Goal: Information Seeking & Learning: Learn about a topic

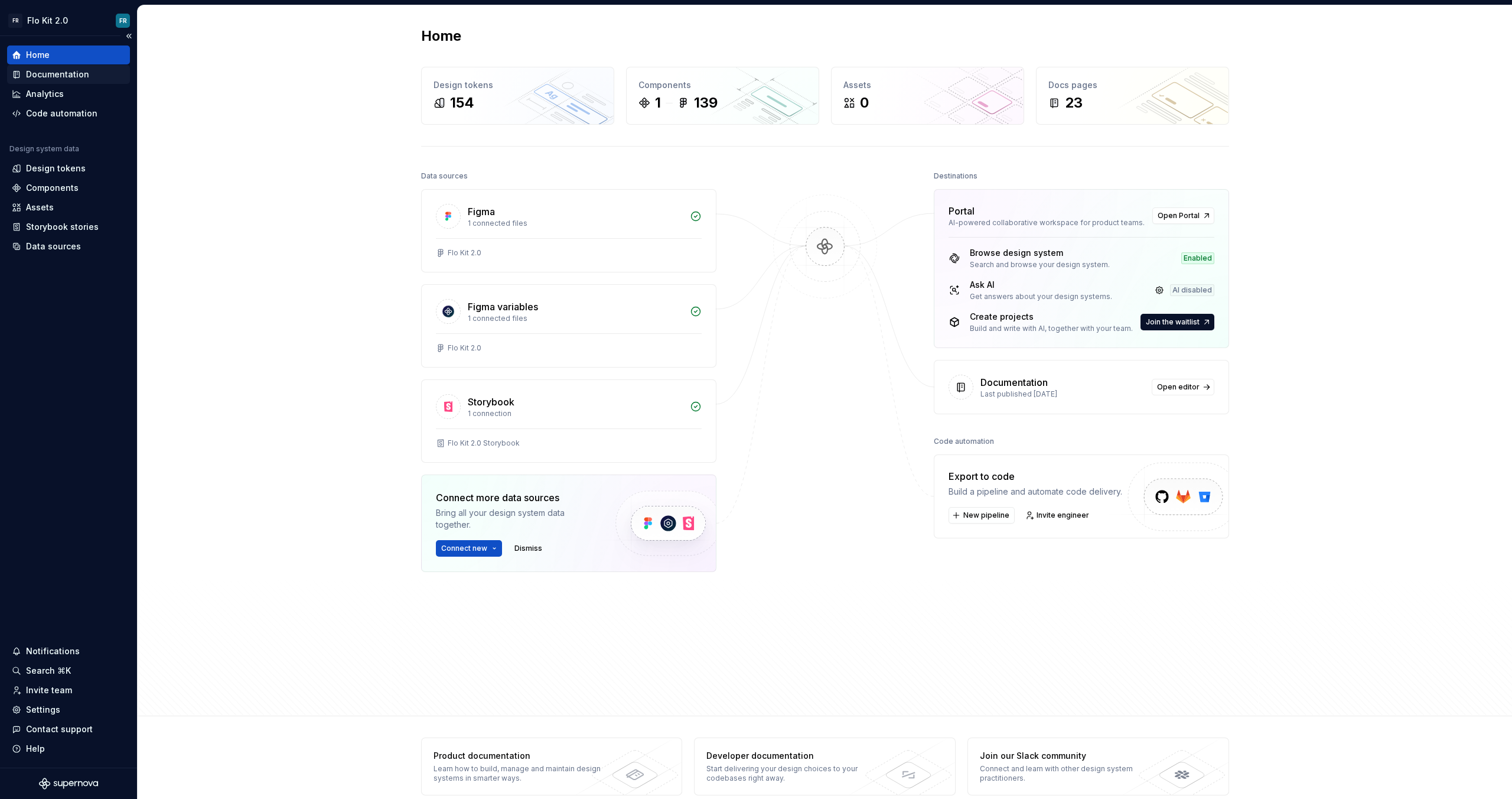
click at [67, 75] on div "Documentation" at bounding box center [58, 74] width 64 height 12
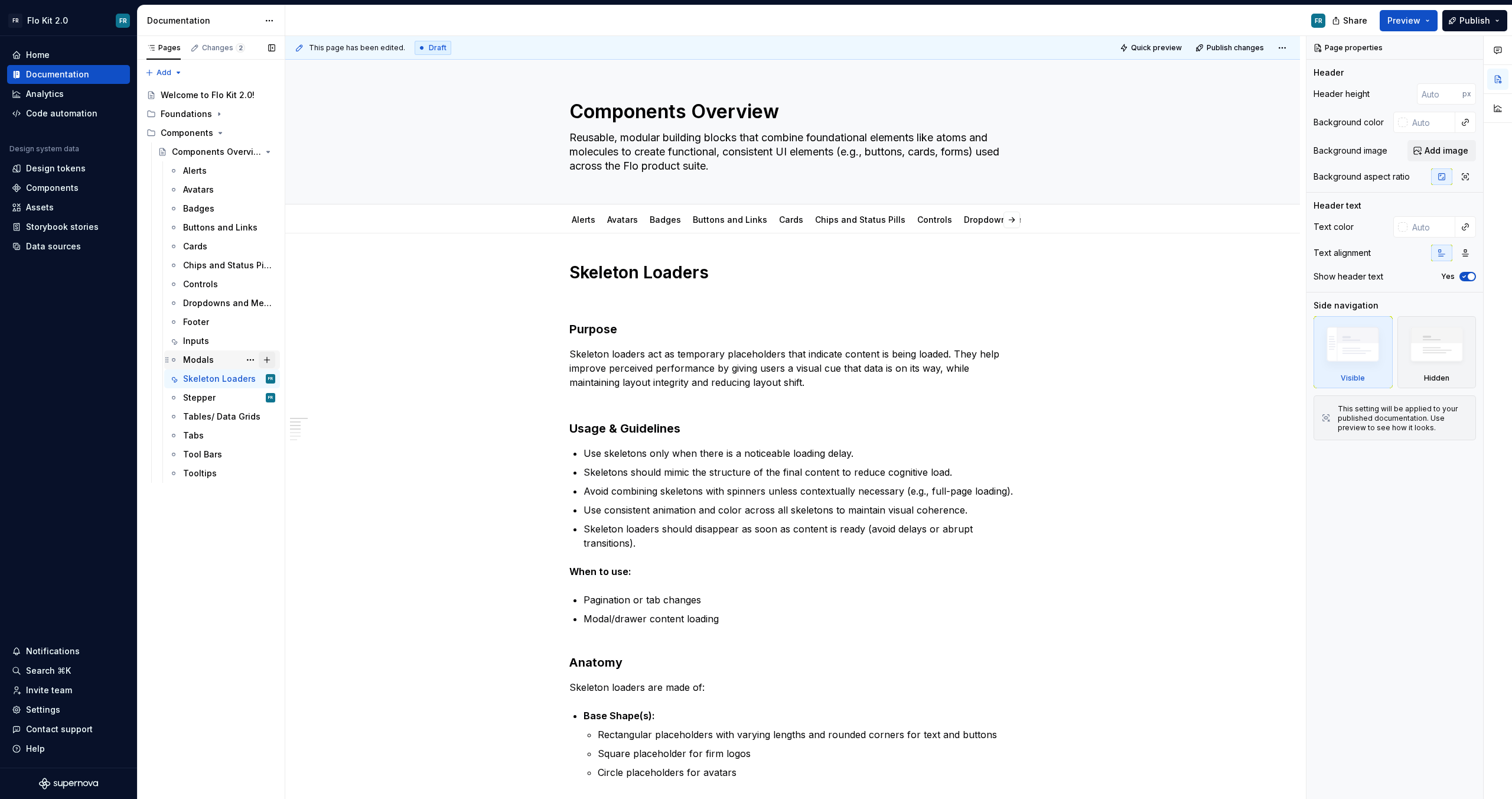
click at [270, 355] on button "Page tree" at bounding box center [266, 359] width 16 height 16
type textarea "*"
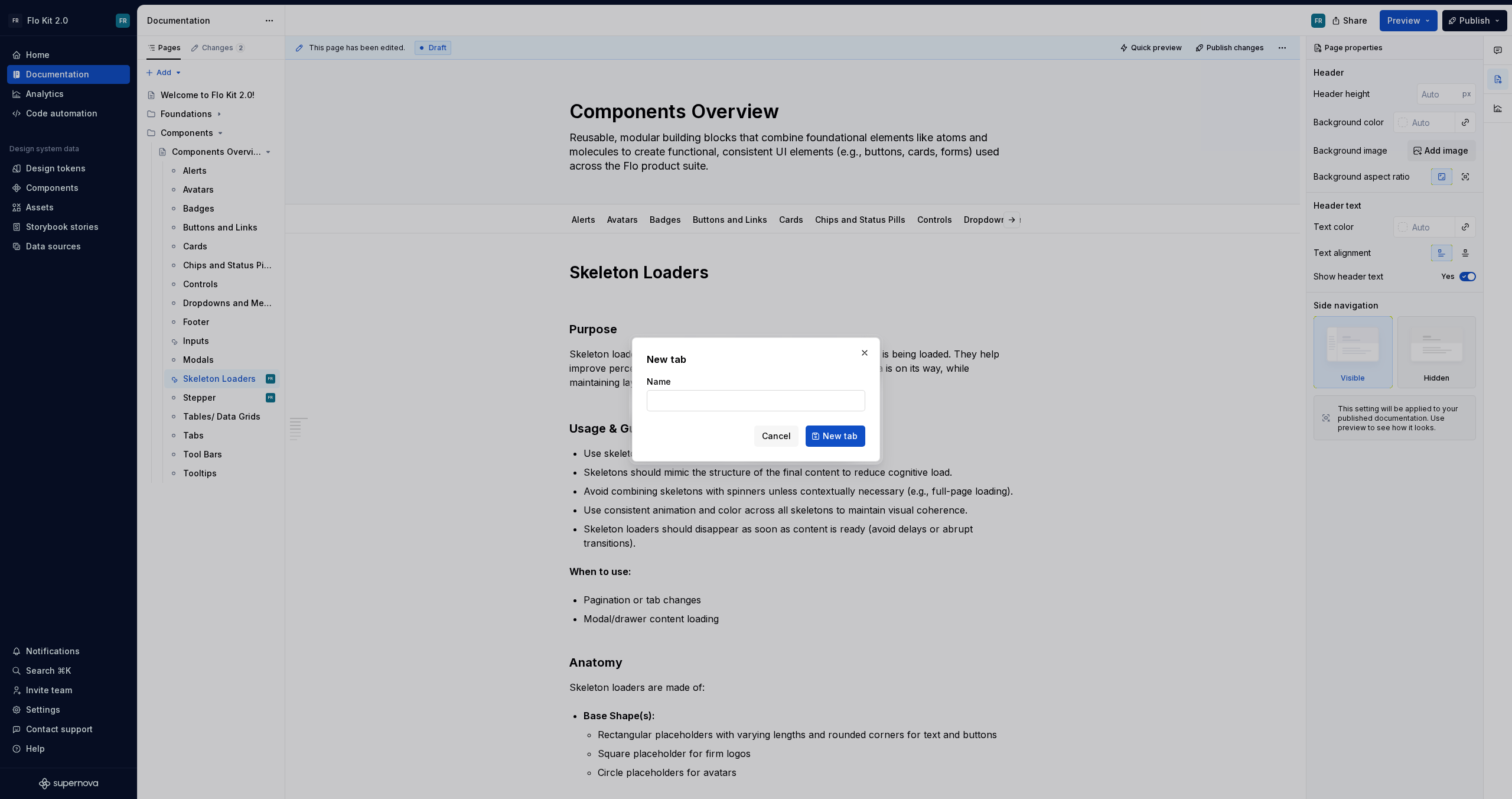
click at [683, 392] on input "Name" at bounding box center [756, 400] width 219 height 21
type input "Rating"
click button "New tab" at bounding box center [836, 436] width 60 height 21
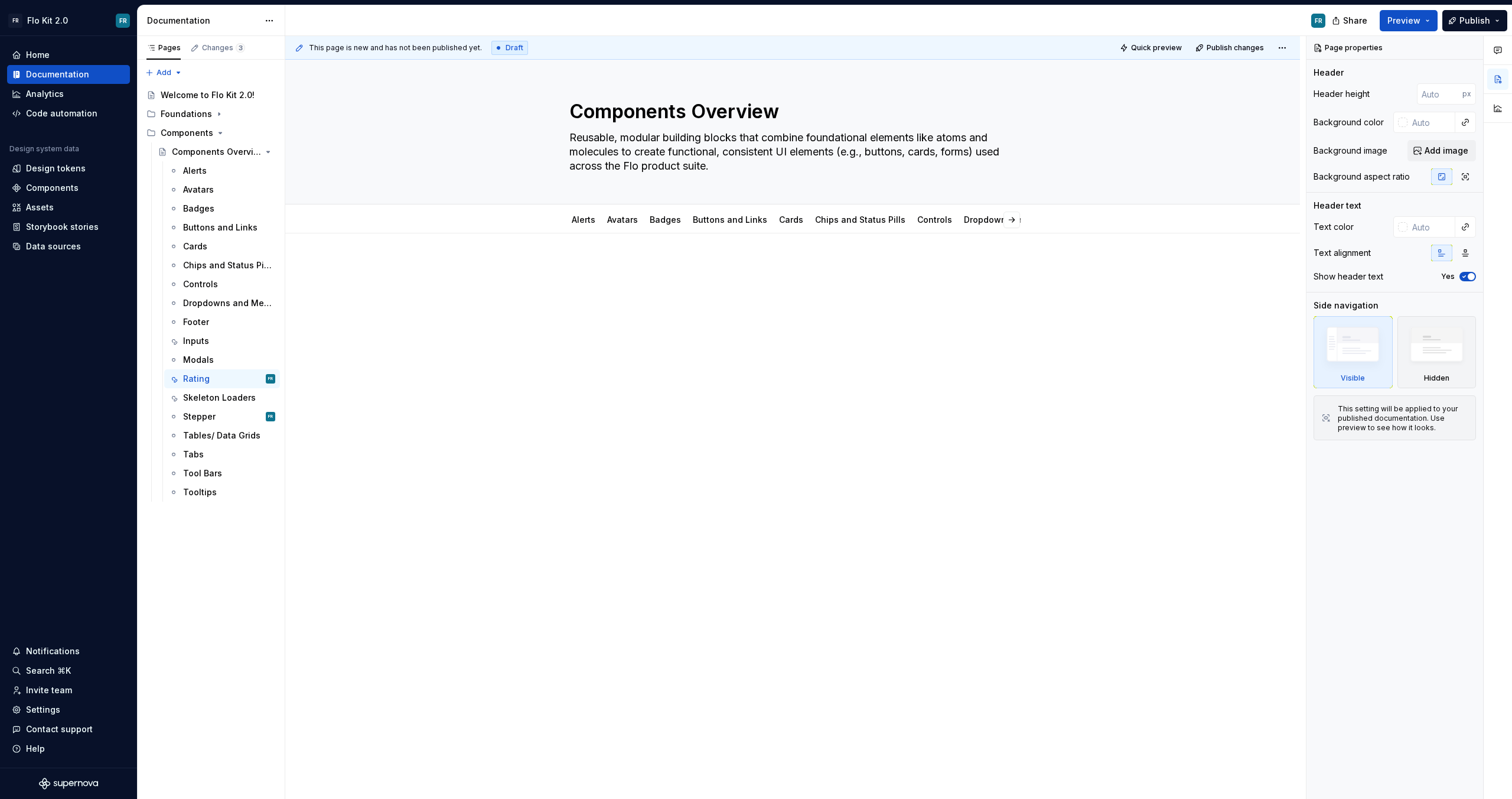
click at [501, 292] on div "This page is new and has not been published yet. Draft Quick preview Publish ch…" at bounding box center [796, 417] width 1021 height 763
click at [521, 301] on div at bounding box center [793, 397] width 1015 height 327
type textarea "*"
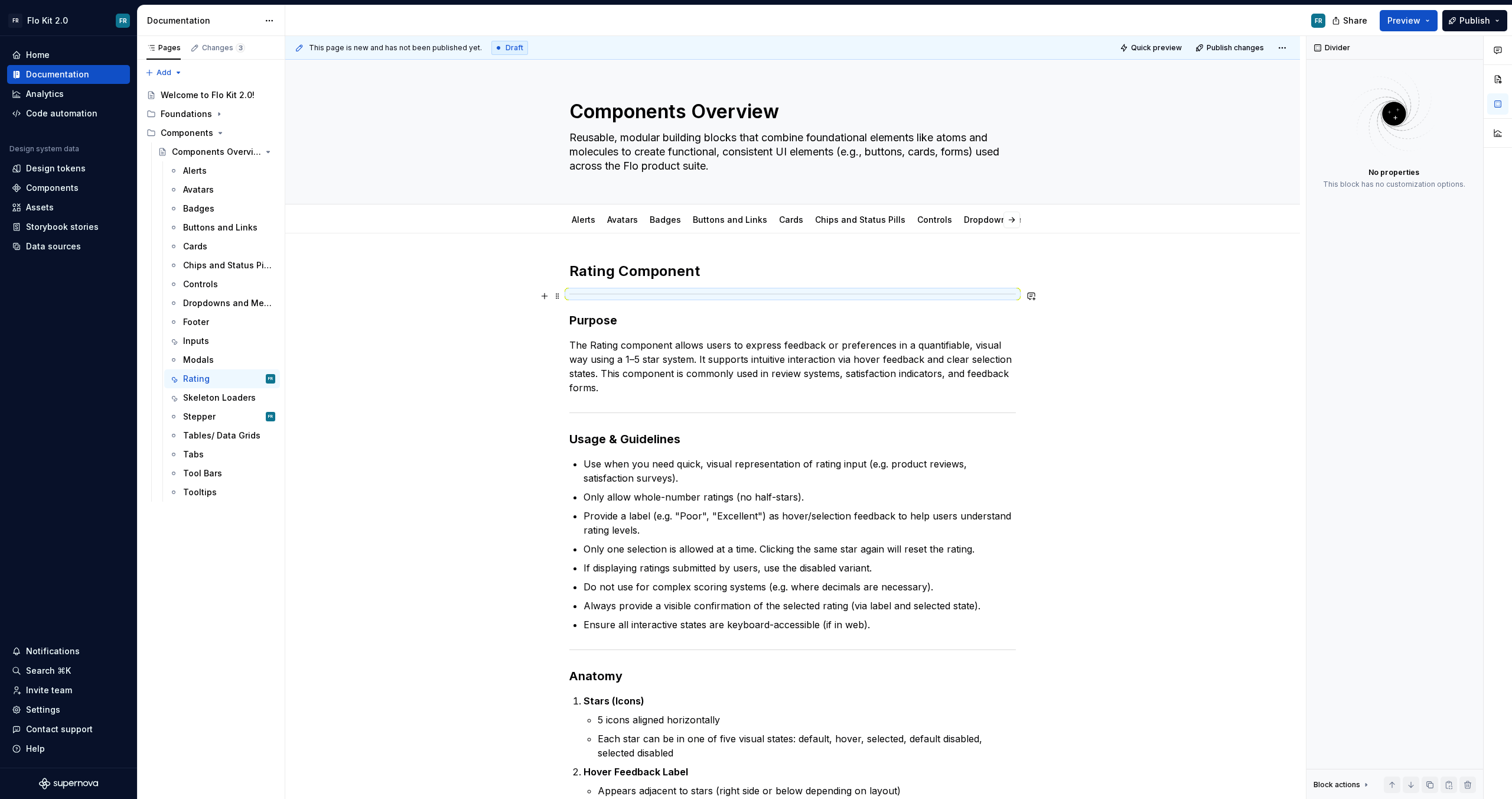
click at [716, 291] on div at bounding box center [792, 294] width 447 height 8
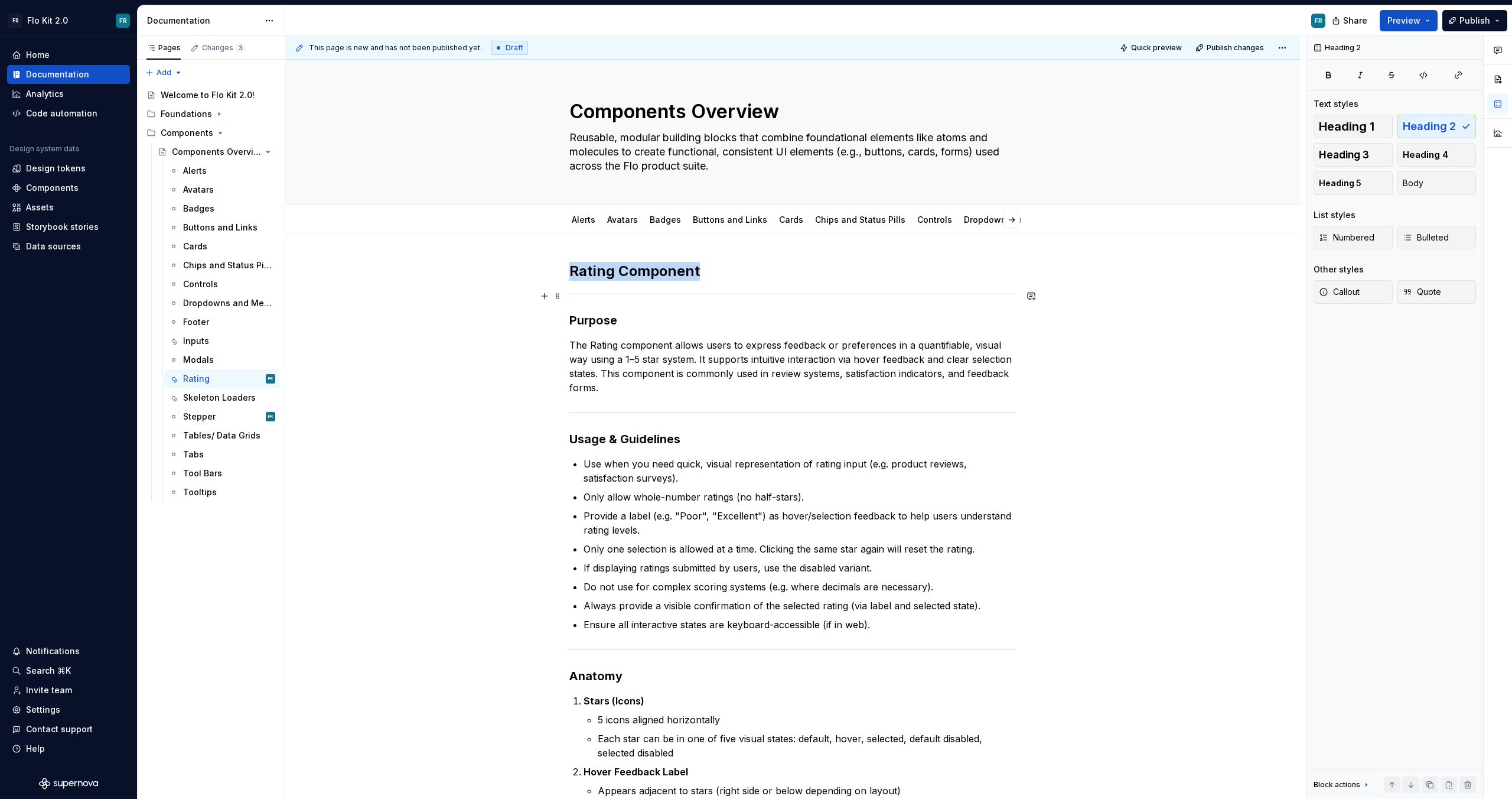
click at [717, 297] on div at bounding box center [792, 294] width 447 height 8
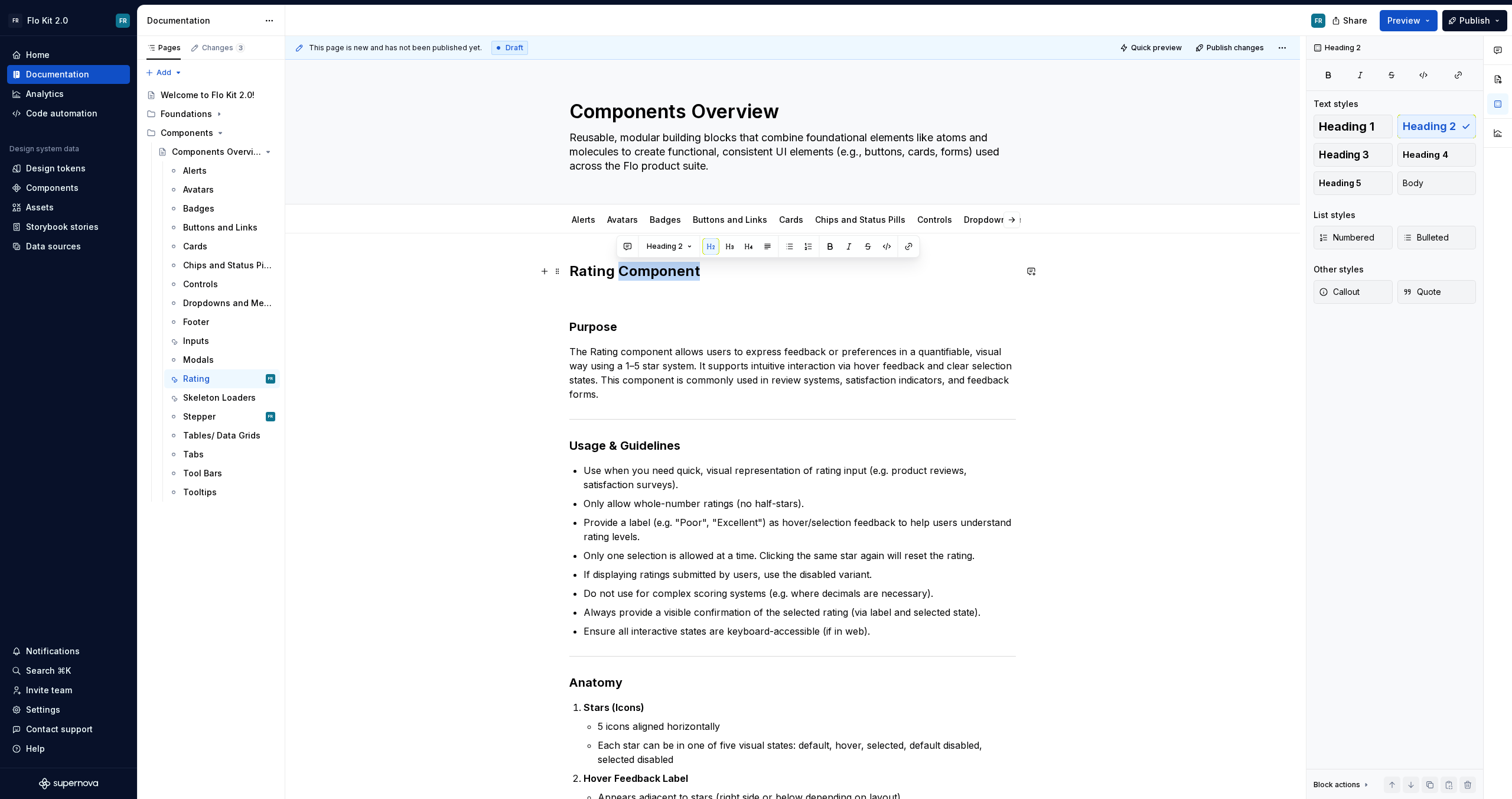
drag, startPoint x: 617, startPoint y: 271, endPoint x: 781, endPoint y: 269, distance: 164.0
click at [781, 269] on h2 "Rating Component" at bounding box center [792, 271] width 447 height 19
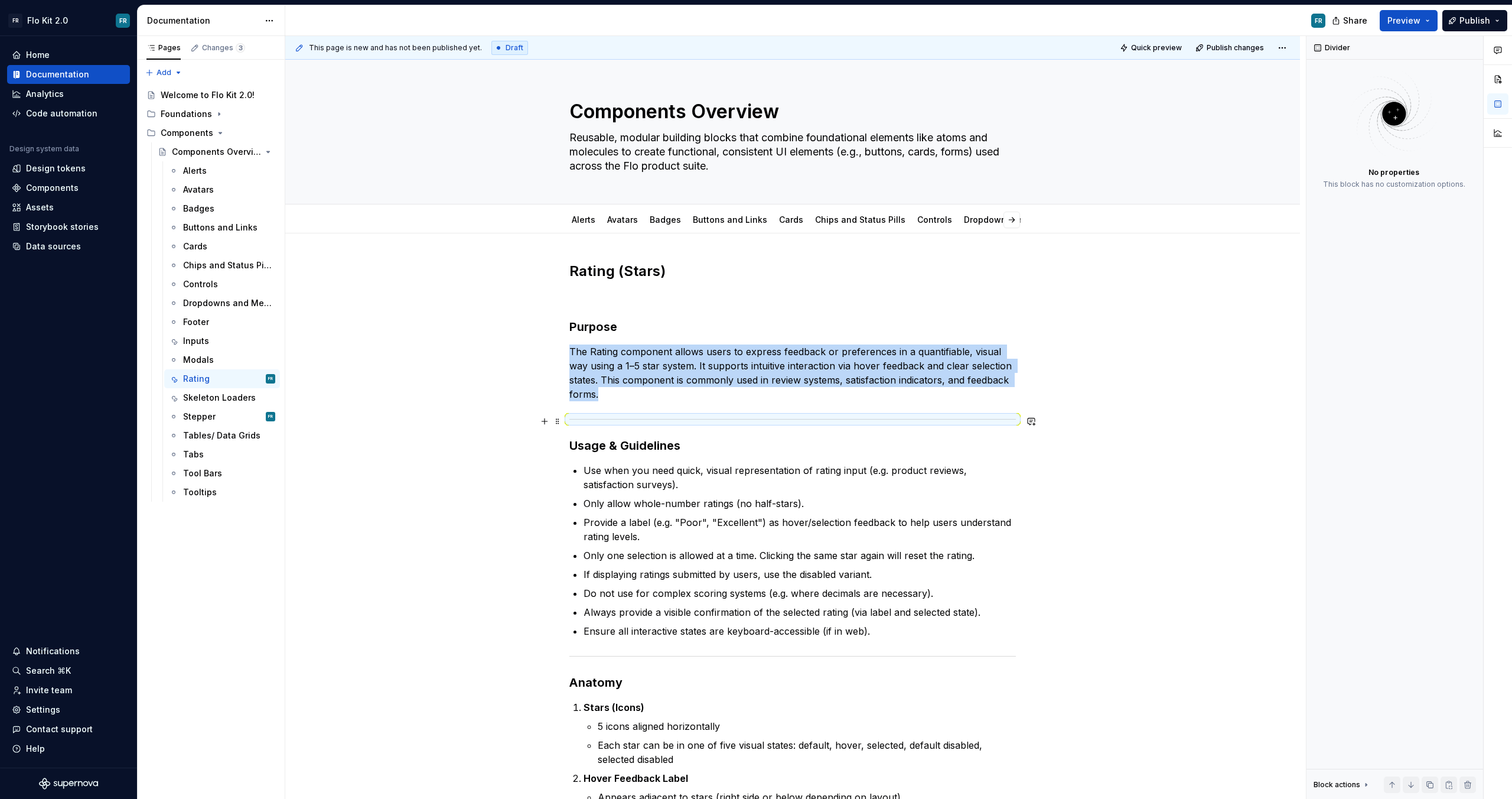
click at [727, 421] on div at bounding box center [792, 419] width 447 height 8
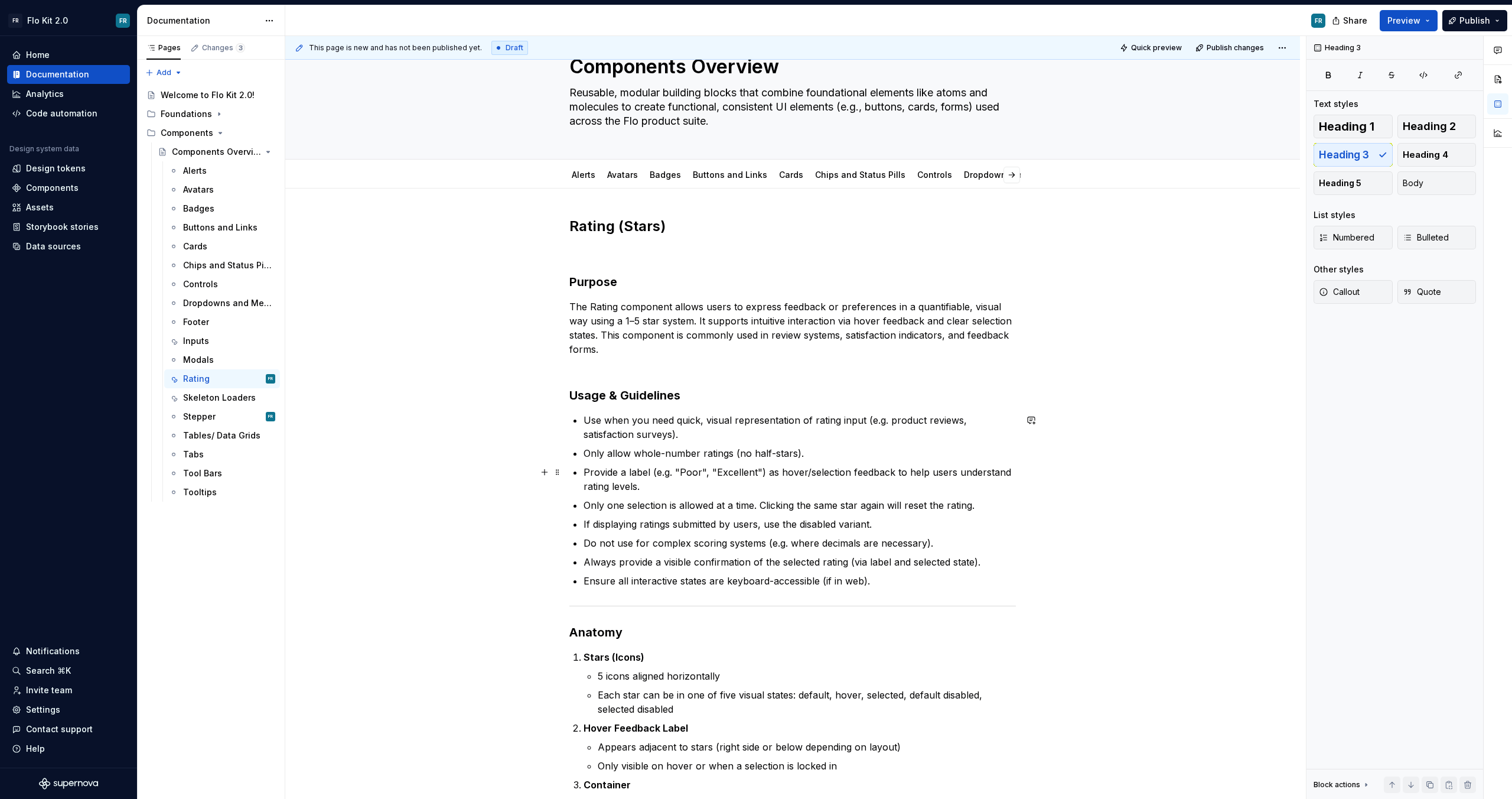
scroll to position [93, 0]
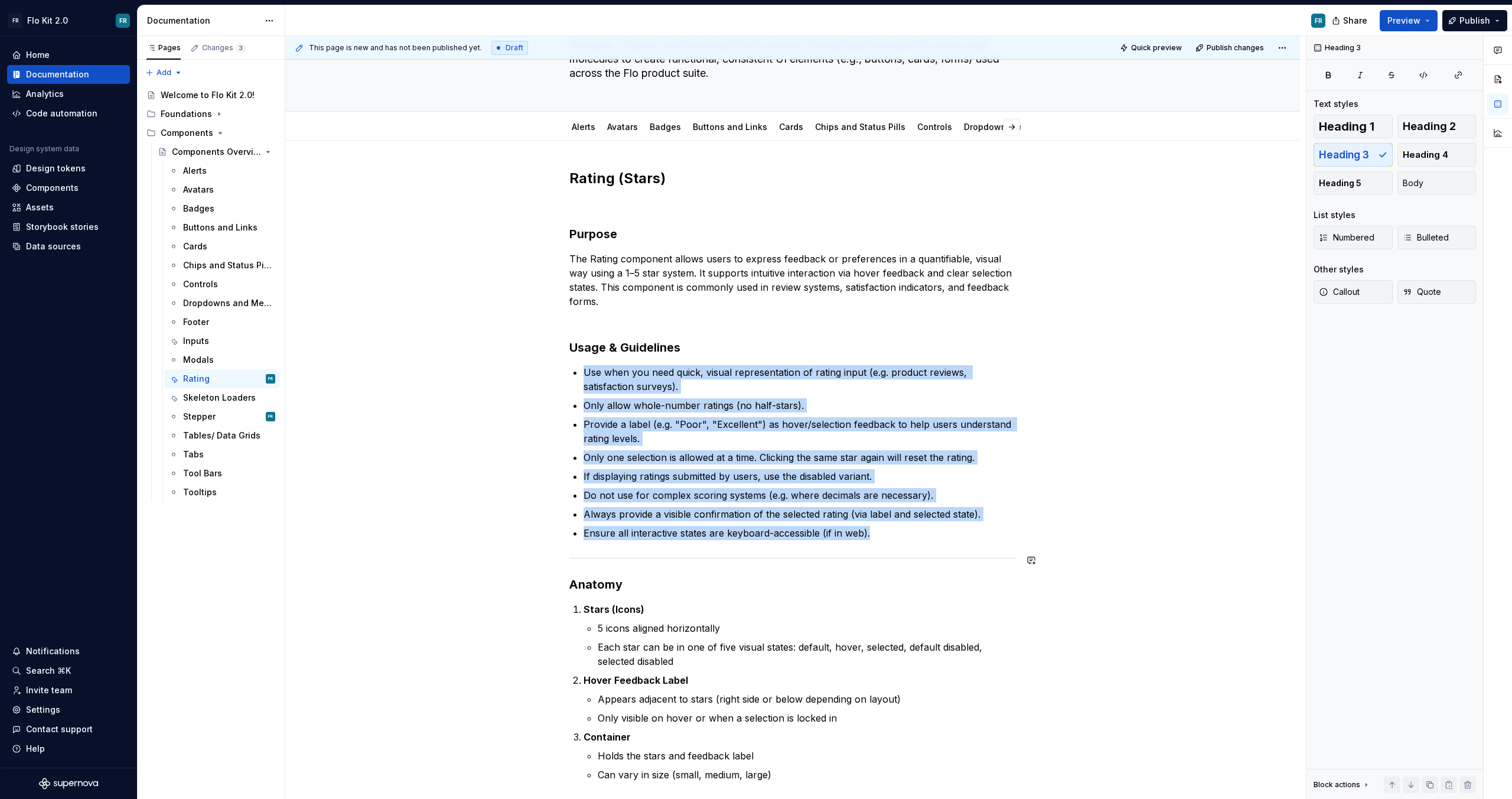
click at [711, 554] on div at bounding box center [792, 558] width 447 height 8
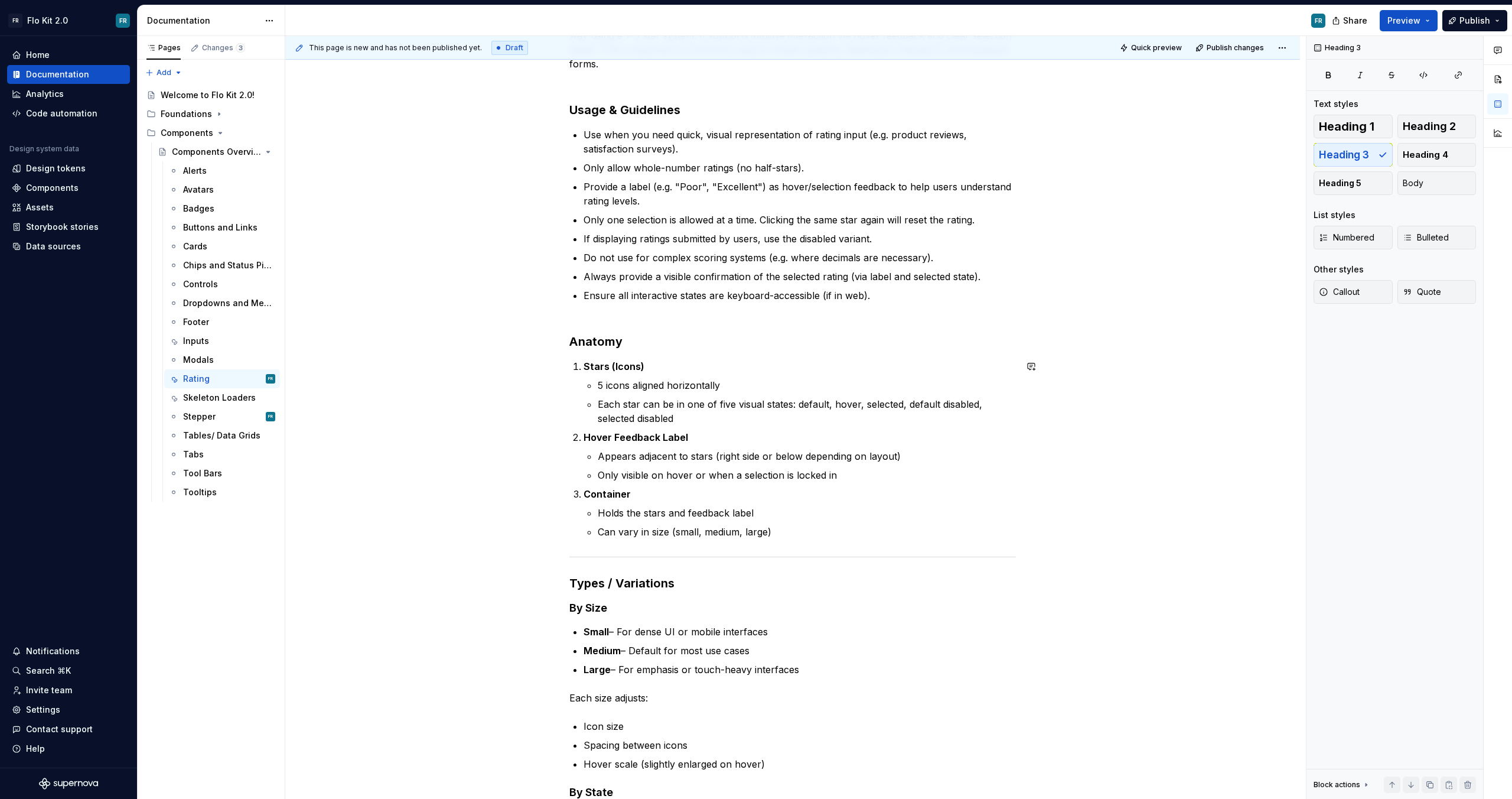
scroll to position [343, 0]
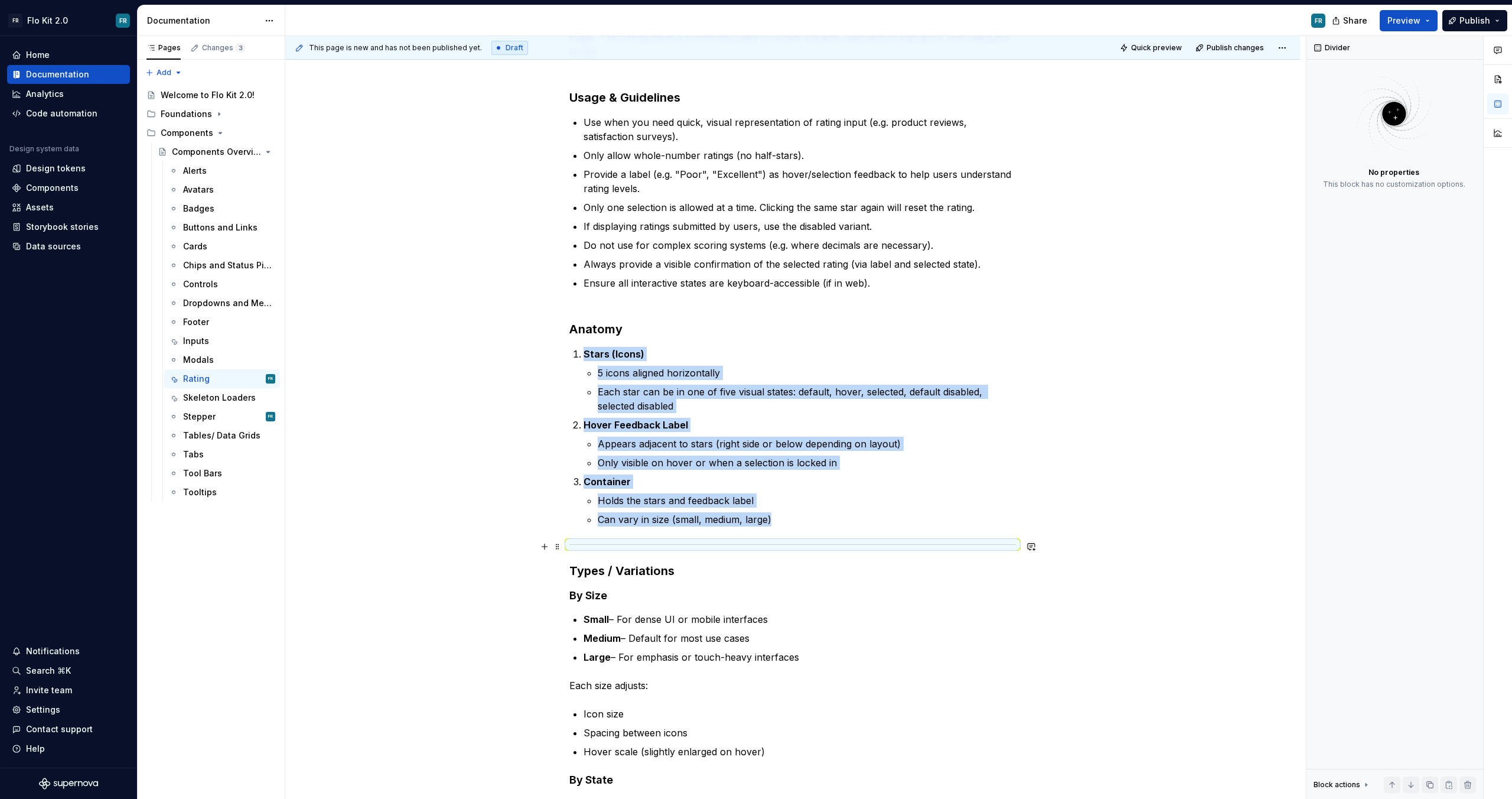
click at [769, 543] on div at bounding box center [792, 544] width 447 height 8
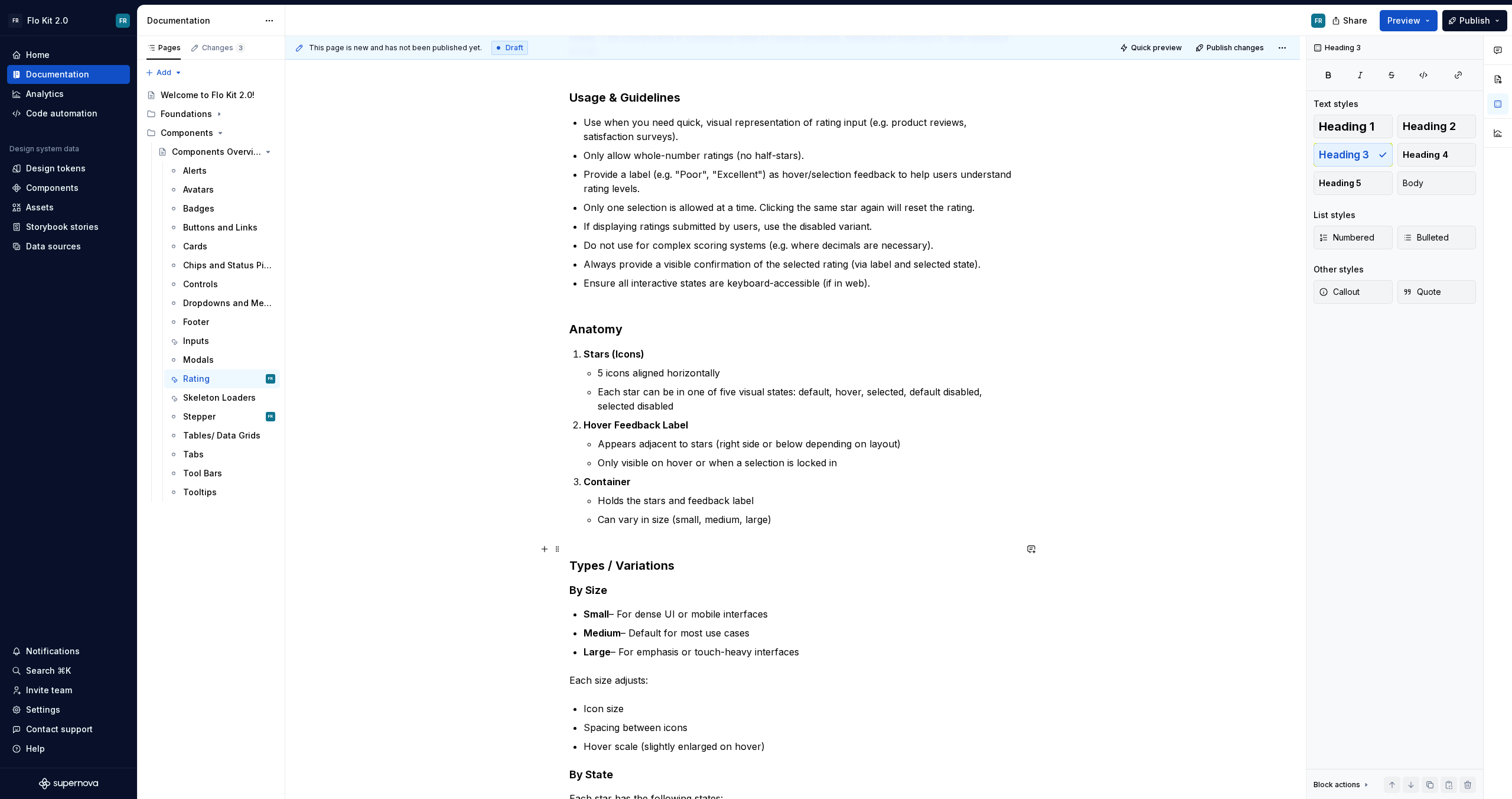
scroll to position [703, 0]
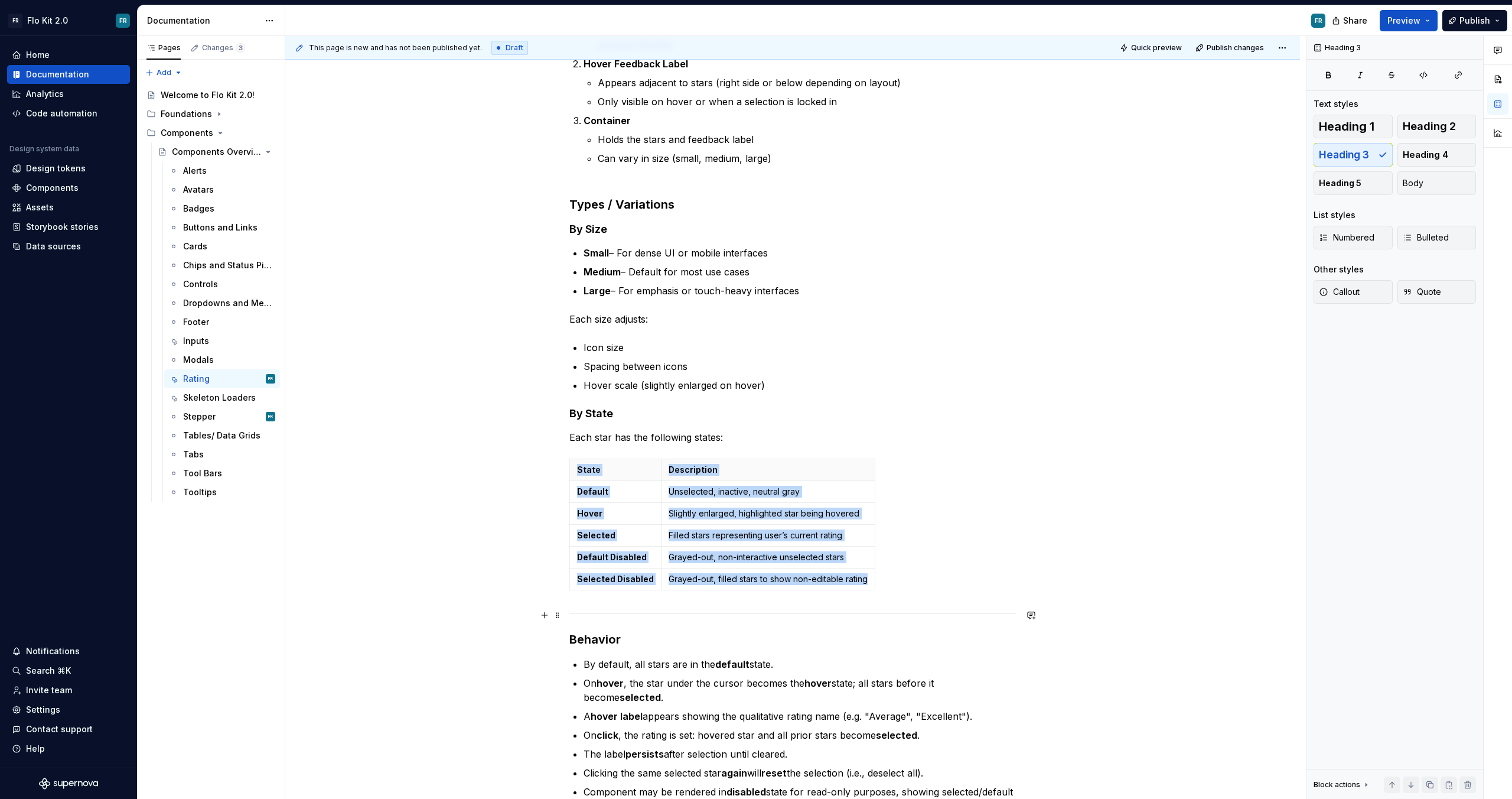
click at [764, 609] on div at bounding box center [792, 613] width 447 height 8
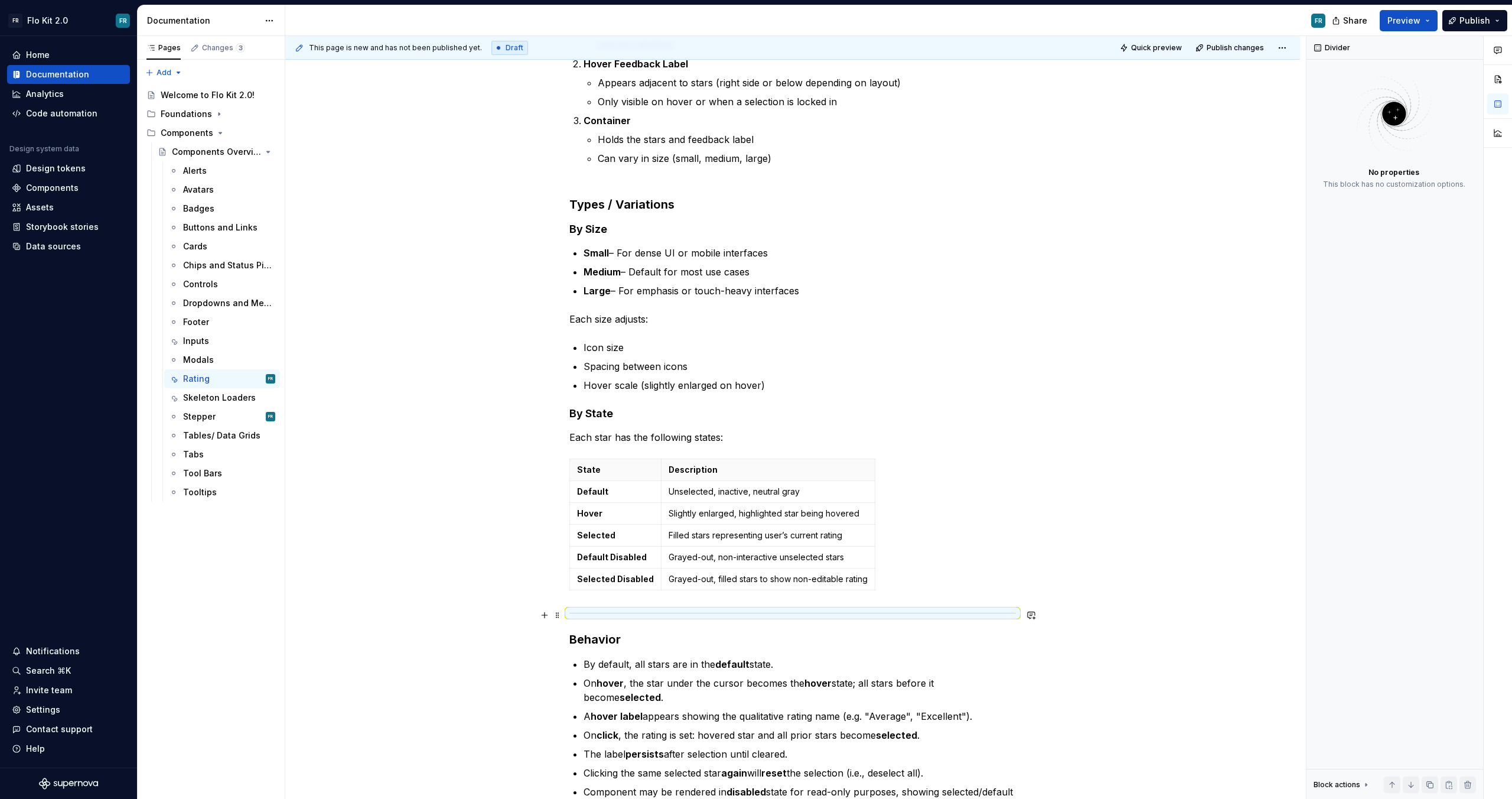
type textarea "*"
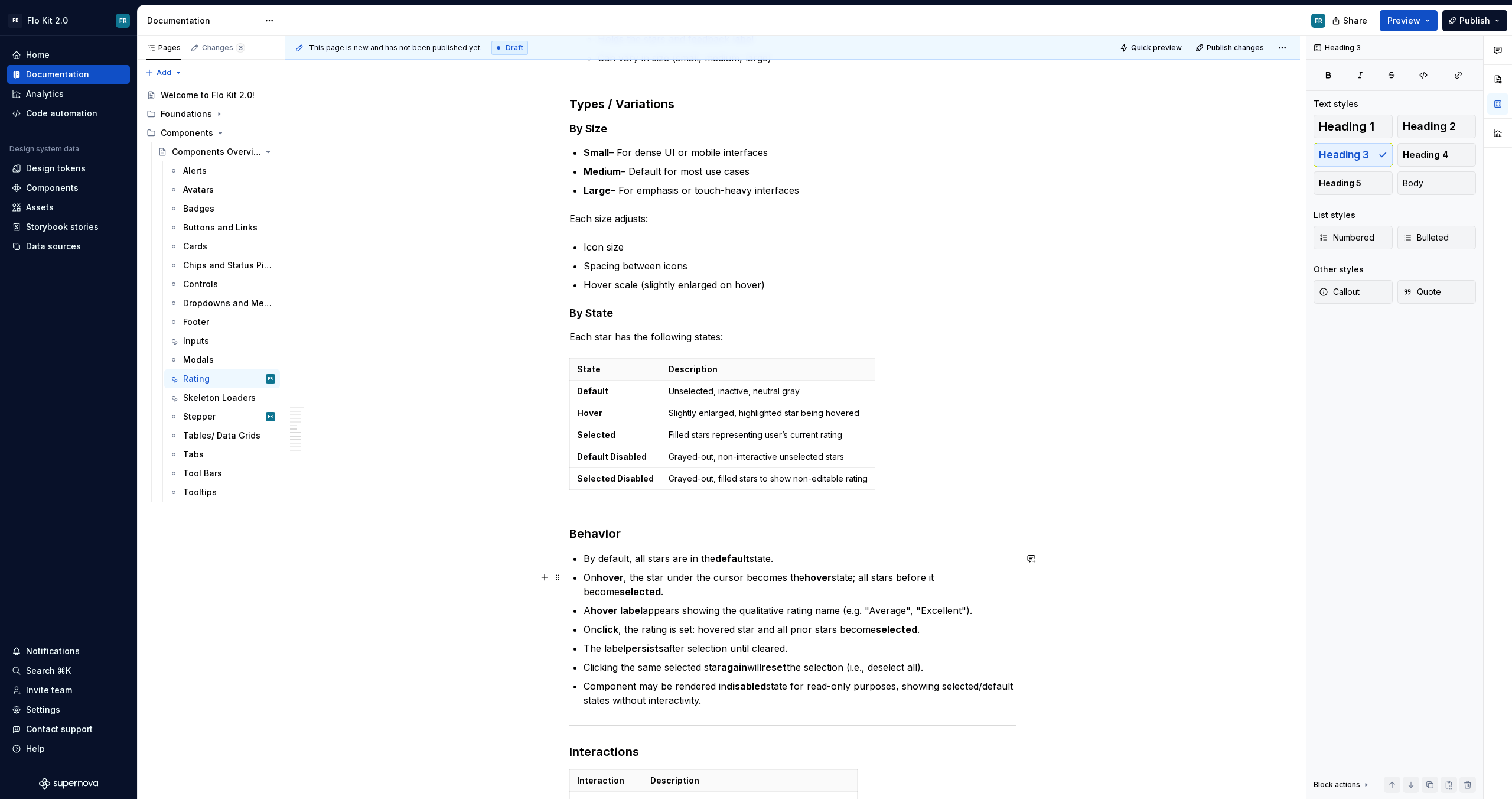
scroll to position [1035, 0]
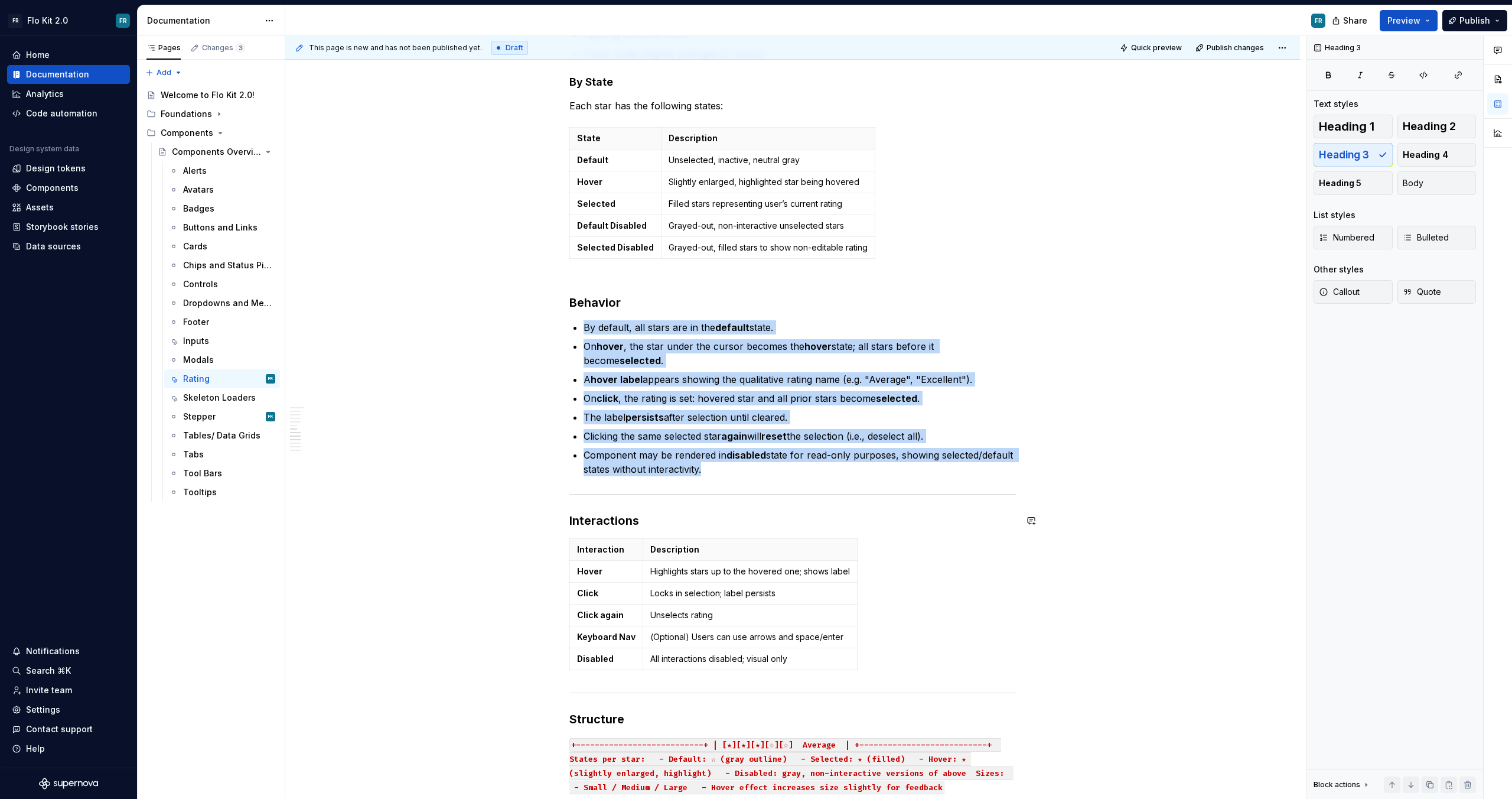
click at [714, 493] on div at bounding box center [792, 494] width 447 height 8
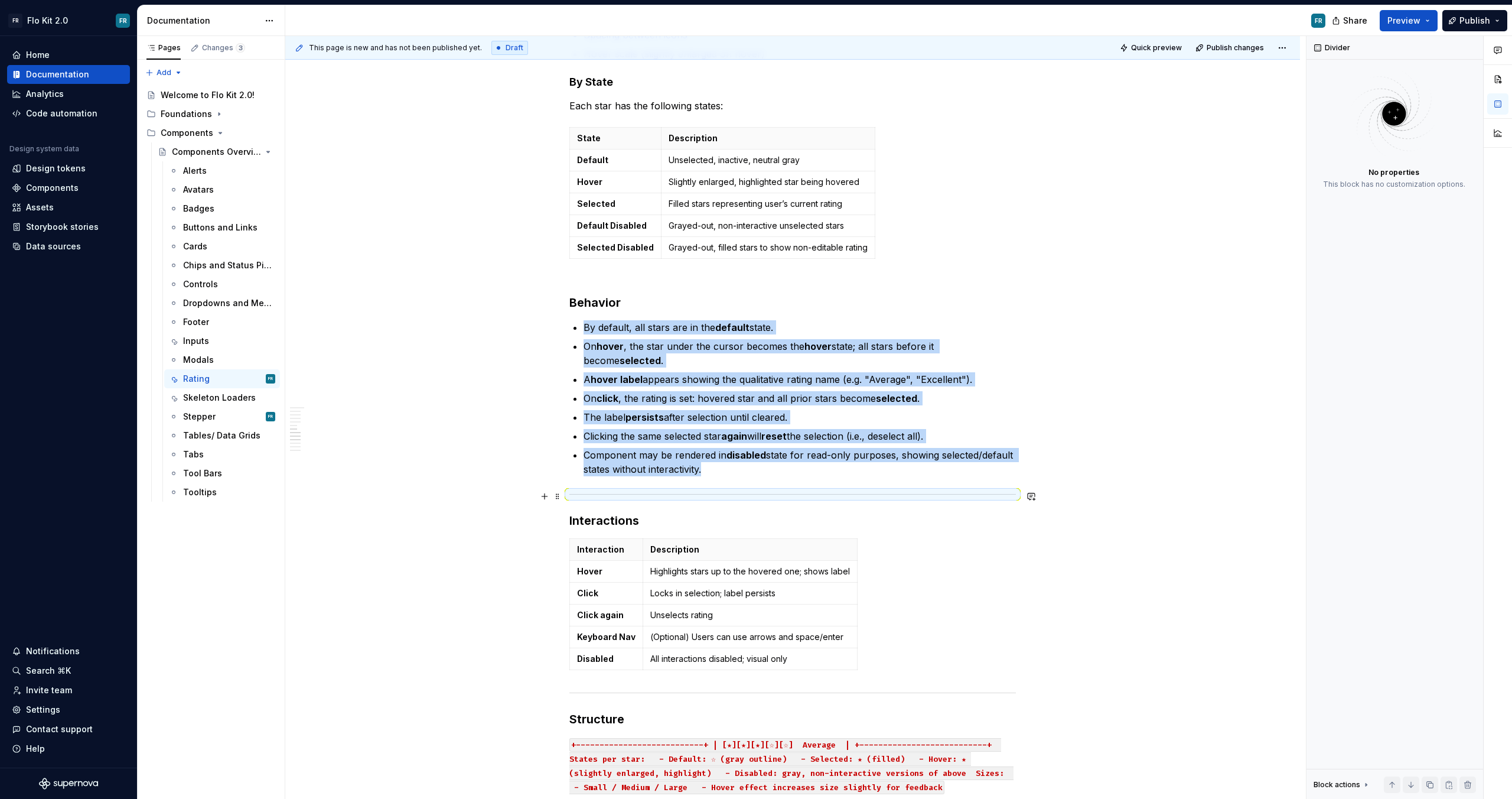
click at [714, 493] on div at bounding box center [792, 494] width 447 height 8
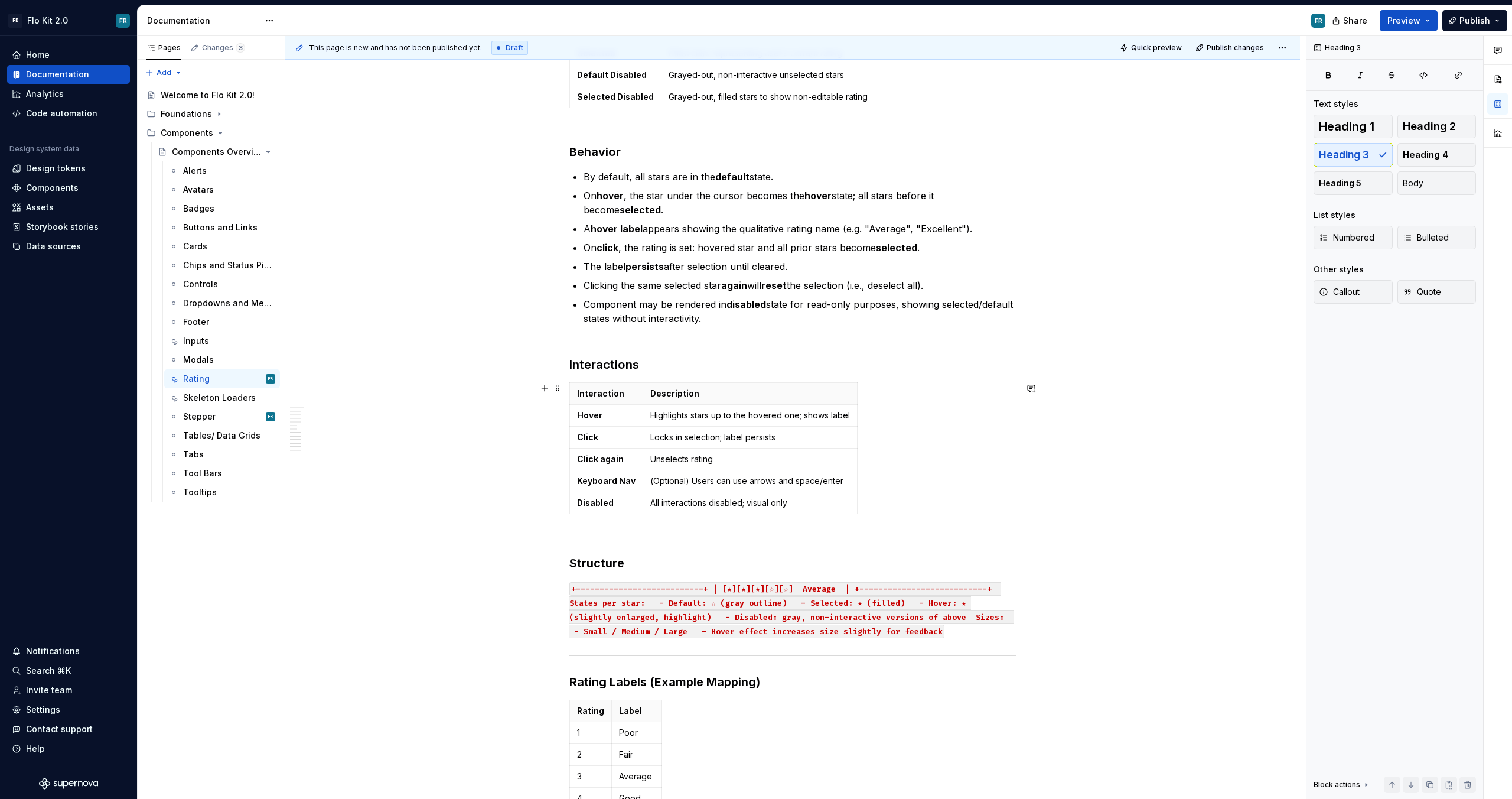
scroll to position [1270, 0]
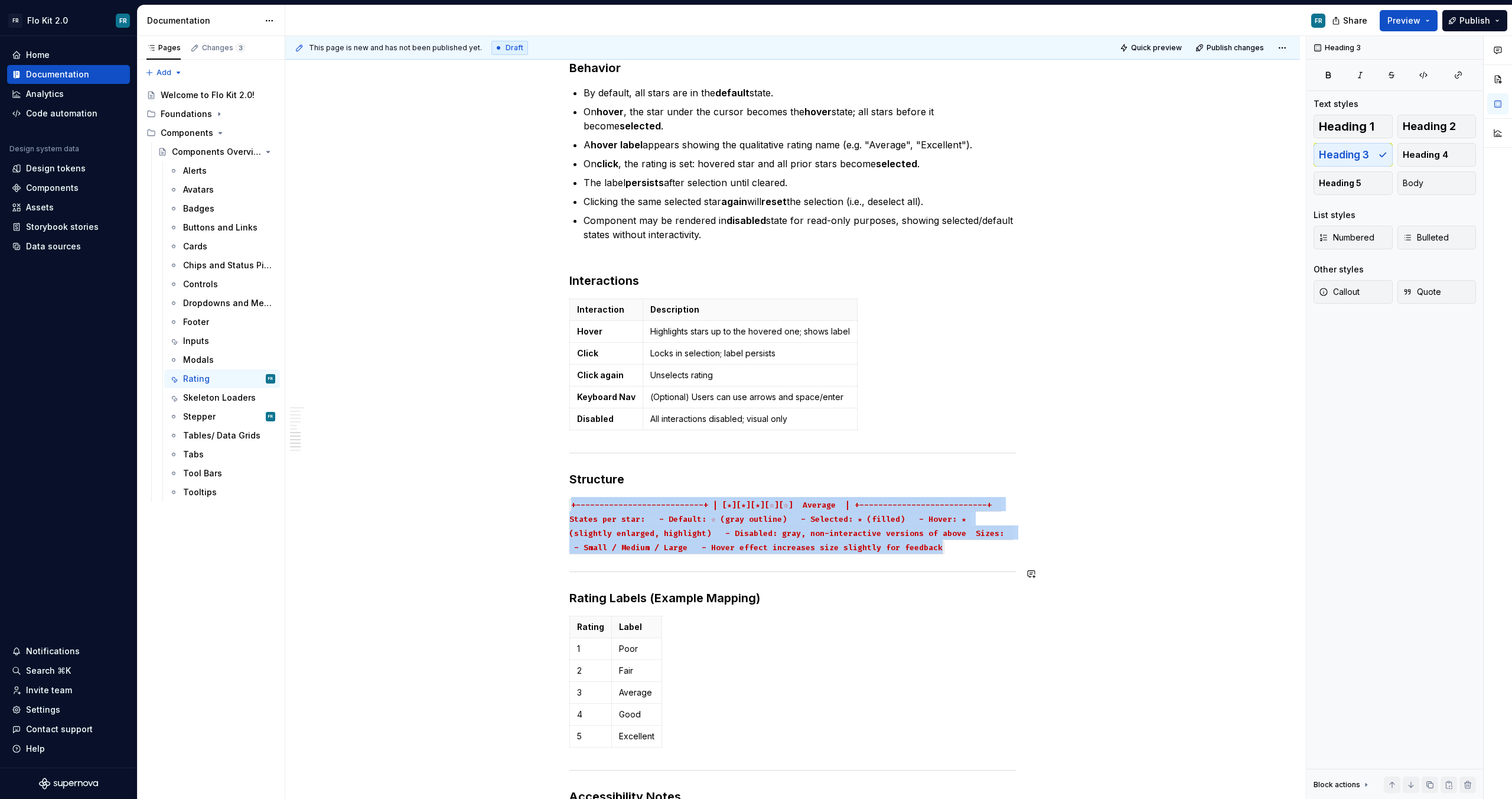
click at [982, 568] on div at bounding box center [792, 571] width 447 height 8
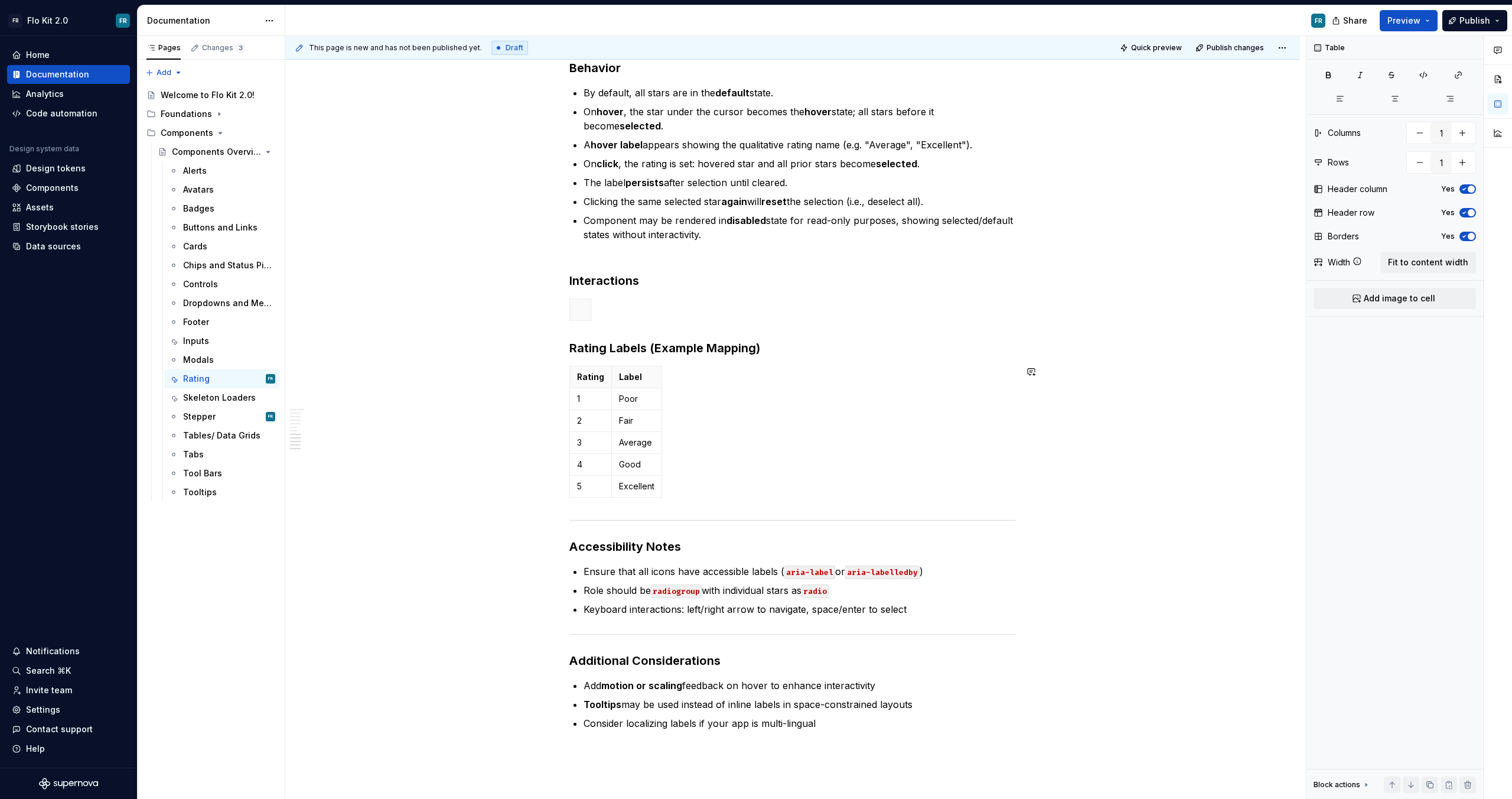
type input "2"
type input "6"
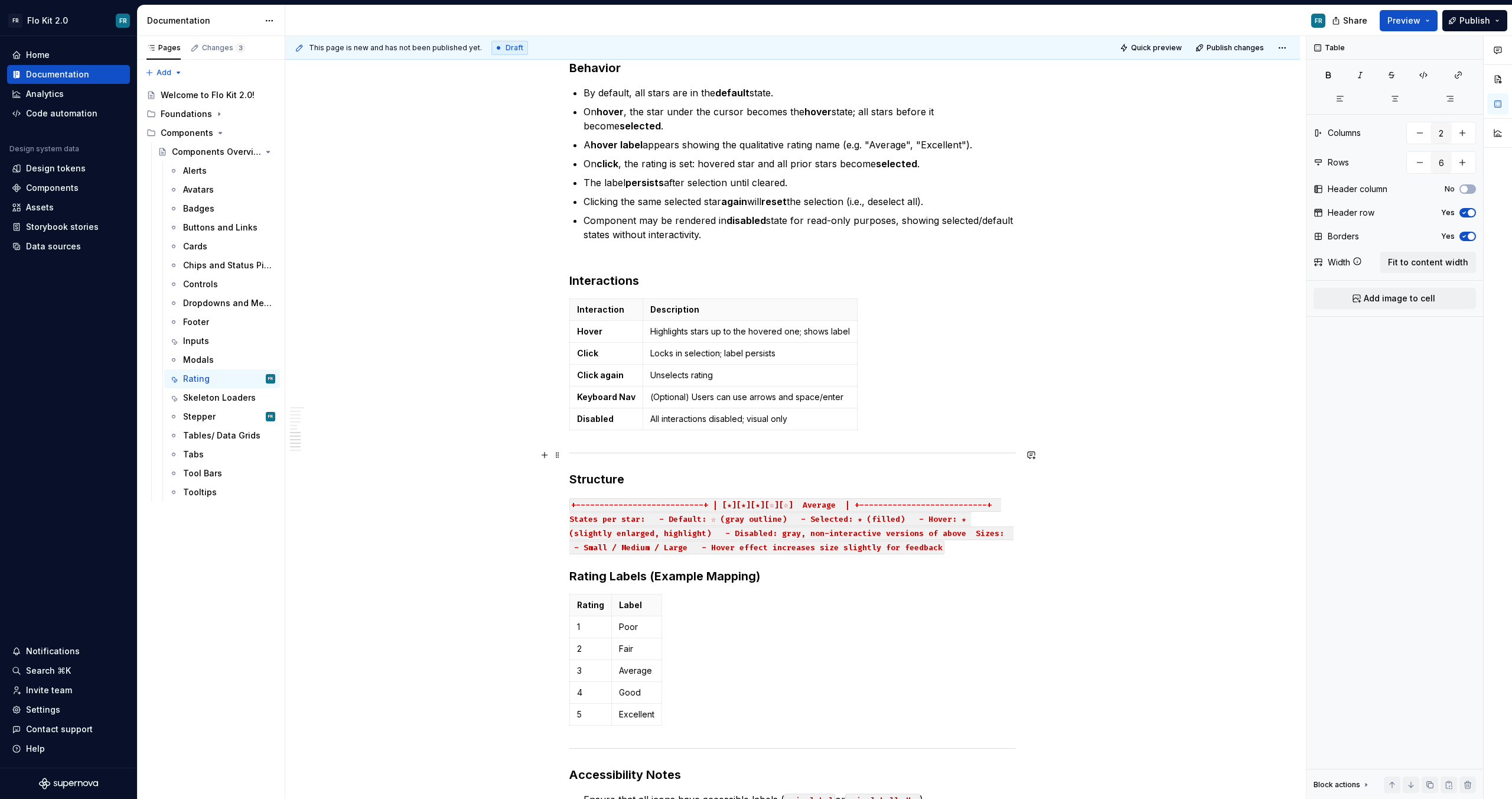
click at [612, 454] on div at bounding box center [792, 453] width 447 height 8
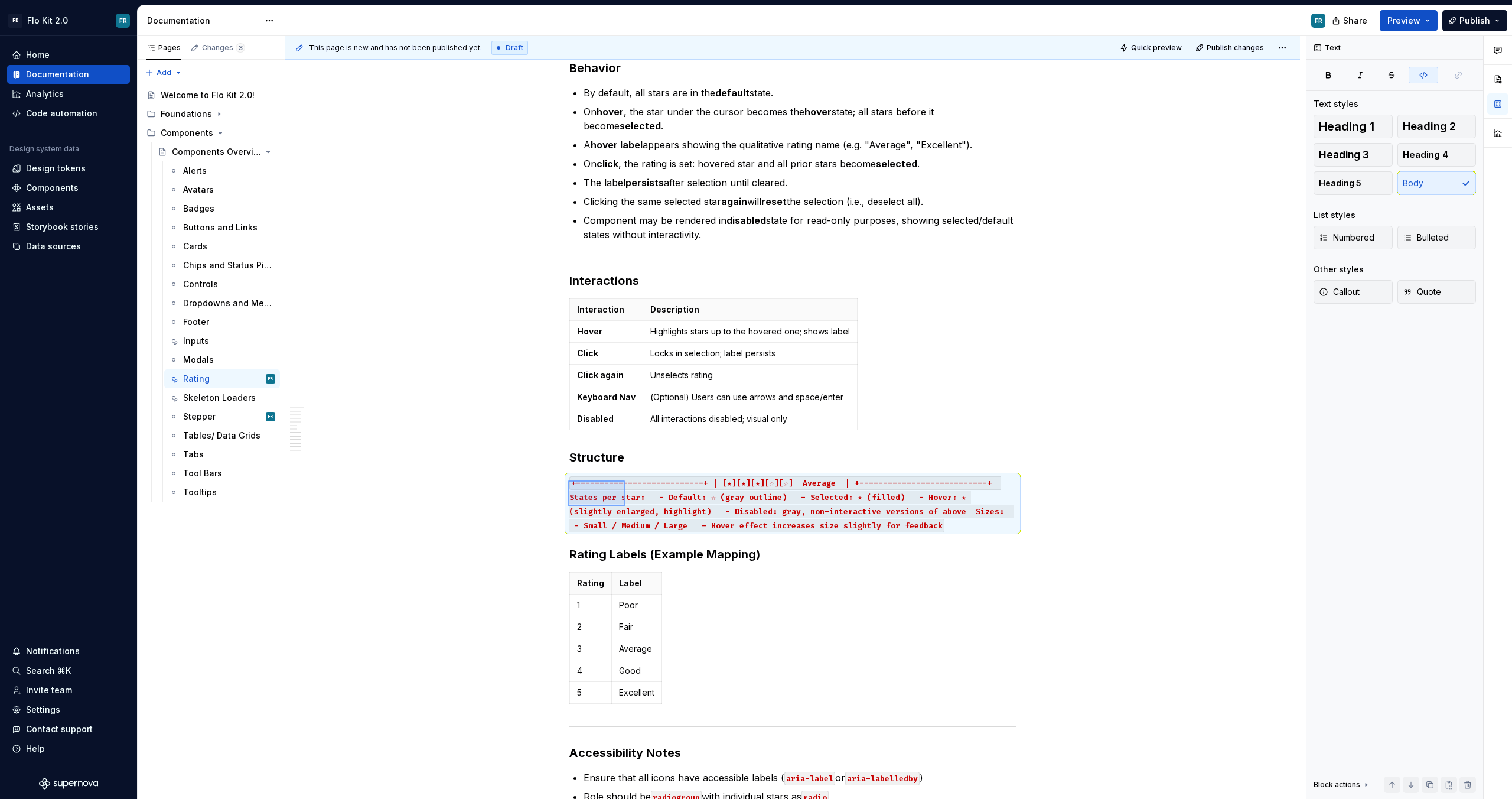
drag, startPoint x: 569, startPoint y: 481, endPoint x: 625, endPoint y: 507, distance: 61.7
click at [625, 507] on div "This page is new and has not been published yet. Draft Quick preview Publish ch…" at bounding box center [796, 417] width 1021 height 763
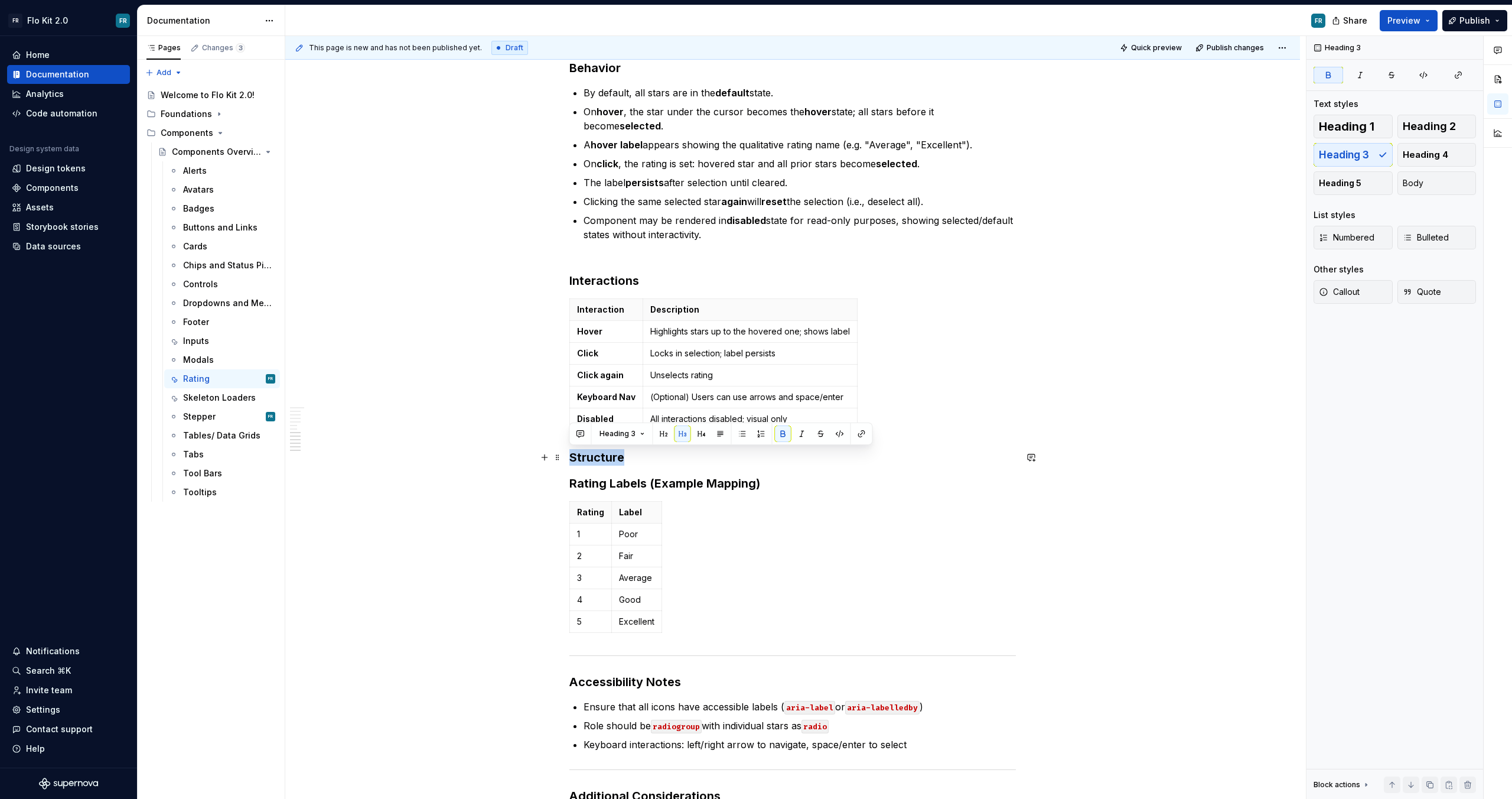
drag, startPoint x: 639, startPoint y: 463, endPoint x: 566, endPoint y: 461, distance: 73.0
click at [566, 461] on div "Rating (Stars) Purpose The Rating component allows users to express feedback or…" at bounding box center [793, 41] width 1015 height 2156
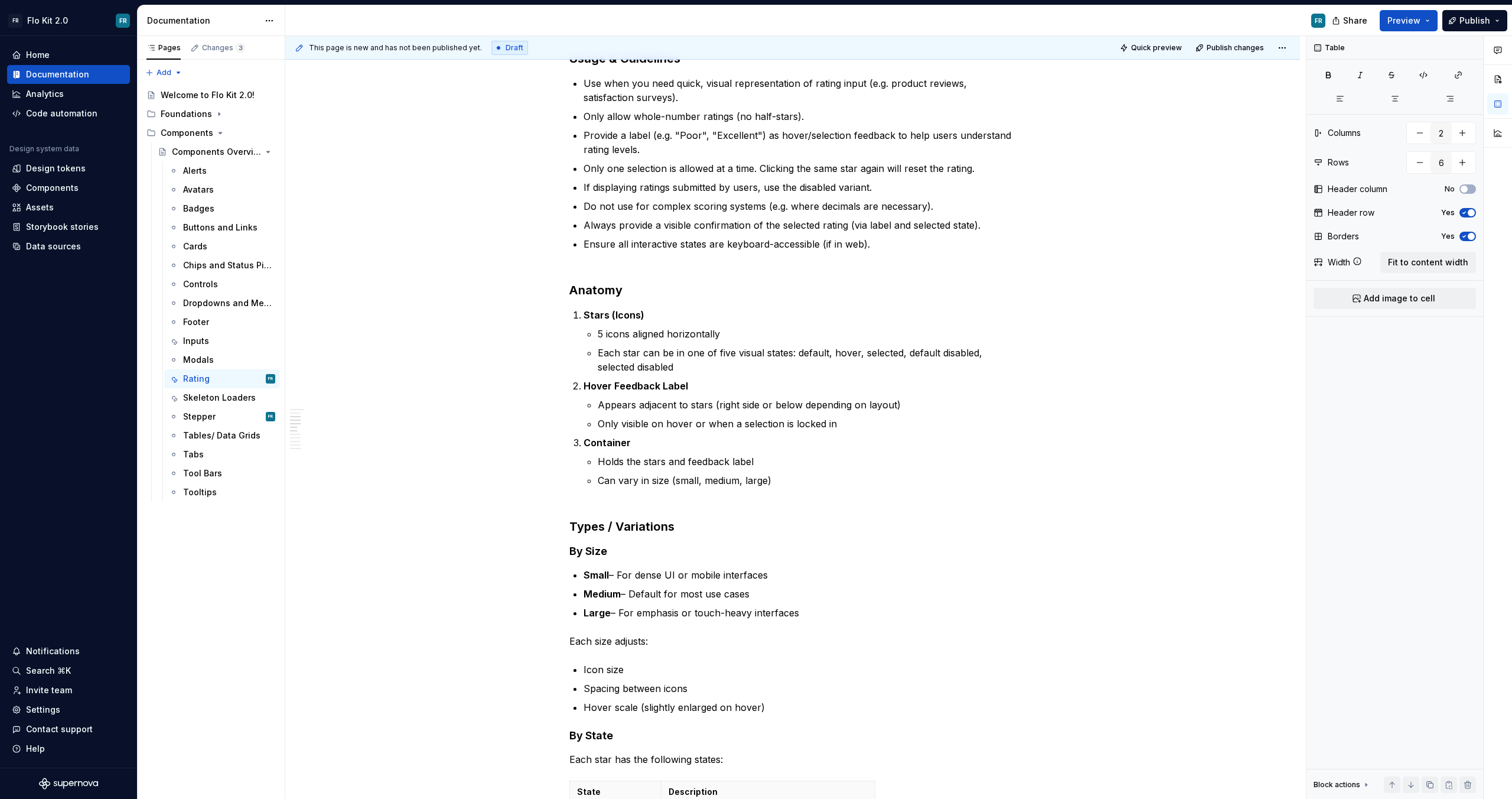
scroll to position [6, 0]
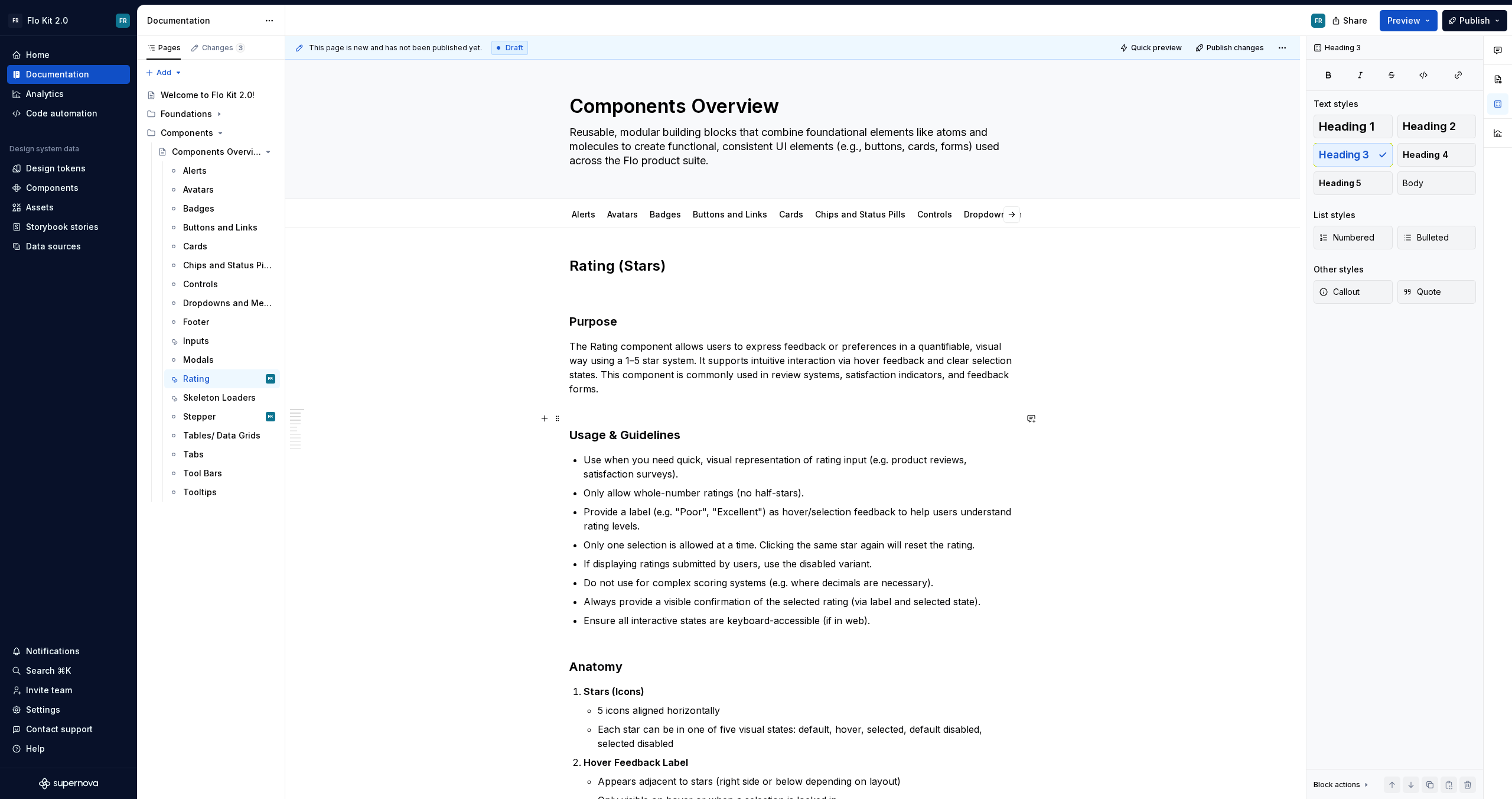
click at [614, 412] on h3 "Usage & Guidelines" at bounding box center [792, 427] width 447 height 33
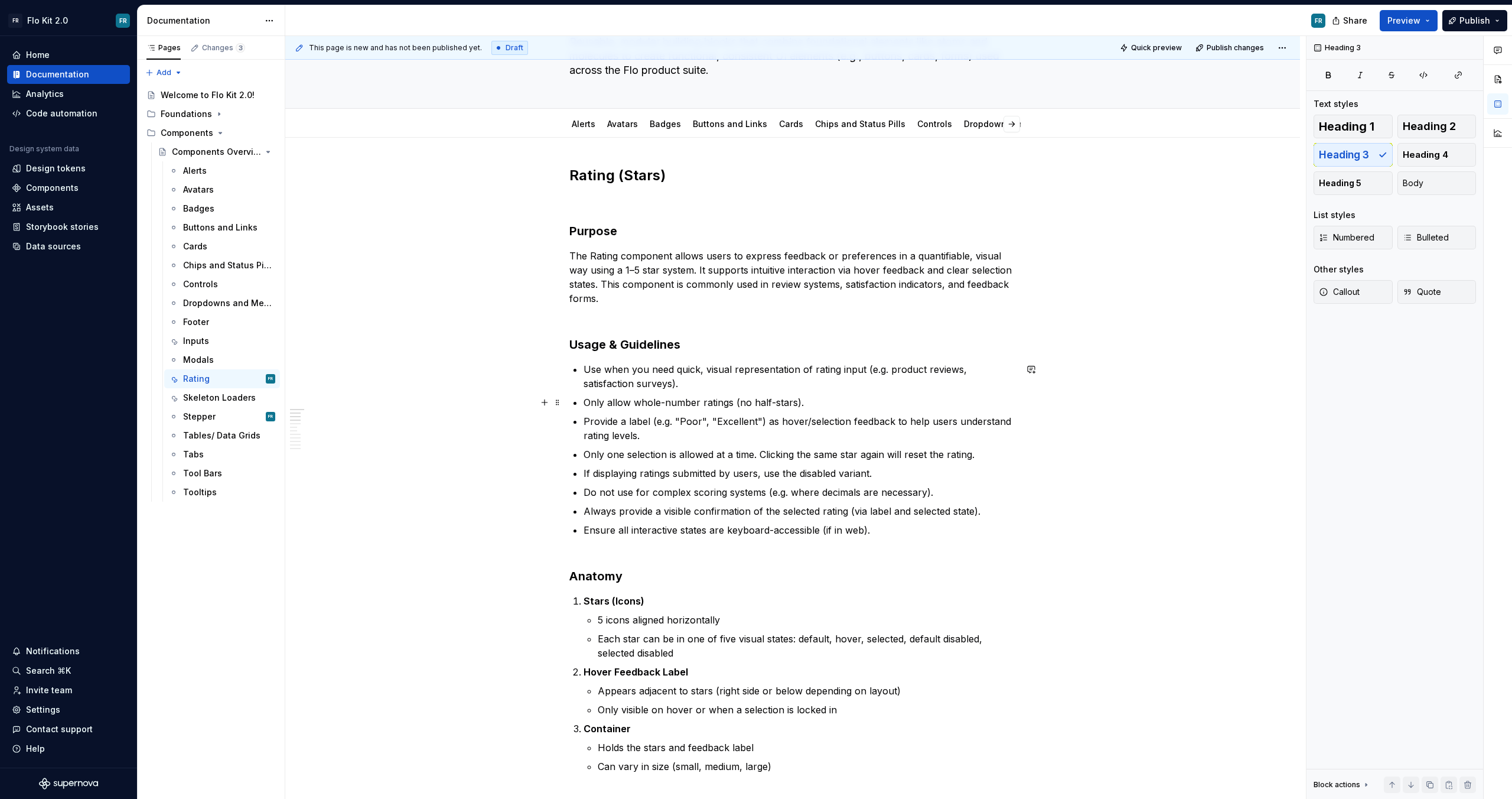
scroll to position [152, 0]
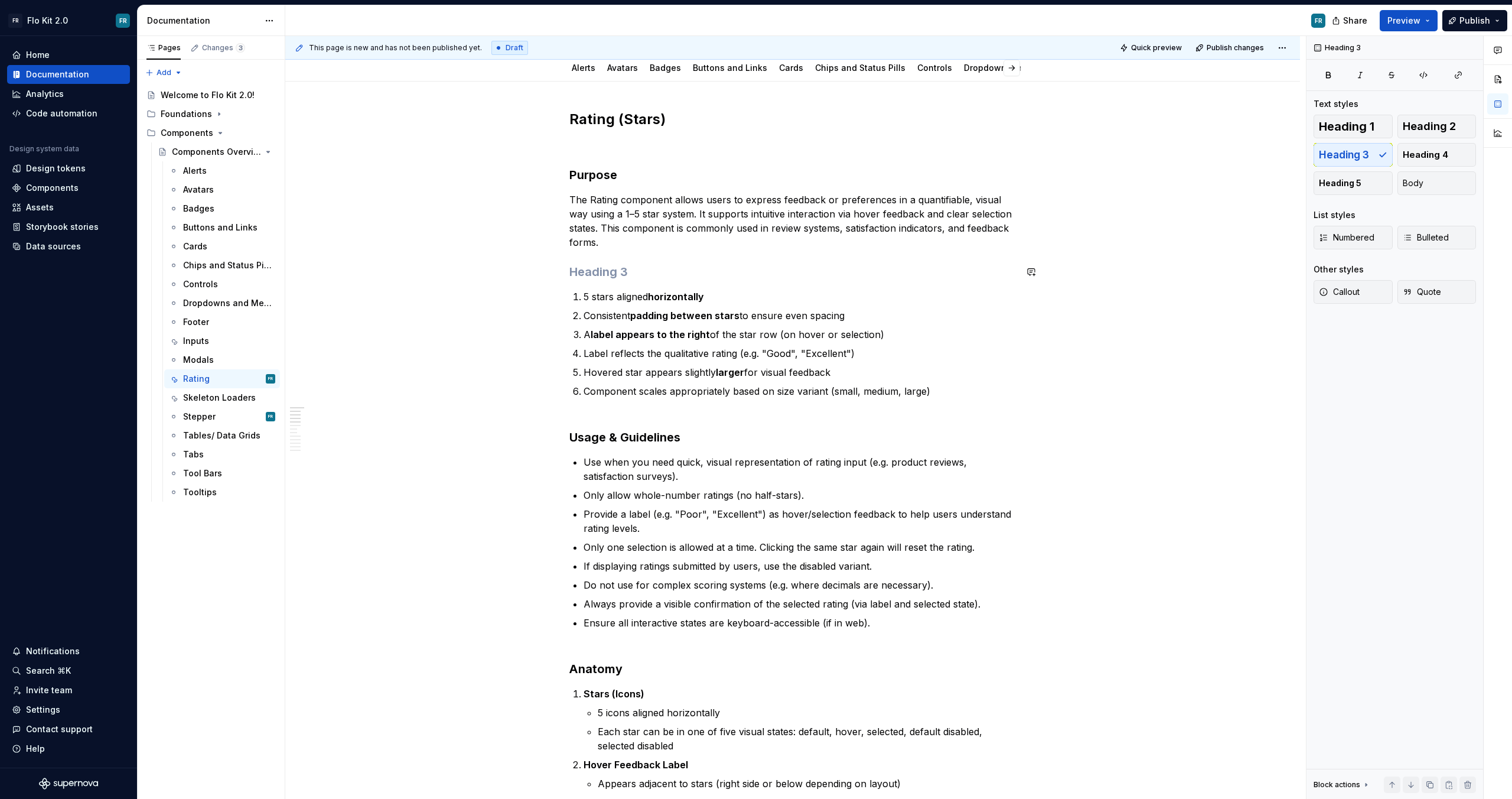
click at [610, 245] on p "The Rating component allows users to express feedback or preferences in a quant…" at bounding box center [792, 221] width 447 height 57
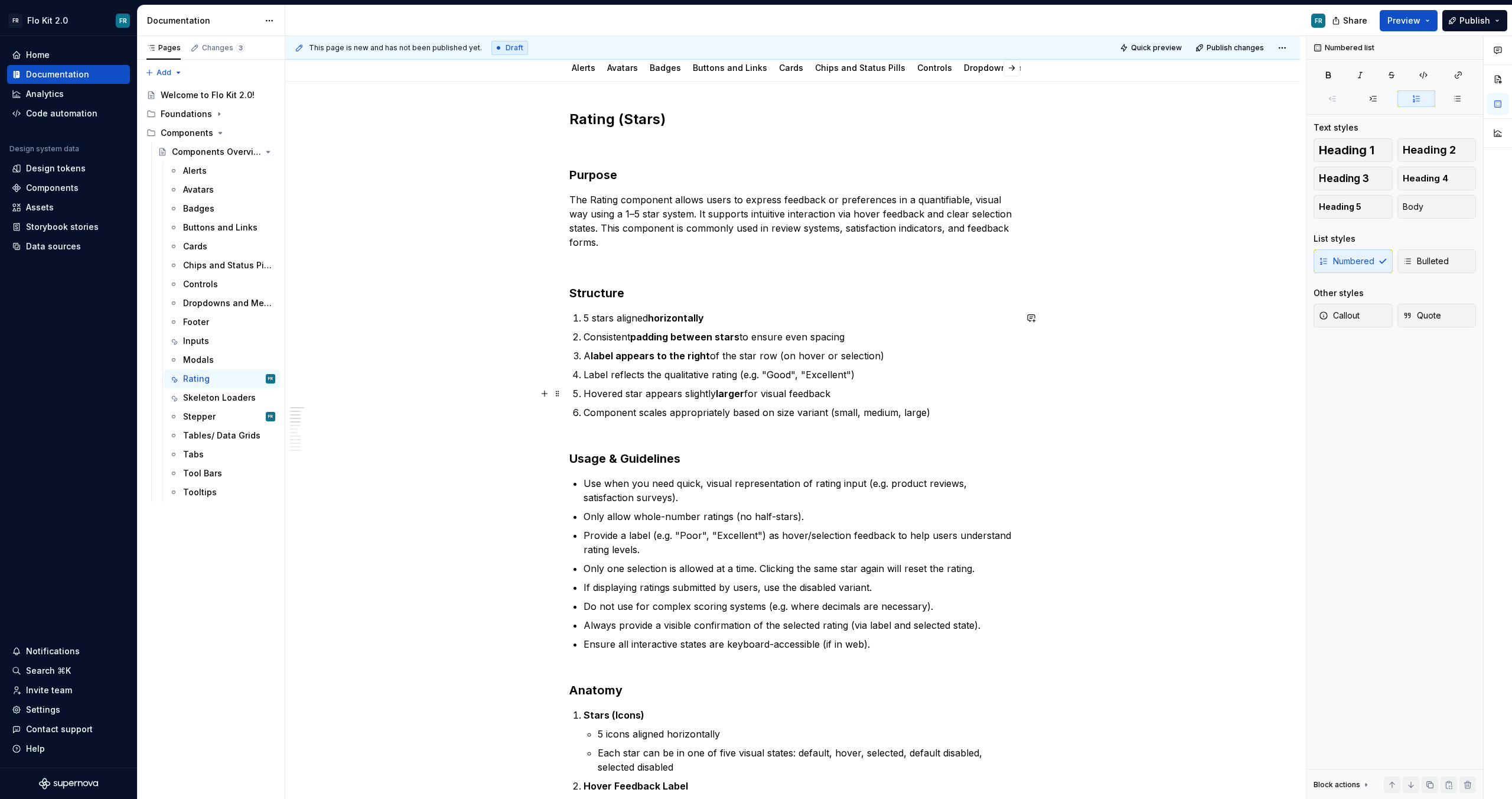
click at [664, 394] on p "Hovered star appears slightly larger for visual feedback" at bounding box center [800, 393] width 432 height 14
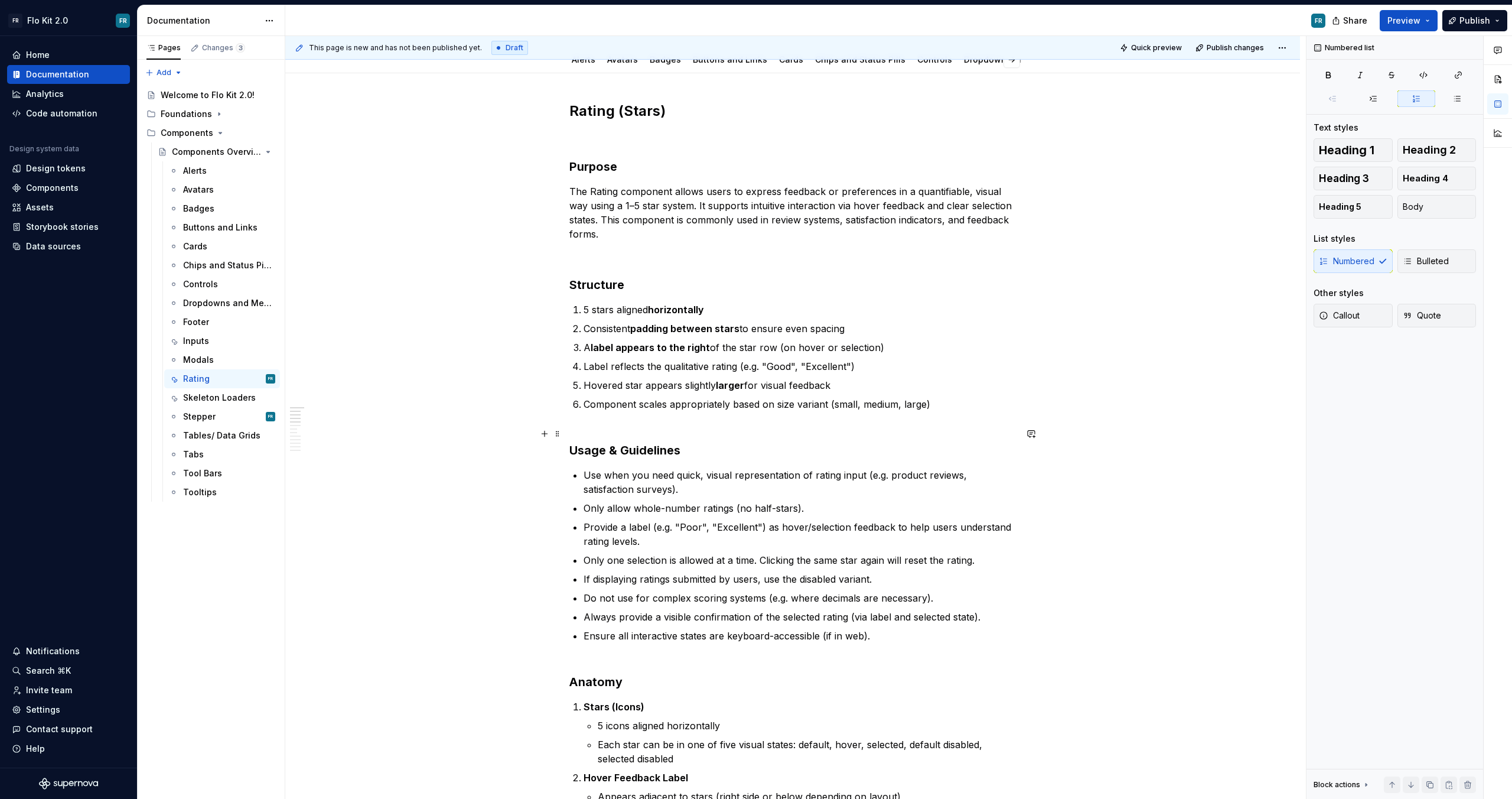
scroll to position [161, 0]
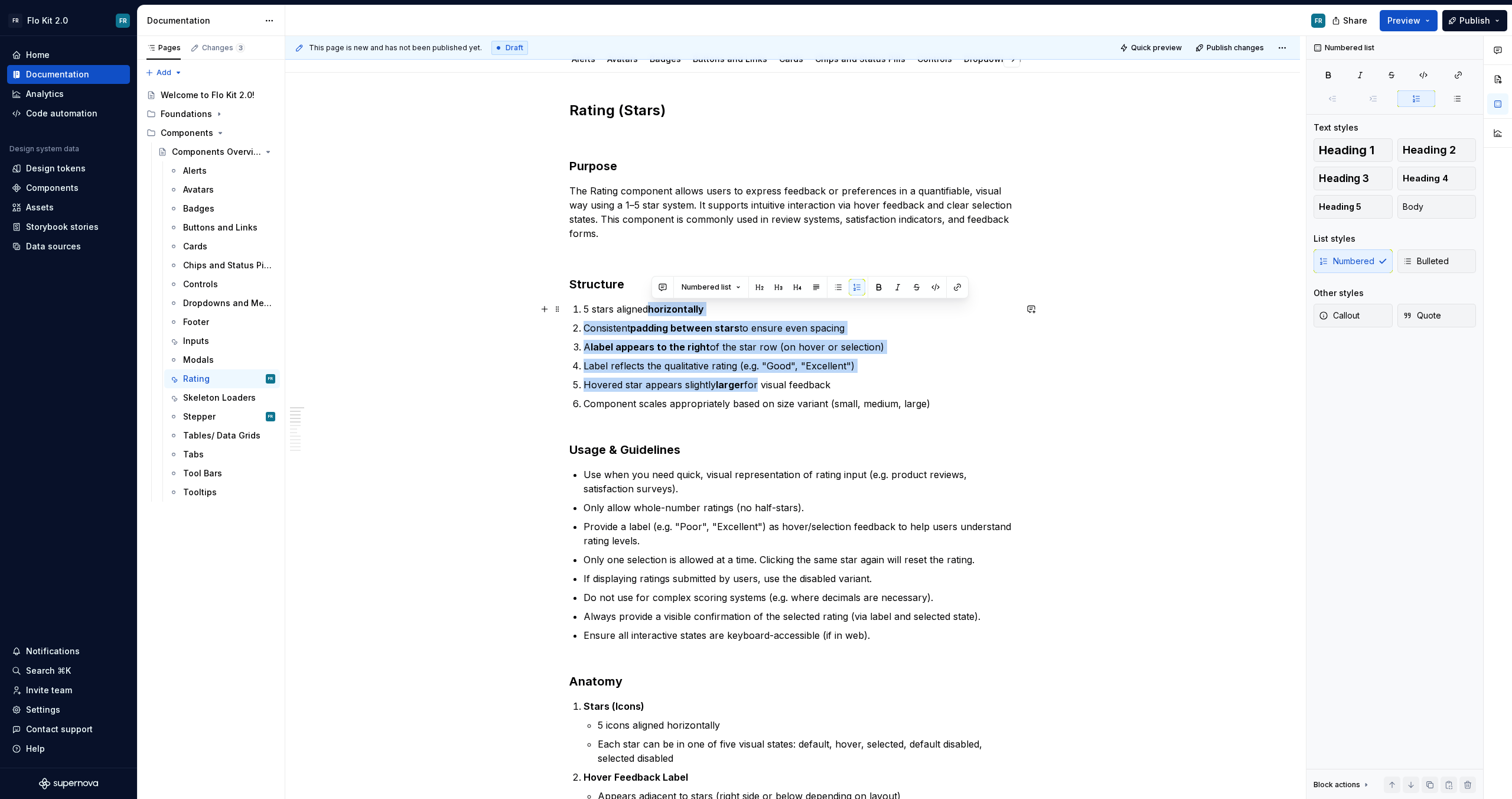
drag, startPoint x: 738, startPoint y: 373, endPoint x: 651, endPoint y: 310, distance: 107.4
click at [651, 310] on ol "5 stars aligned horizontally Consistent padding between stars to ensure even sp…" at bounding box center [800, 356] width 432 height 109
click at [700, 349] on p "A label appears to the right of the star row (on hover or selection)" at bounding box center [800, 346] width 432 height 14
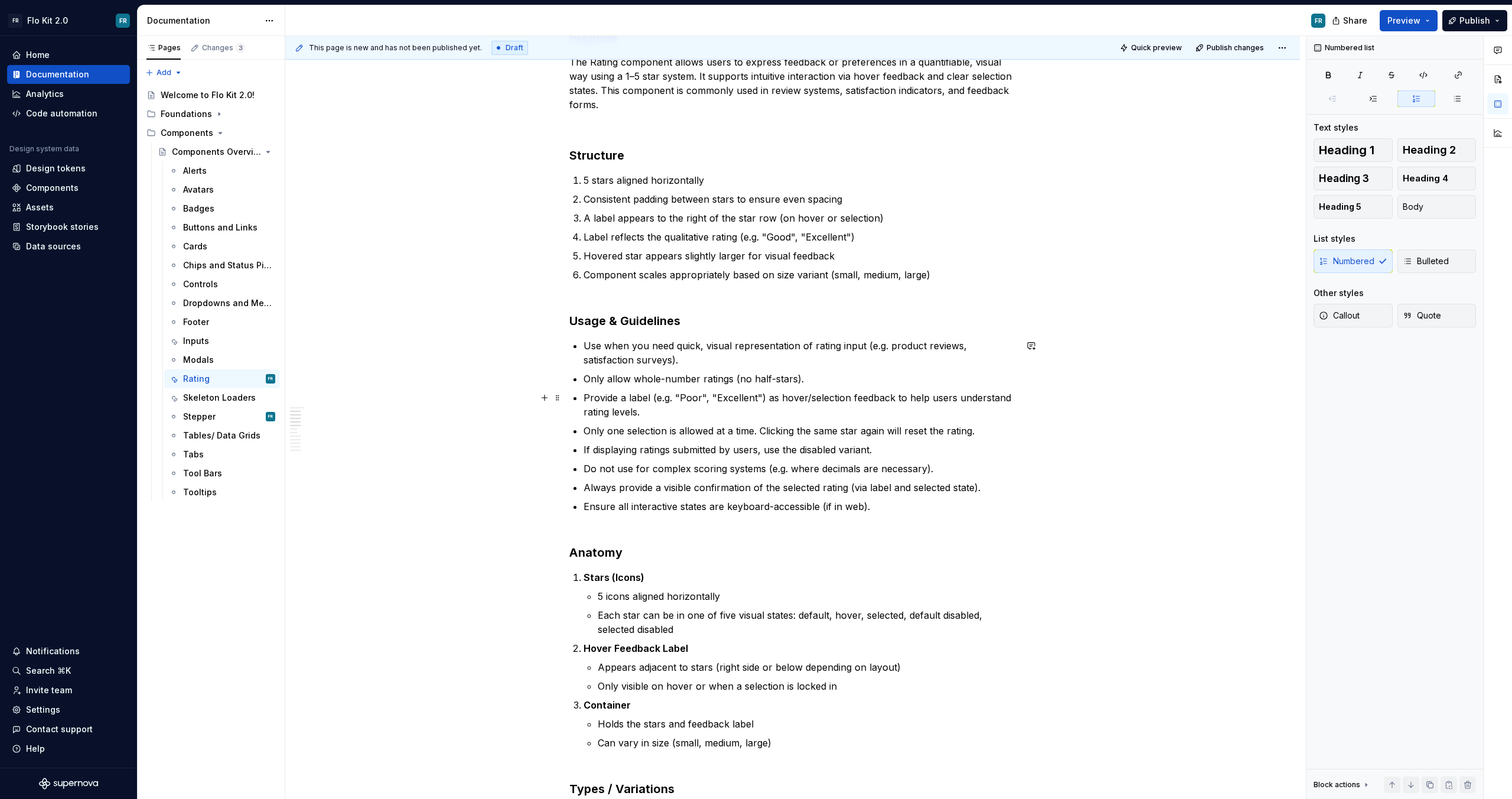
scroll to position [298, 0]
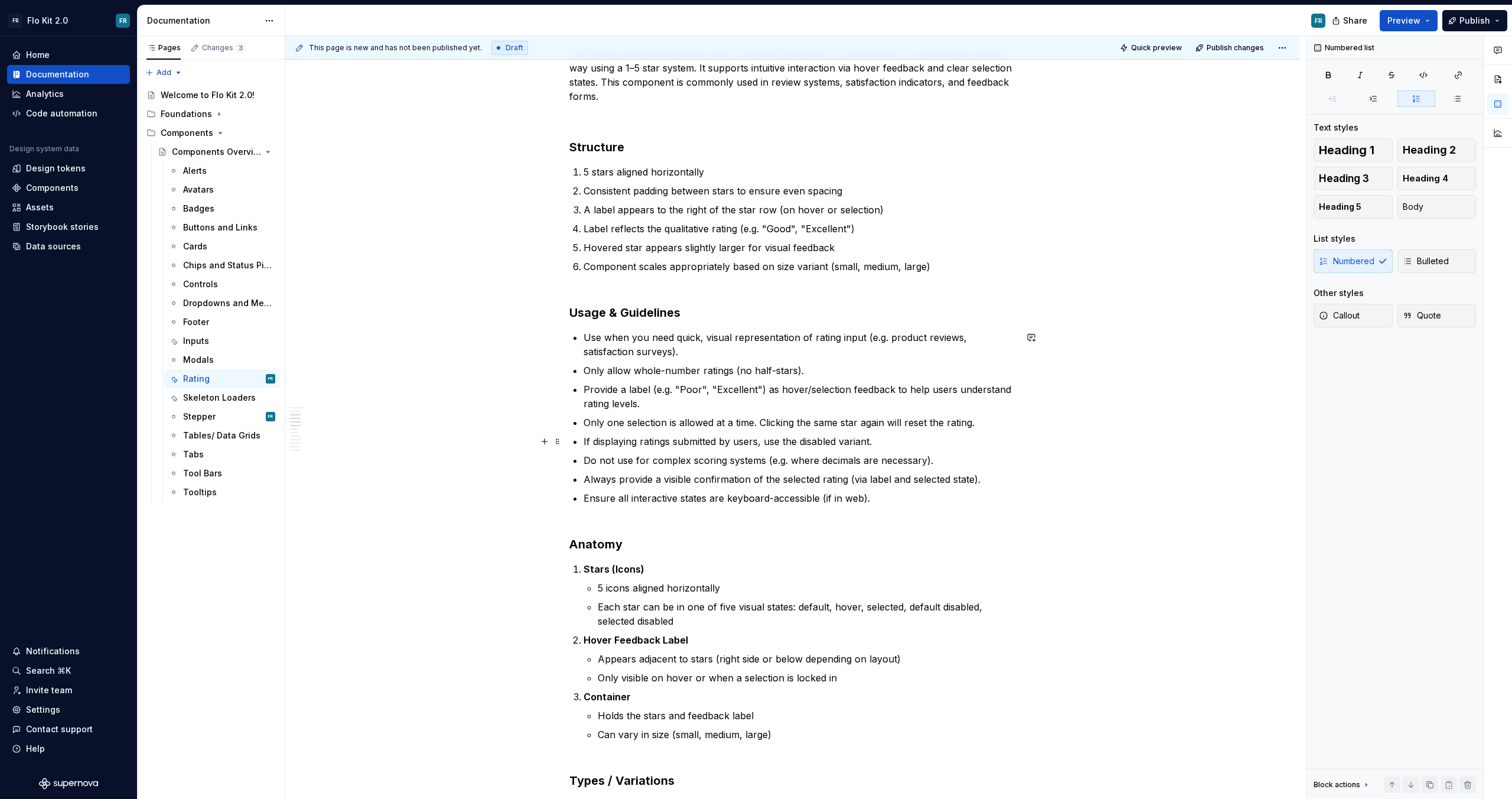
click at [758, 440] on p "If displaying ratings submitted by users, use the disabled variant." at bounding box center [800, 441] width 432 height 14
click at [955, 437] on p "If displaying ratings submitted by users (read-only), use the disabled variant." at bounding box center [800, 441] width 432 height 14
click at [924, 443] on p "If displaying ratings submitted by users (read-only), use the disabled variant." at bounding box center [800, 441] width 432 height 14
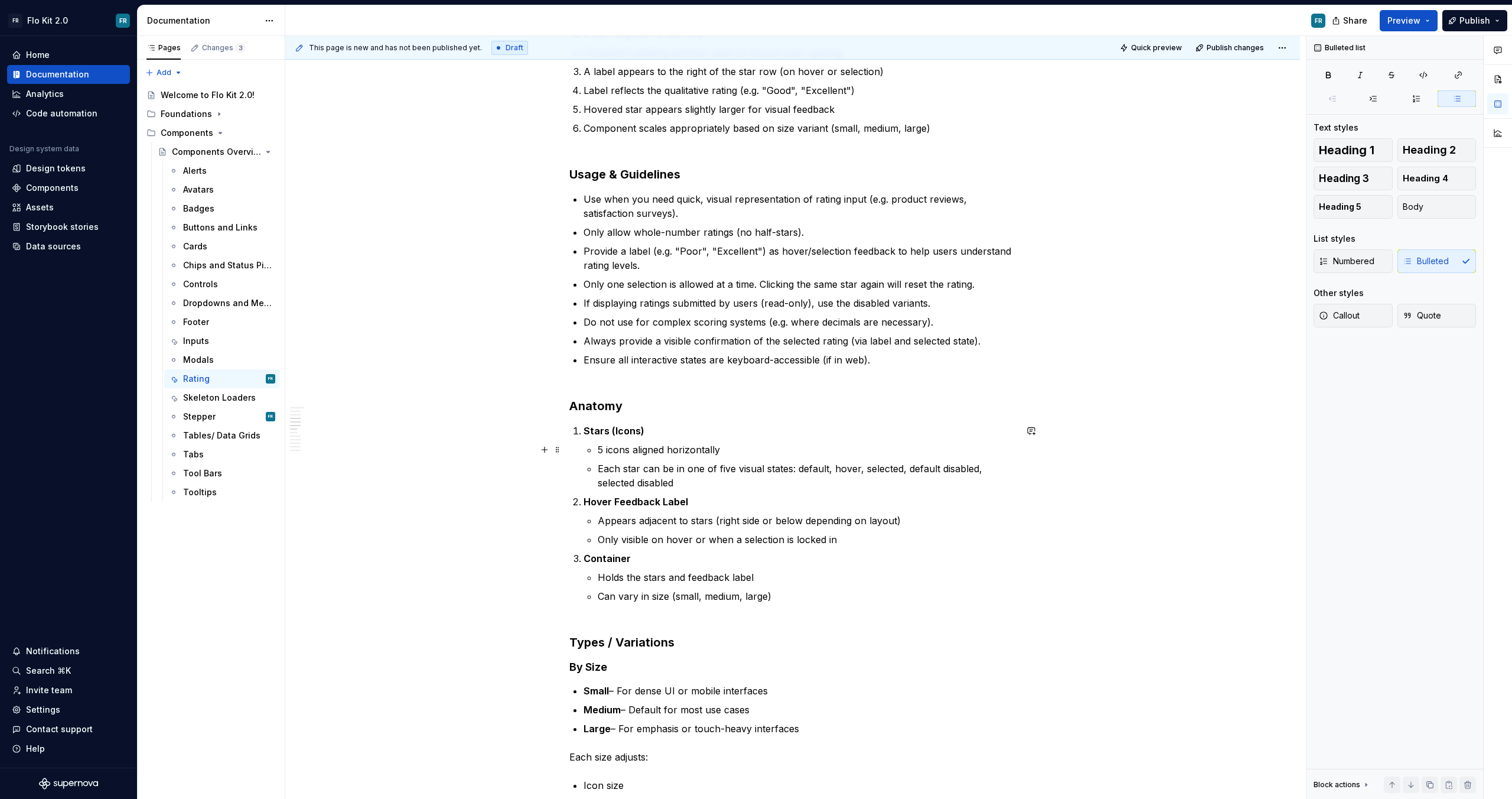
scroll to position [443, 0]
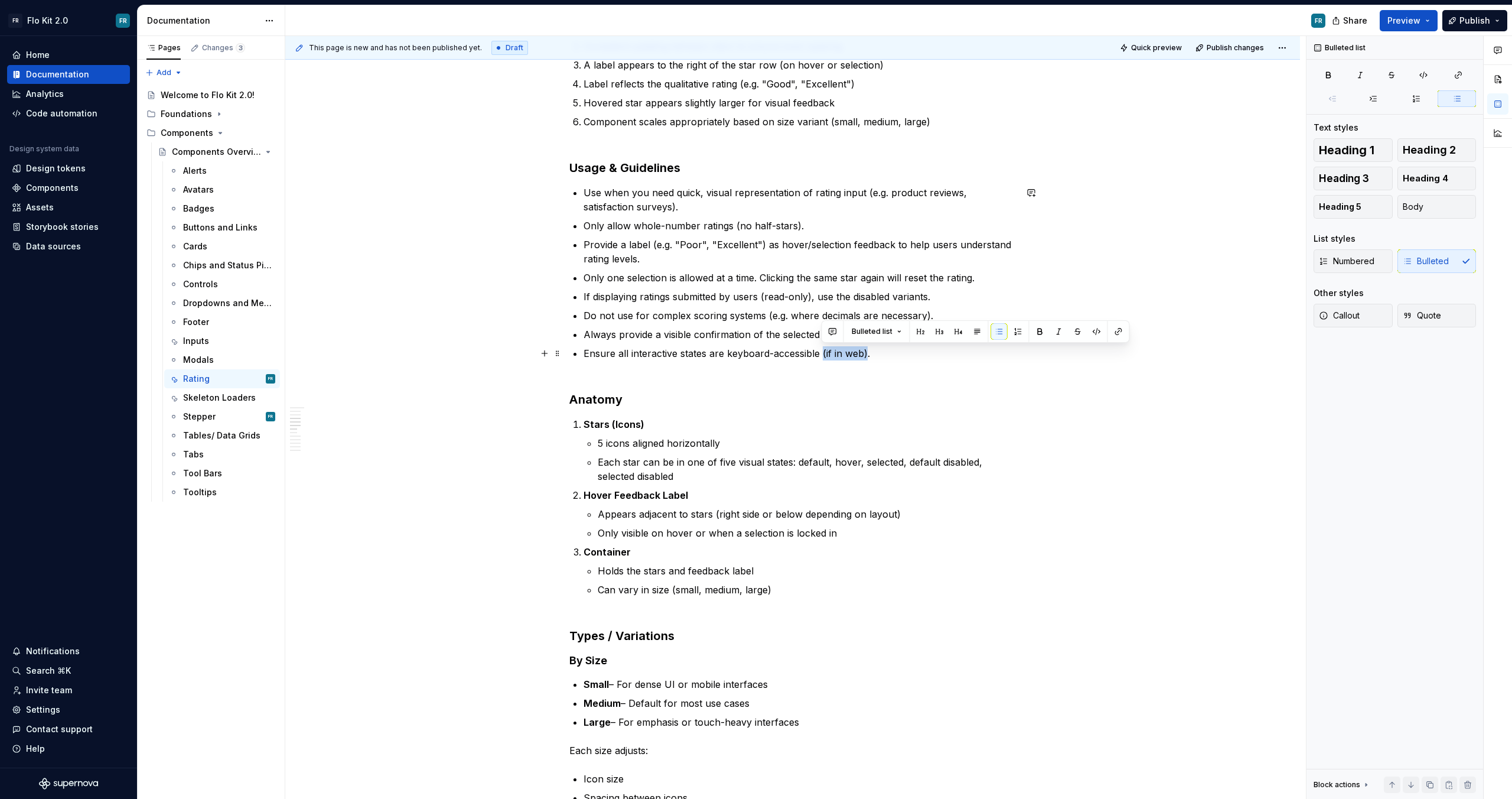
drag, startPoint x: 863, startPoint y: 351, endPoint x: 820, endPoint y: 354, distance: 43.1
click at [820, 354] on p "Ensure all interactive states are keyboard-accessible (if in web)." at bounding box center [800, 353] width 432 height 14
click at [811, 526] on p "Only visible on hover or when a selection is locked in" at bounding box center [807, 533] width 418 height 14
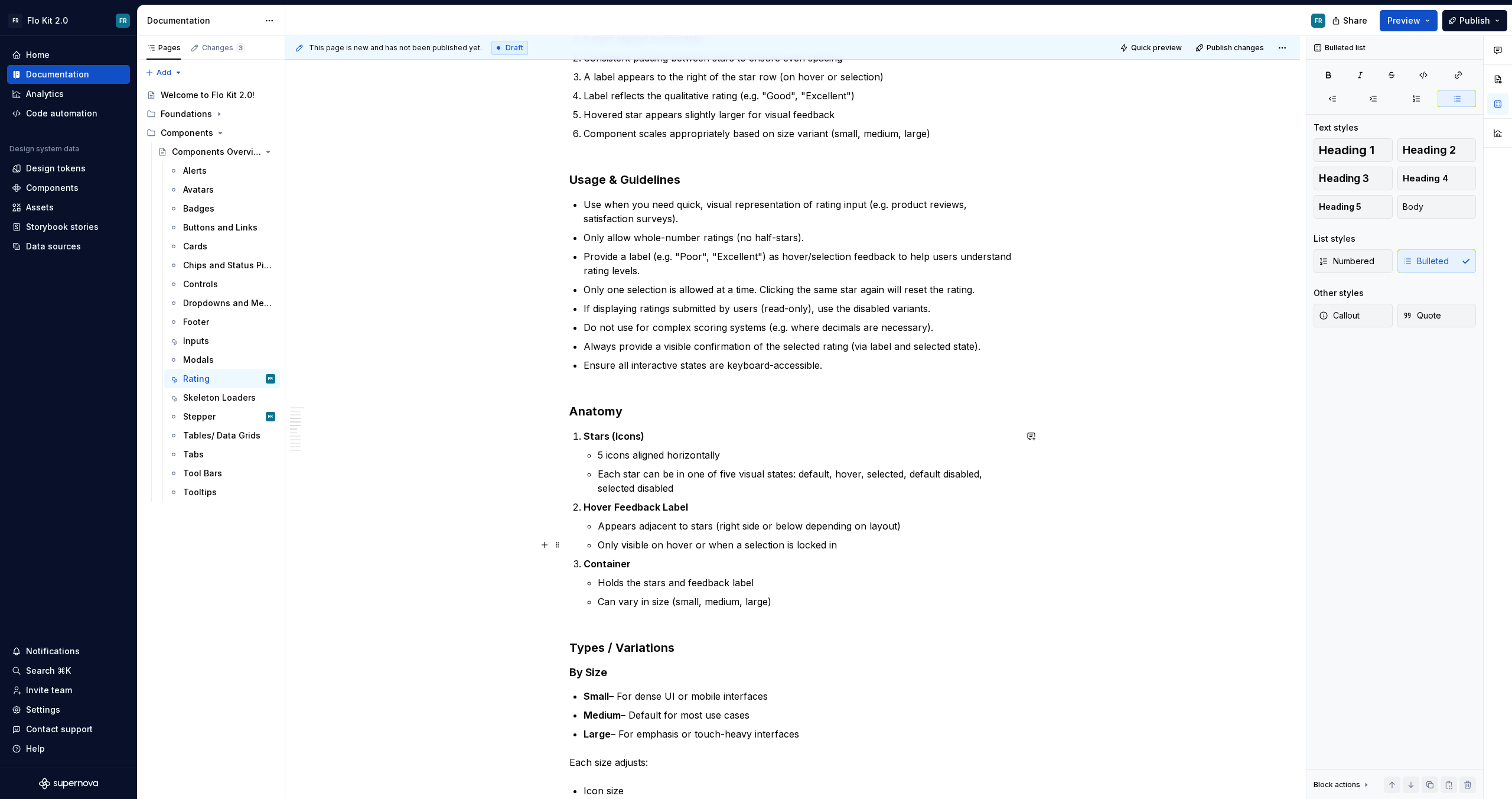
scroll to position [435, 0]
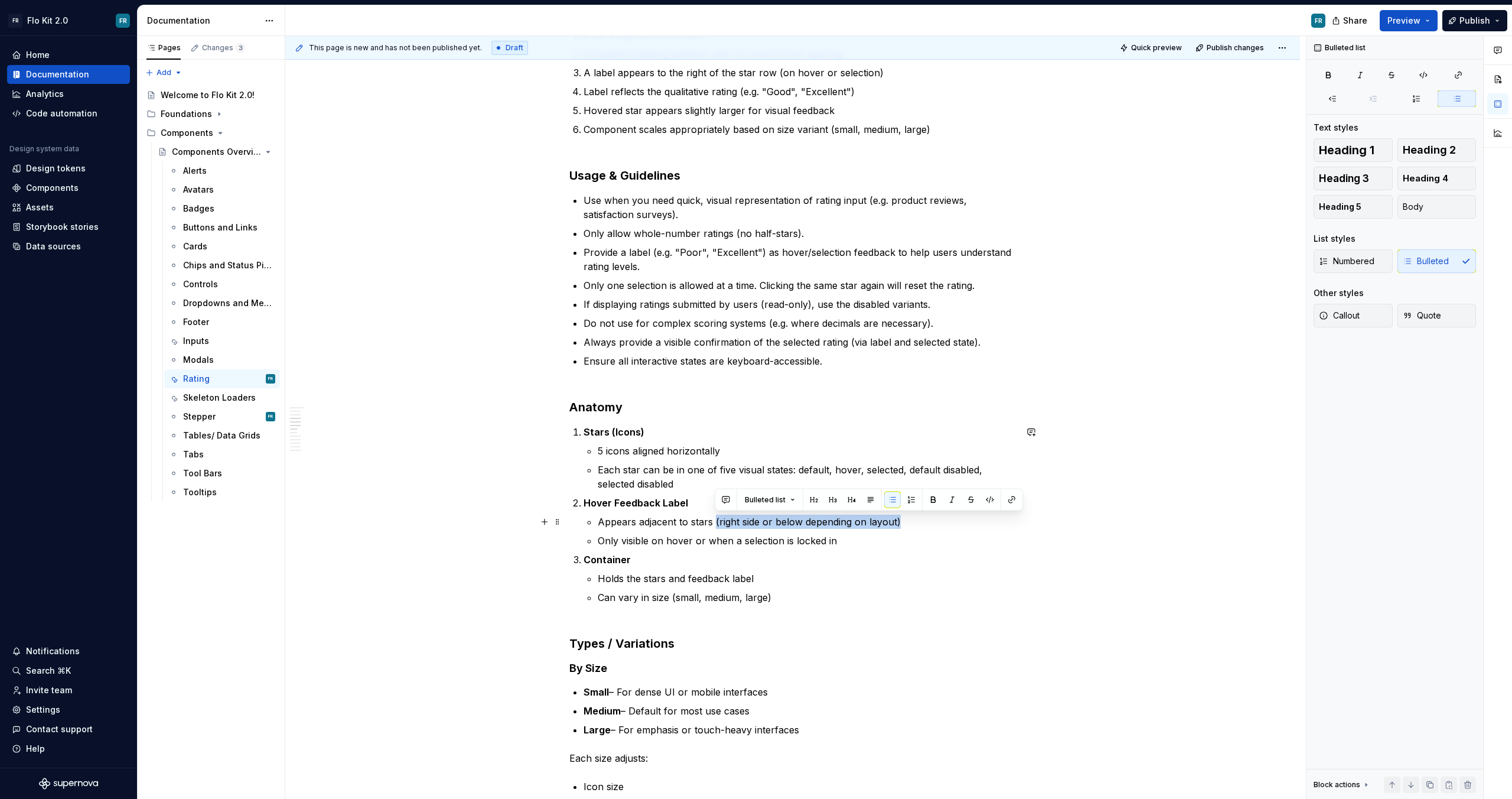
drag, startPoint x: 715, startPoint y: 521, endPoint x: 924, endPoint y: 517, distance: 209.0
click at [924, 517] on p "Appears adjacent to stars (right side or below depending on layout)" at bounding box center [807, 521] width 418 height 14
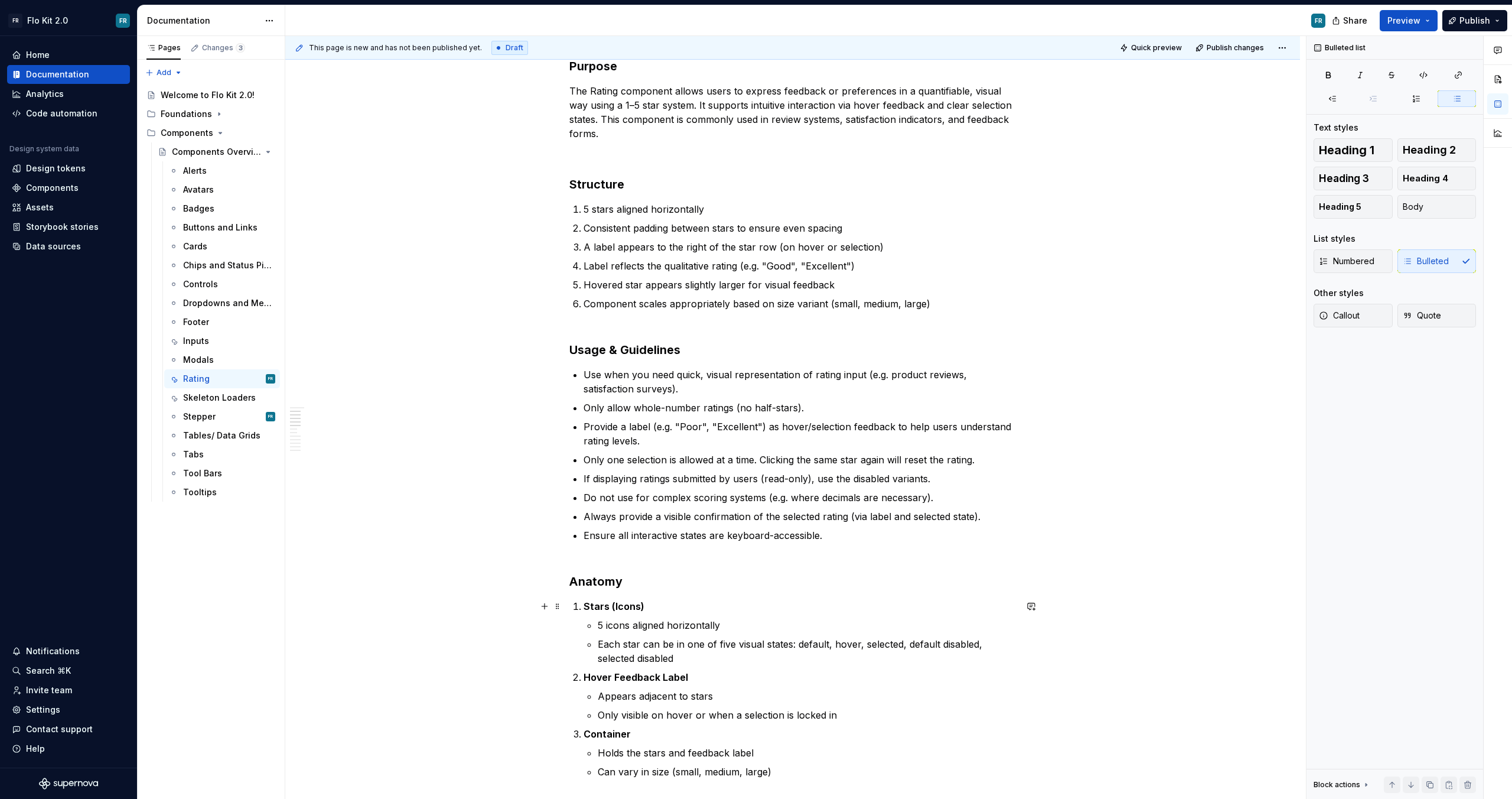
scroll to position [270, 0]
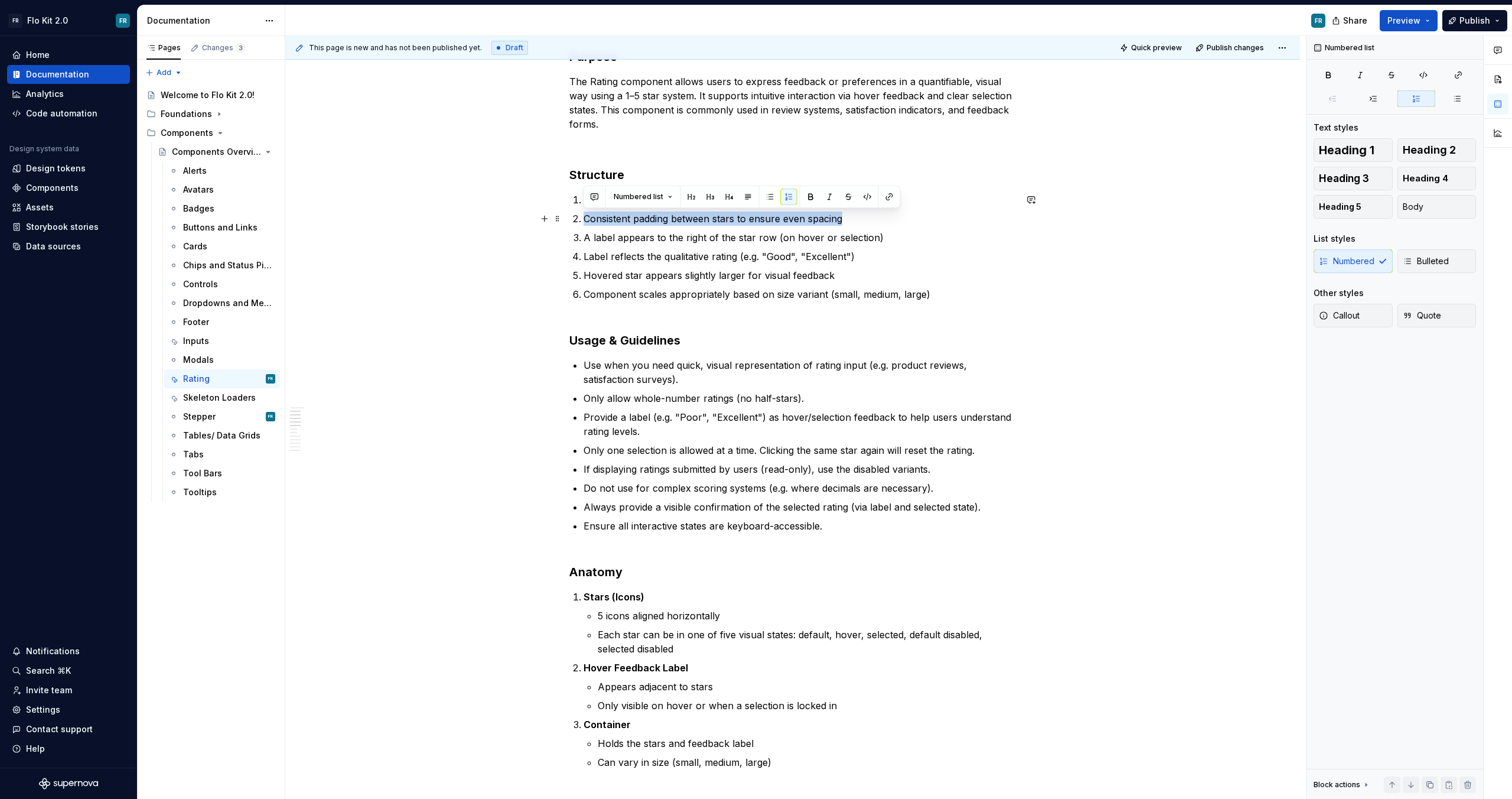
drag, startPoint x: 865, startPoint y: 215, endPoint x: 584, endPoint y: 222, distance: 281.1
click at [584, 222] on p "Consistent padding between stars to ensure even spacing" at bounding box center [800, 218] width 432 height 14
click at [776, 610] on p "5 icons aligned horizontally" at bounding box center [807, 616] width 418 height 14
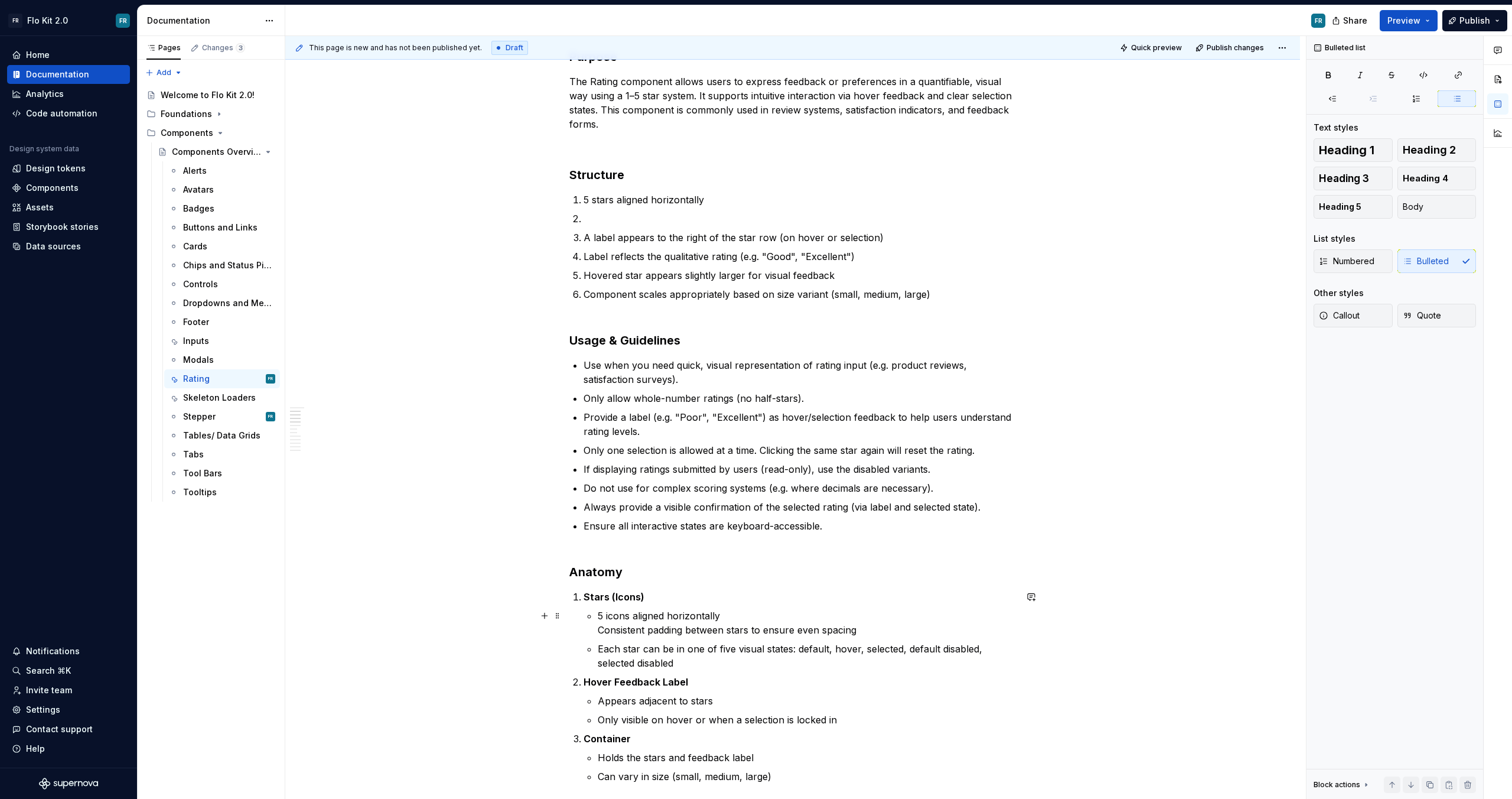
click at [744, 618] on p "5 icons aligned horizontally Consistent padding between stars to ensure even sp…" at bounding box center [807, 622] width 418 height 28
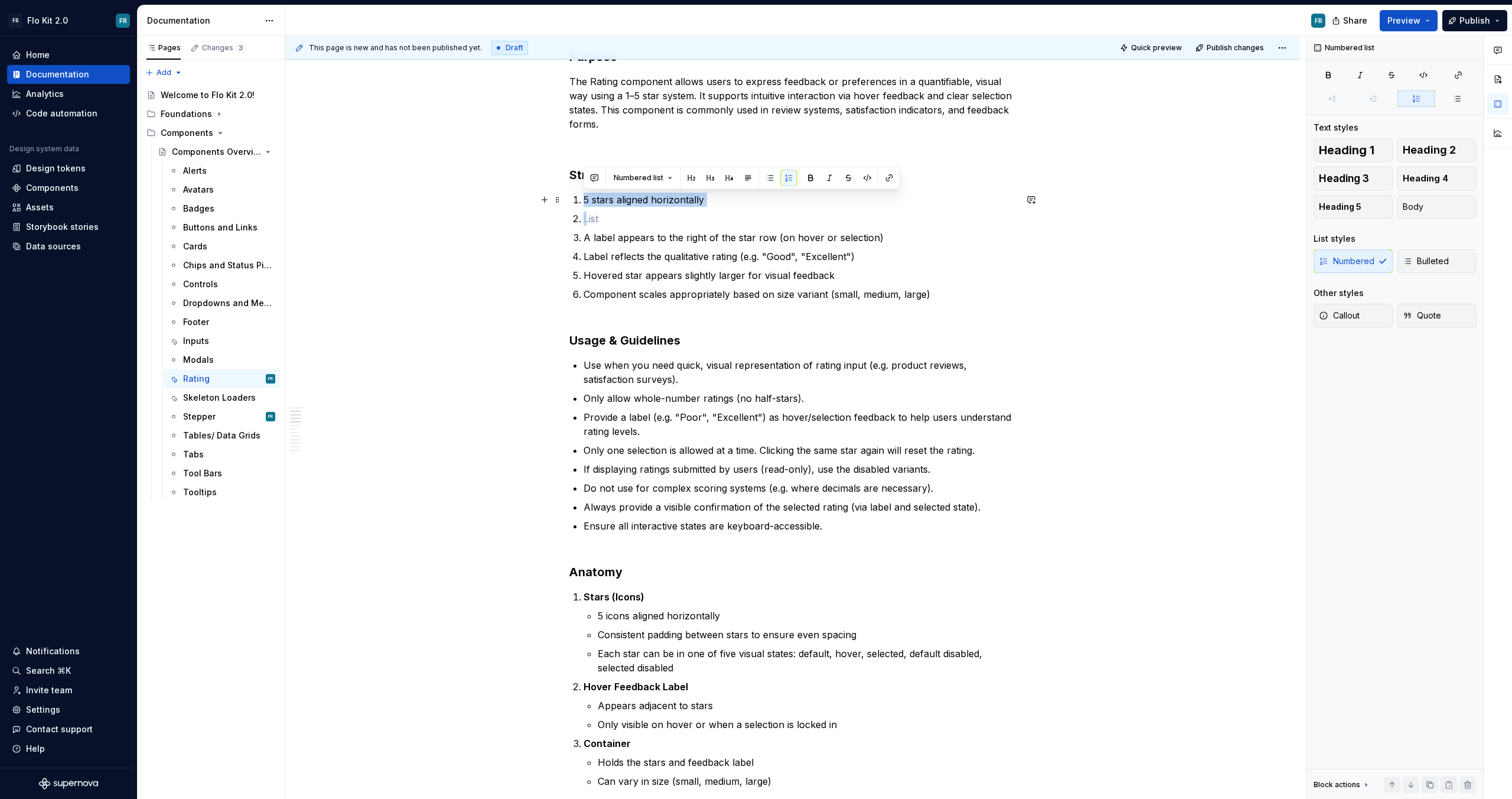
drag, startPoint x: 636, startPoint y: 213, endPoint x: 571, endPoint y: 204, distance: 65.6
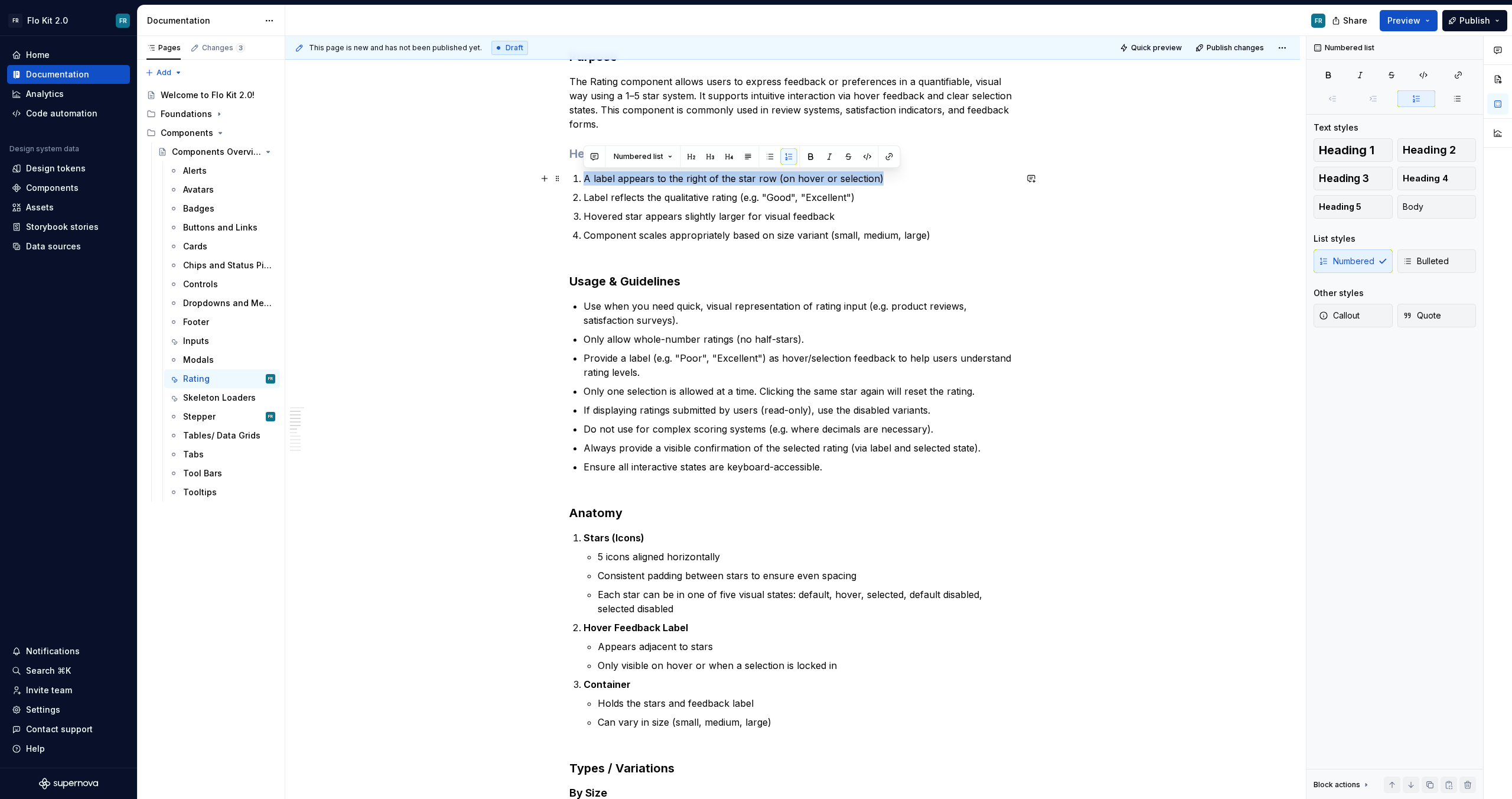
drag, startPoint x: 894, startPoint y: 181, endPoint x: 580, endPoint y: 176, distance: 314.0
click at [584, 176] on li "A label appears to the right of the star row (on hover or selection)" at bounding box center [800, 179] width 432 height 14
click at [599, 647] on p "Appears adjacent to stars" at bounding box center [807, 646] width 418 height 14
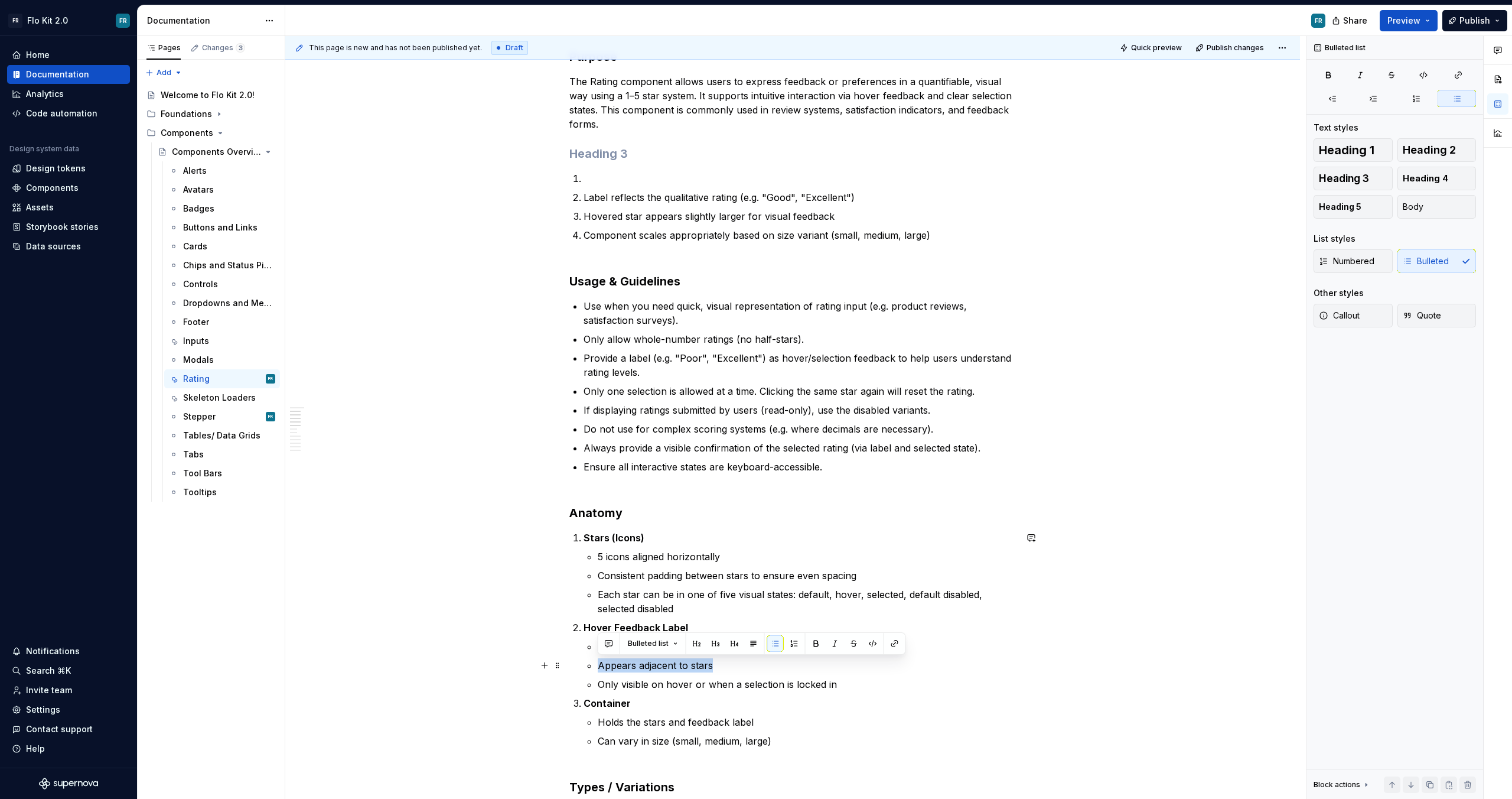
drag, startPoint x: 724, startPoint y: 661, endPoint x: 577, endPoint y: 670, distance: 147.3
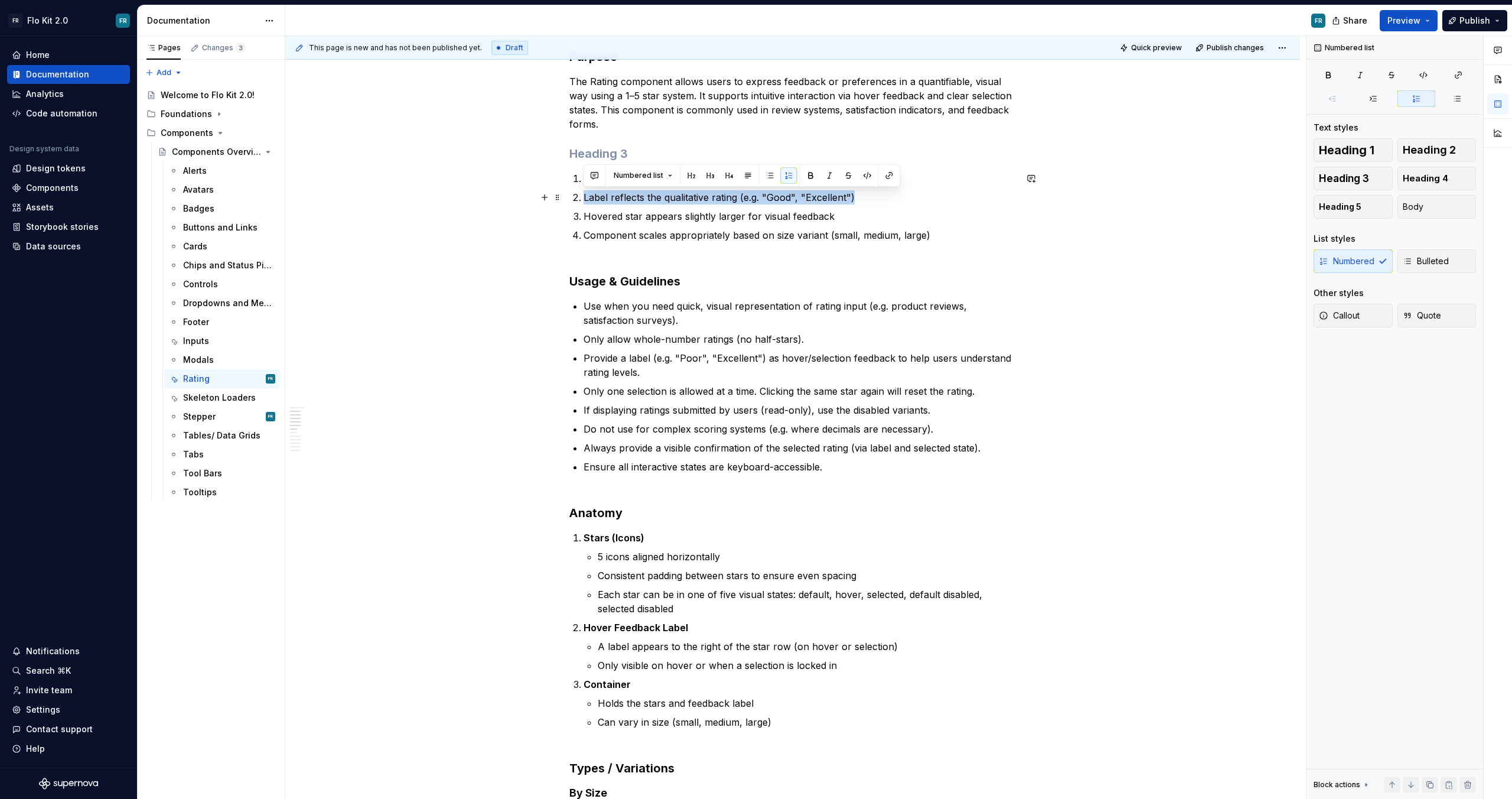
drag, startPoint x: 817, startPoint y: 202, endPoint x: 581, endPoint y: 201, distance: 236.0
click at [584, 201] on li "Label reflects the qualitative rating (e.g. "Good", "Excellent")" at bounding box center [800, 197] width 432 height 14
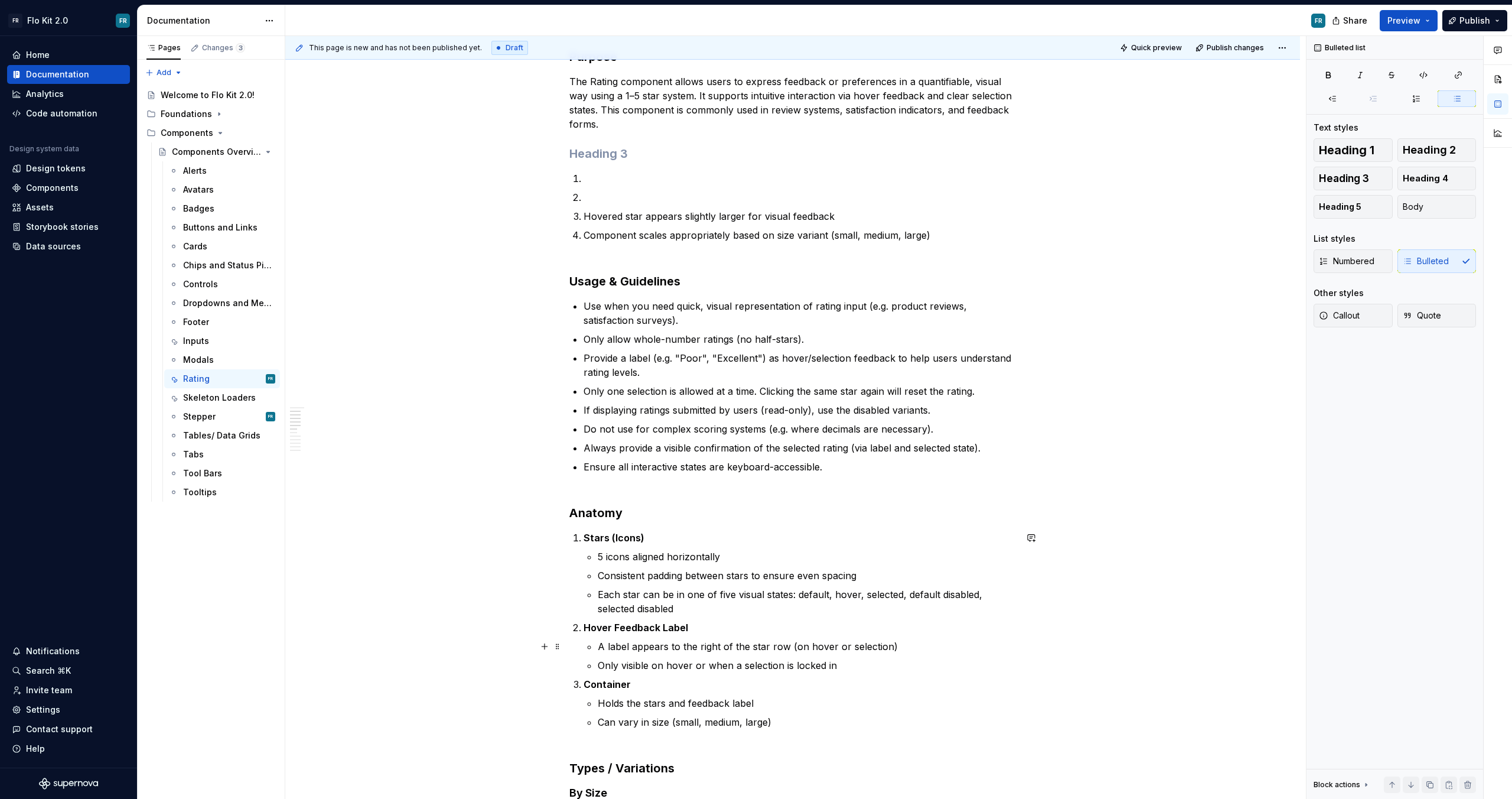
click at [897, 648] on p "A label appears to the right of the star row (on hover or selection)" at bounding box center [807, 646] width 418 height 14
click at [612, 200] on p at bounding box center [800, 197] width 432 height 14
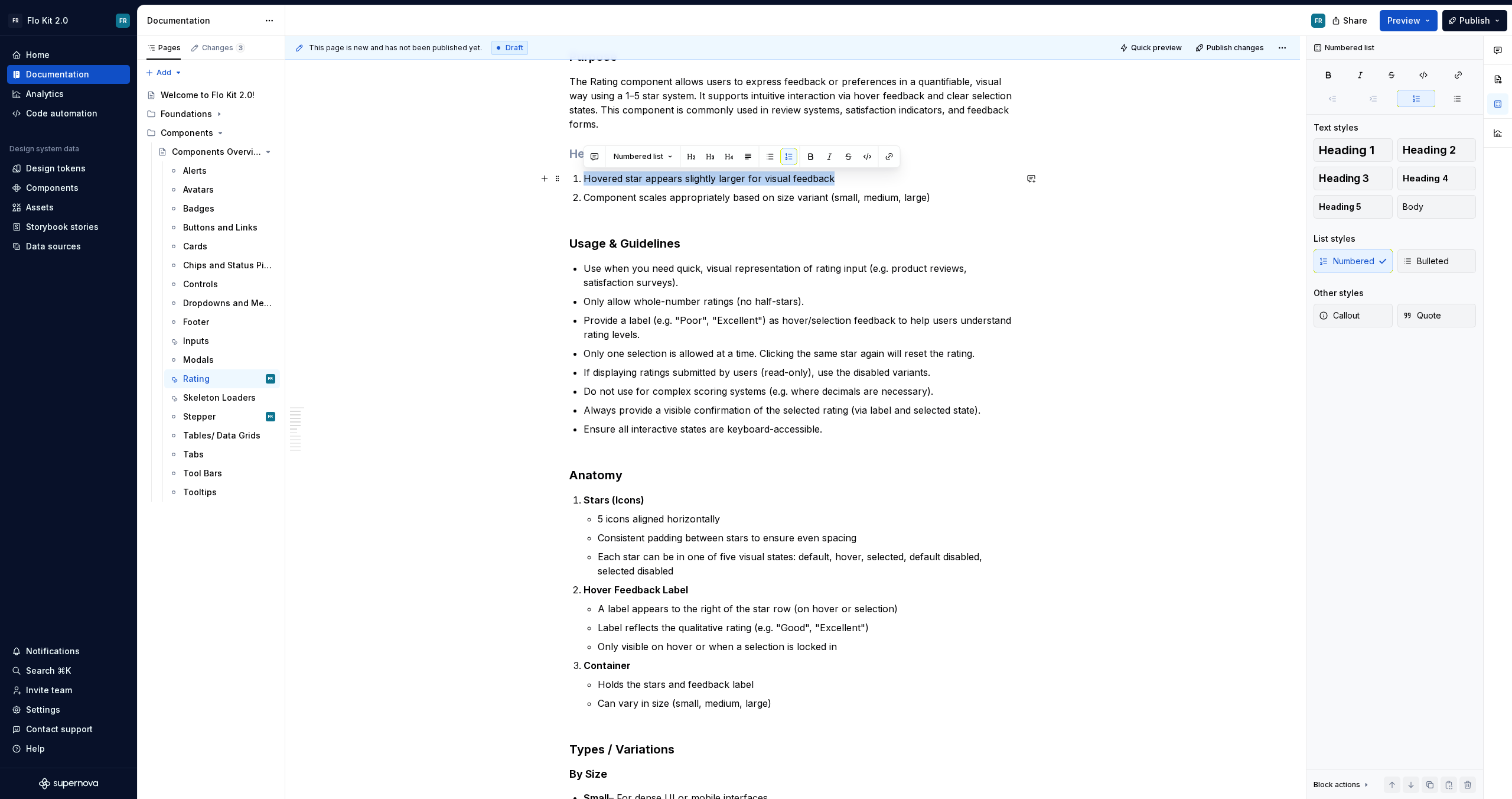
drag, startPoint x: 850, startPoint y: 177, endPoint x: 581, endPoint y: 180, distance: 269.0
click at [584, 180] on li "Hovered star appears slightly larger for visual feedback" at bounding box center [800, 179] width 432 height 14
copy p "Hovered star appears slightly larger for visual feedback"
click at [866, 641] on p "Only visible on hover or when a selection is locked in" at bounding box center [807, 646] width 418 height 14
click at [667, 590] on strong "Hover Feedback Label" at bounding box center [636, 590] width 104 height 12
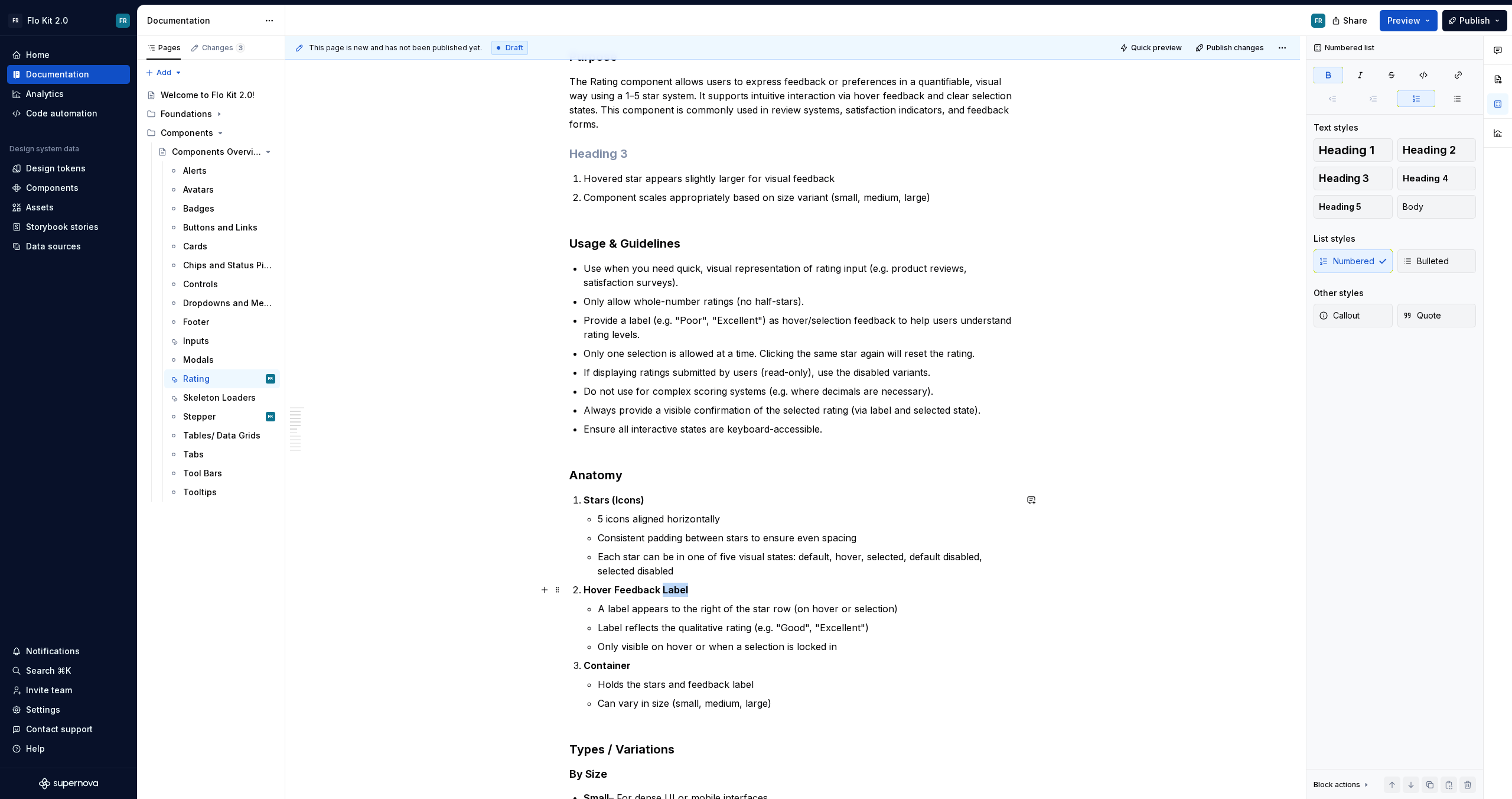
click at [667, 590] on strong "Hover Feedback Label" at bounding box center [636, 590] width 104 height 12
click at [854, 643] on p "Only visible on hover or when a selection is locked in" at bounding box center [807, 646] width 418 height 14
click at [604, 647] on p "Only visible on hover or when a selection is locked in" at bounding box center [807, 646] width 418 height 14
click at [877, 642] on p "Label only visible on hover or when a selection is locked in" at bounding box center [807, 646] width 418 height 14
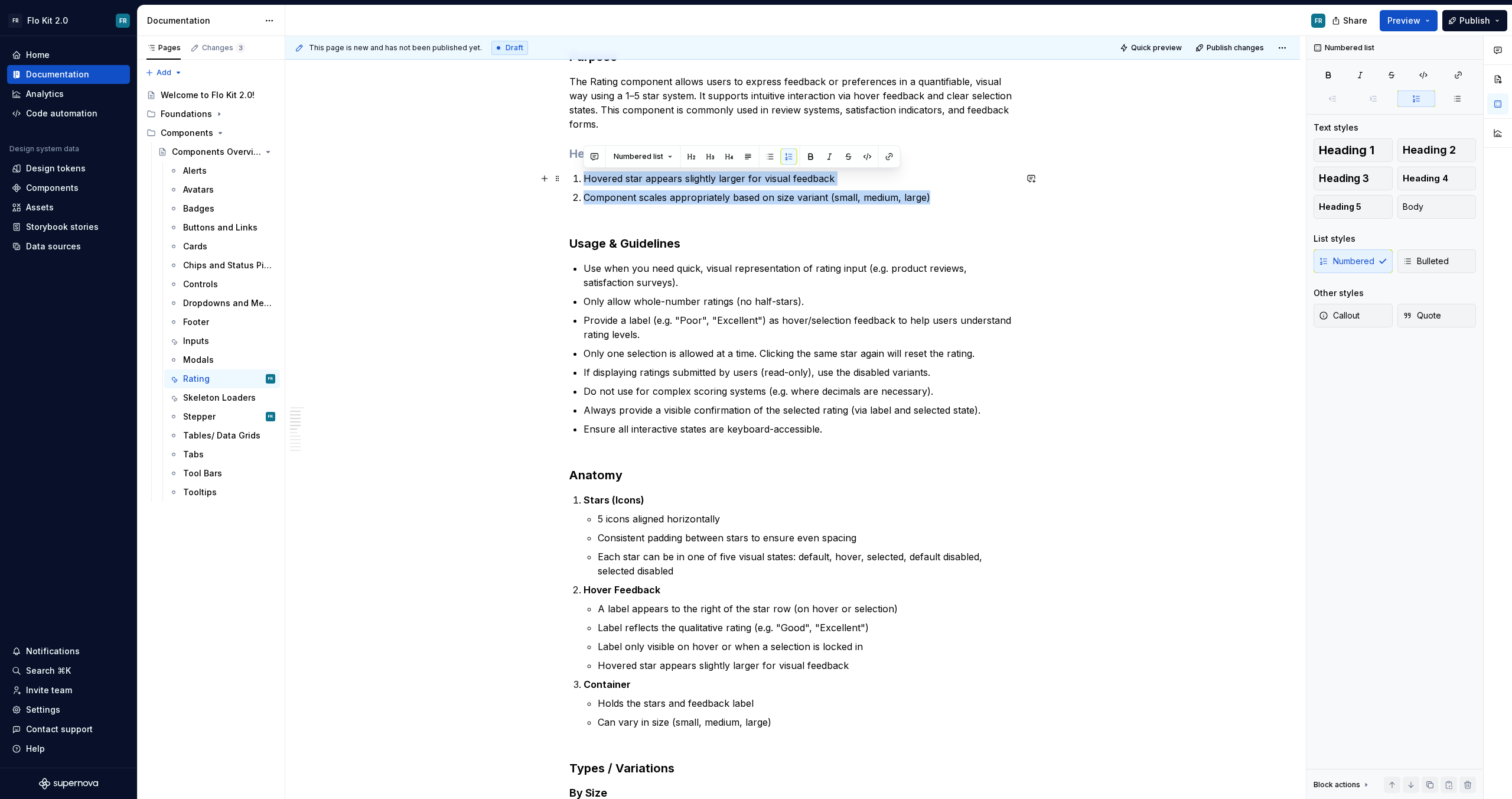
drag, startPoint x: 937, startPoint y: 197, endPoint x: 578, endPoint y: 182, distance: 359.3
click at [584, 182] on ol "Hovered star appears slightly larger for visual feedback Component scales appro…" at bounding box center [800, 188] width 432 height 33
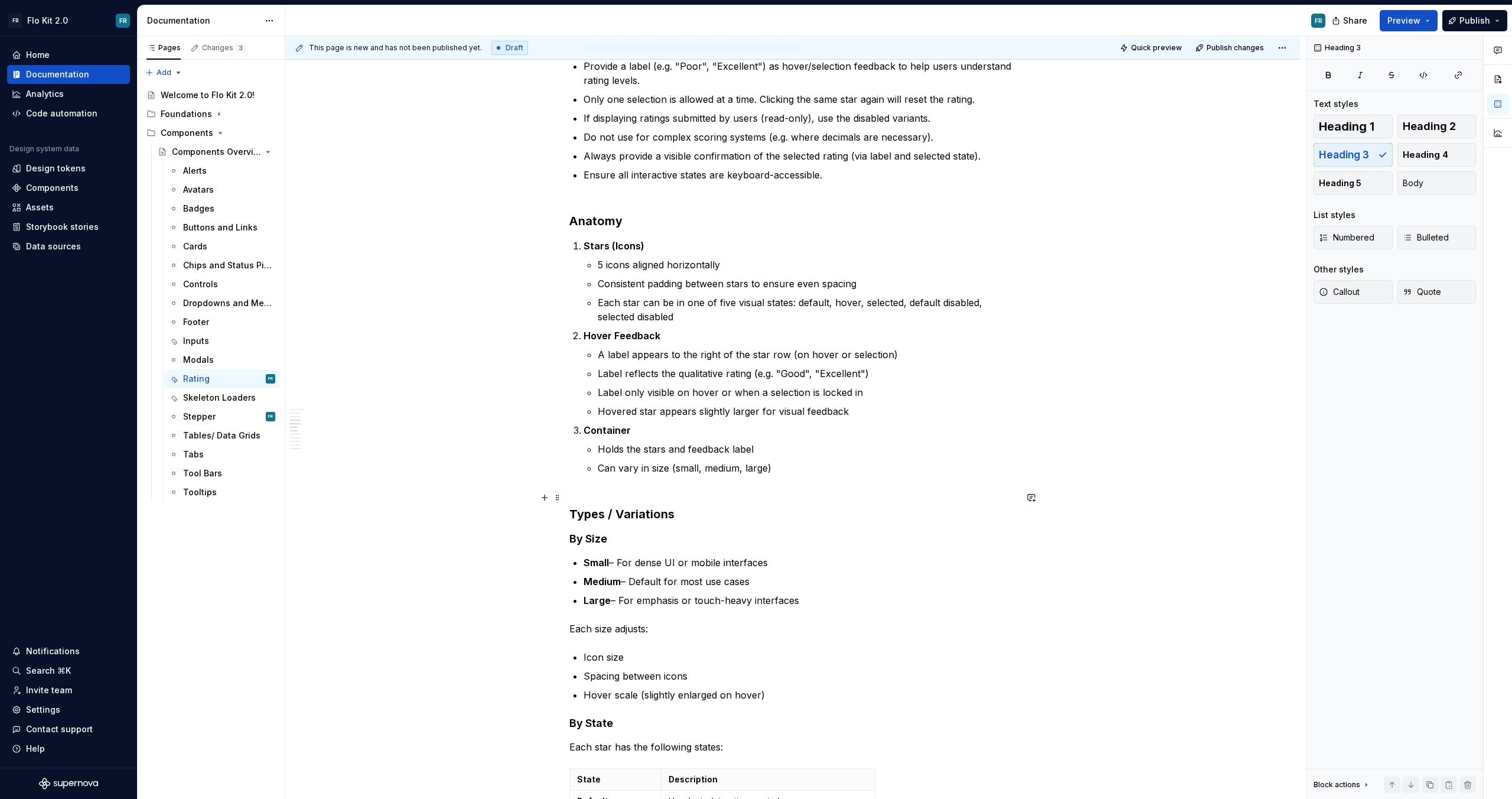
scroll to position [452, 0]
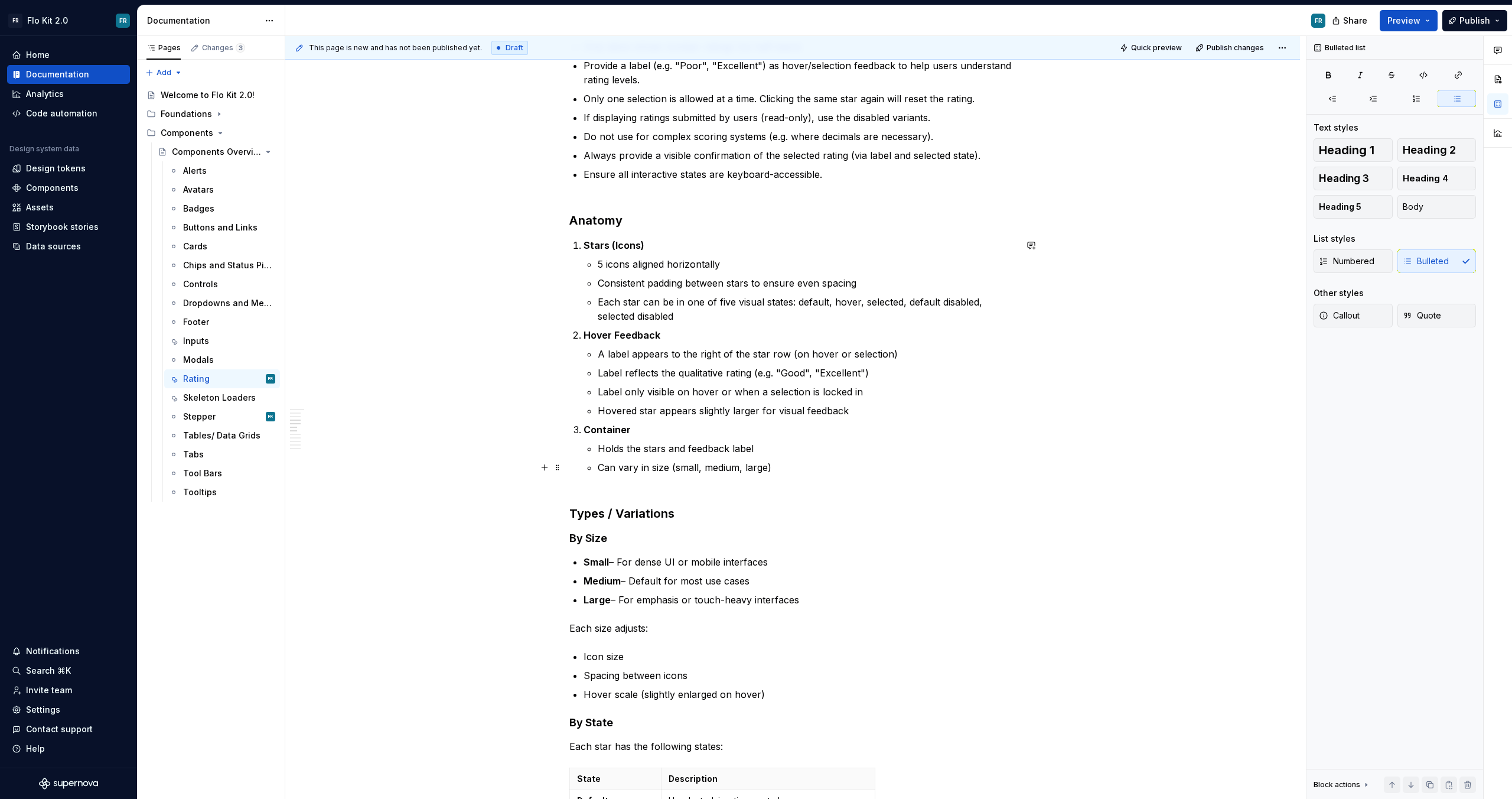
click at [671, 470] on p "Can vary in size (small, medium, large)" at bounding box center [807, 467] width 418 height 14
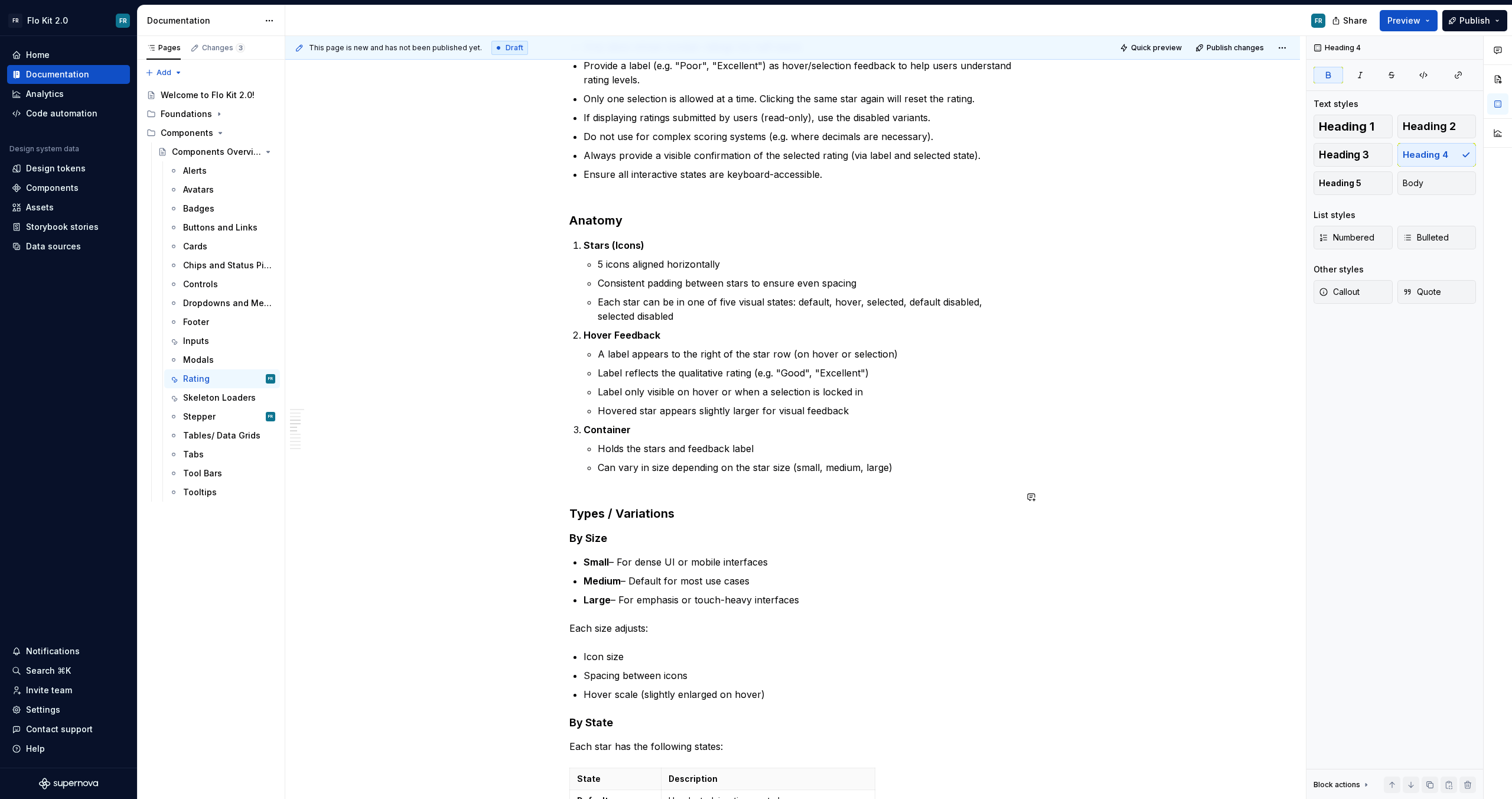
click at [788, 523] on div "Rating (Stars) Purpose The Rating component allows users to express feedback or…" at bounding box center [792, 761] width 447 height 1904
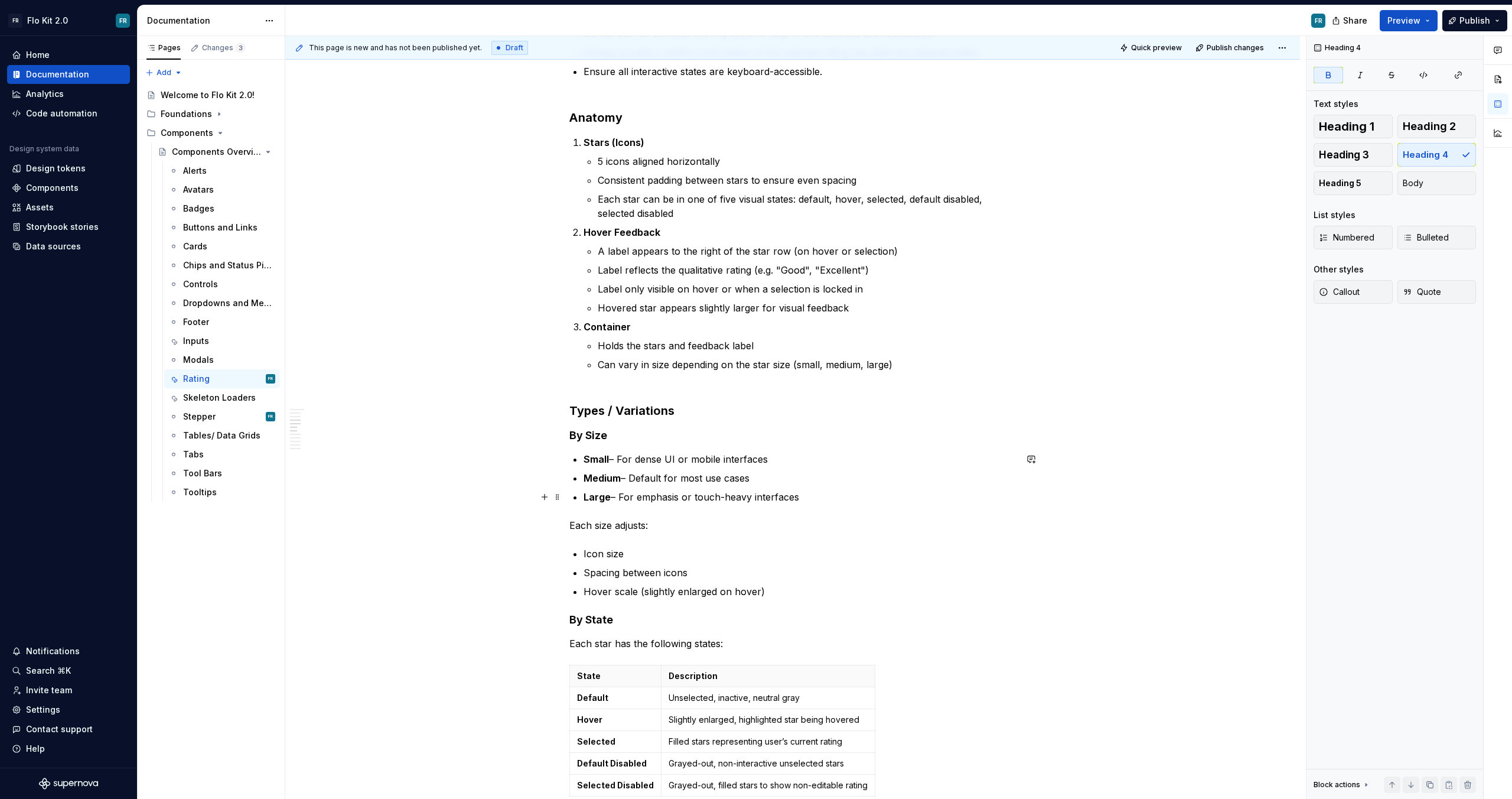
scroll to position [557, 0]
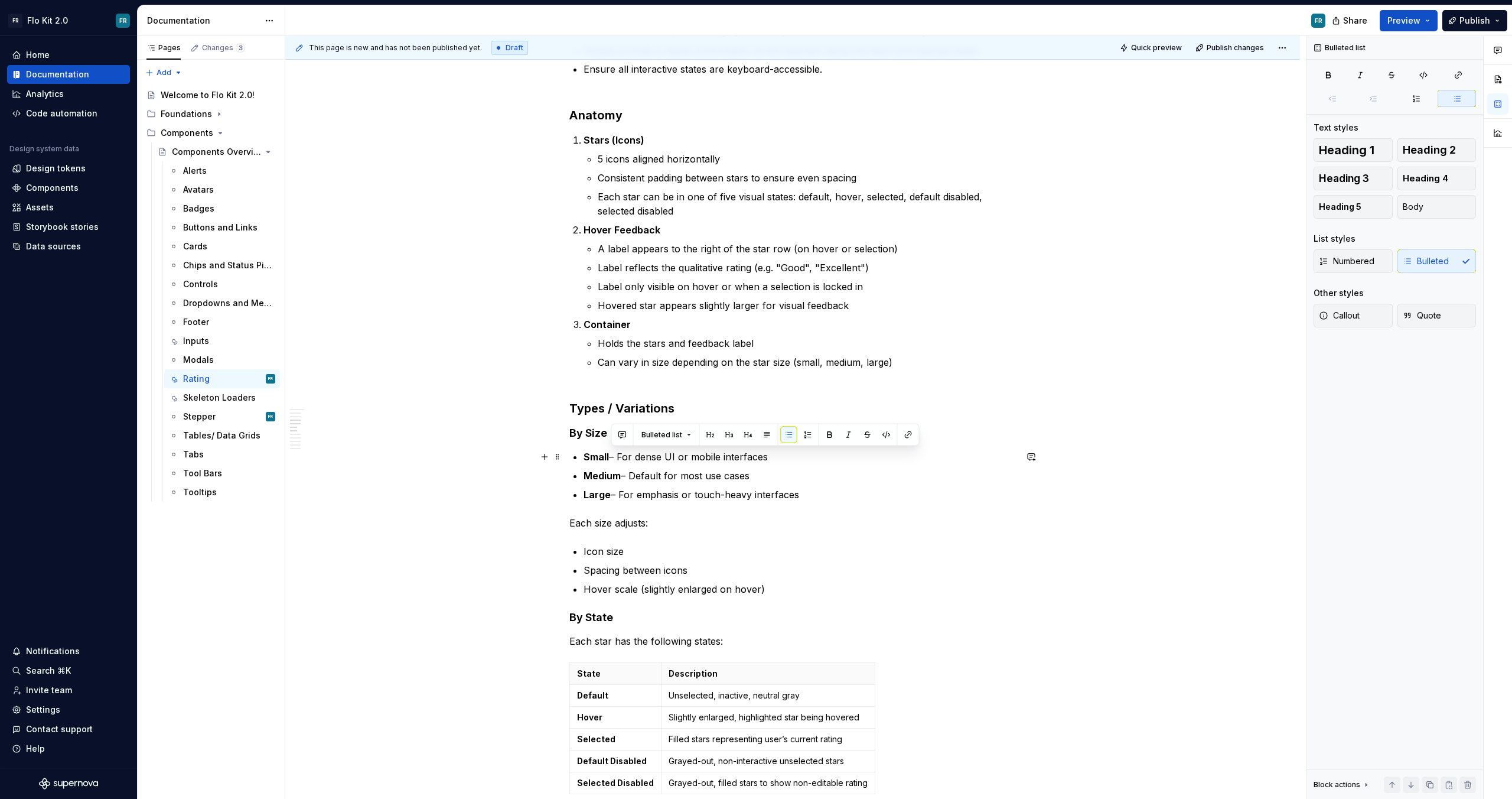
drag, startPoint x: 612, startPoint y: 456, endPoint x: 782, endPoint y: 455, distance: 170.0
click at [782, 455] on p "Small – For dense UI or mobile interfaces" at bounding box center [800, 456] width 432 height 14
drag, startPoint x: 624, startPoint y: 475, endPoint x: 801, endPoint y: 472, distance: 177.0
click at [801, 472] on p "Medium – Default for most use cases" at bounding box center [800, 475] width 432 height 14
drag, startPoint x: 612, startPoint y: 494, endPoint x: 807, endPoint y: 491, distance: 195.0
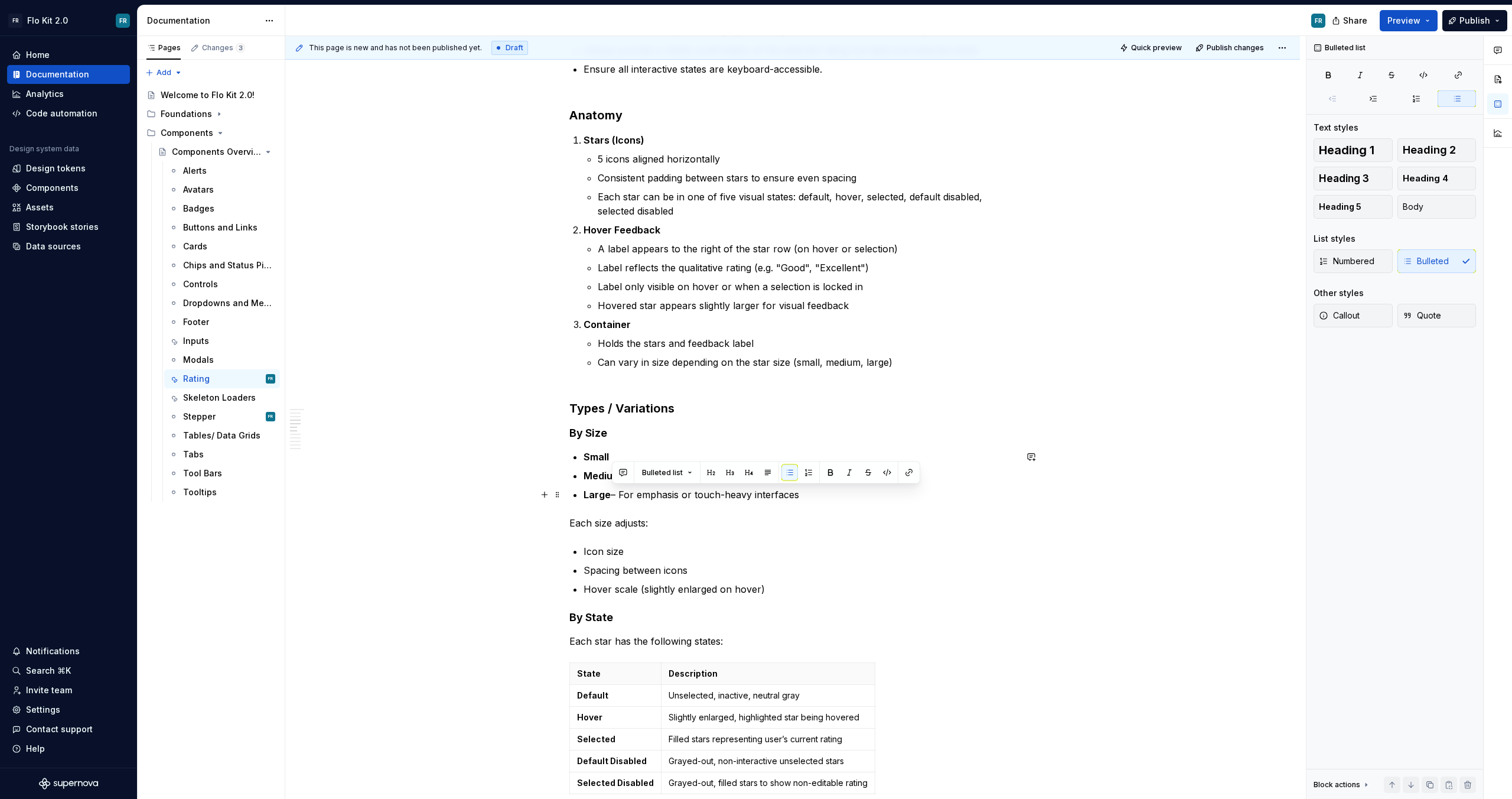
click at [807, 491] on p "Large – For emphasis or touch-heavy interfaces" at bounding box center [800, 494] width 432 height 14
click at [764, 497] on p "Large" at bounding box center [800, 494] width 432 height 14
drag, startPoint x: 599, startPoint y: 485, endPoint x: 574, endPoint y: 457, distance: 37.5
click at [574, 457] on div "Rating (Stars) Purpose The Rating component allows users to express feedback or…" at bounding box center [792, 656] width 447 height 1904
click at [807, 432] on button "button" at bounding box center [802, 434] width 16 height 16
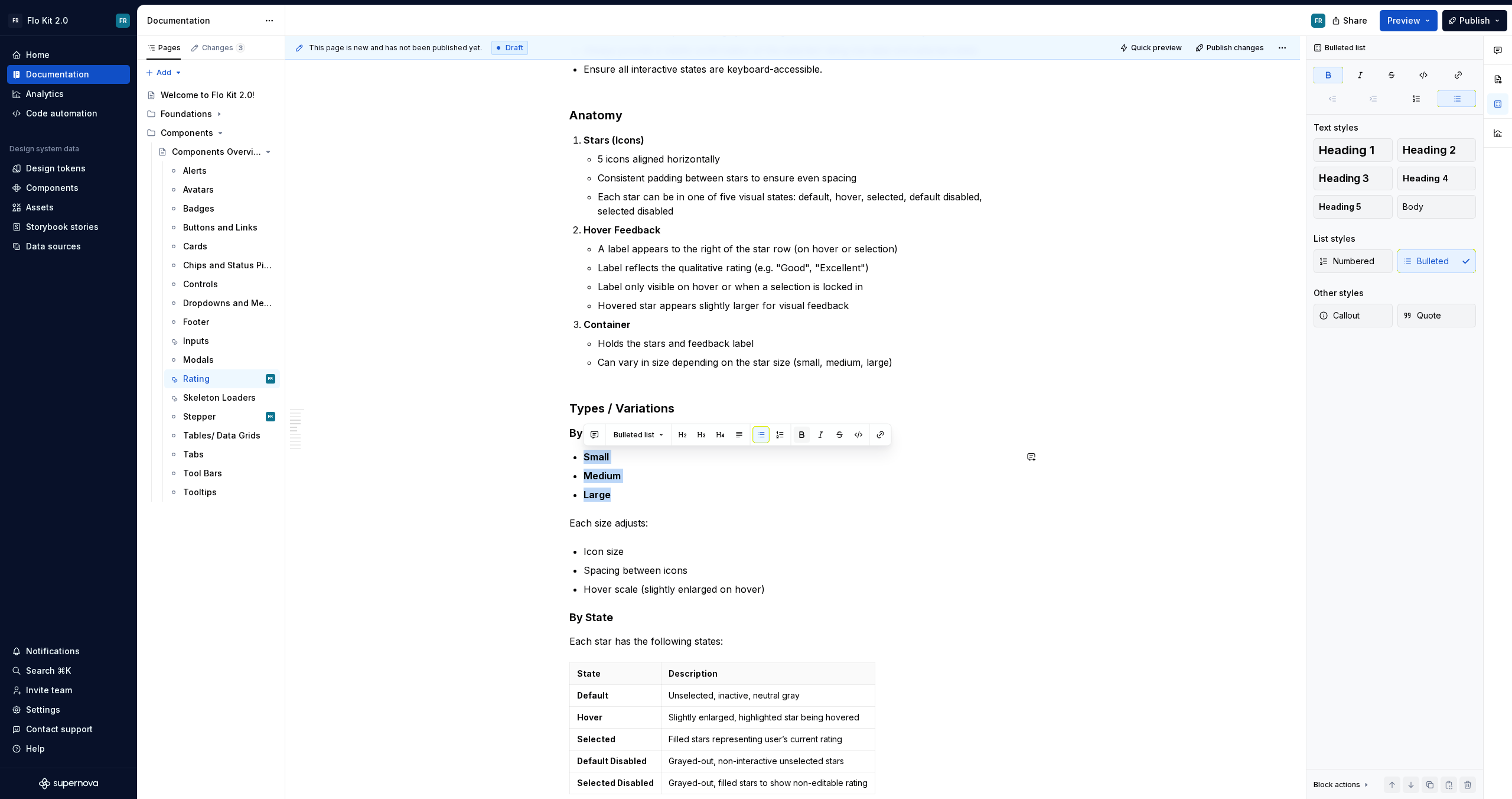
click at [806, 432] on button "button" at bounding box center [802, 434] width 16 height 16
click at [767, 477] on p "Medium" at bounding box center [800, 475] width 432 height 14
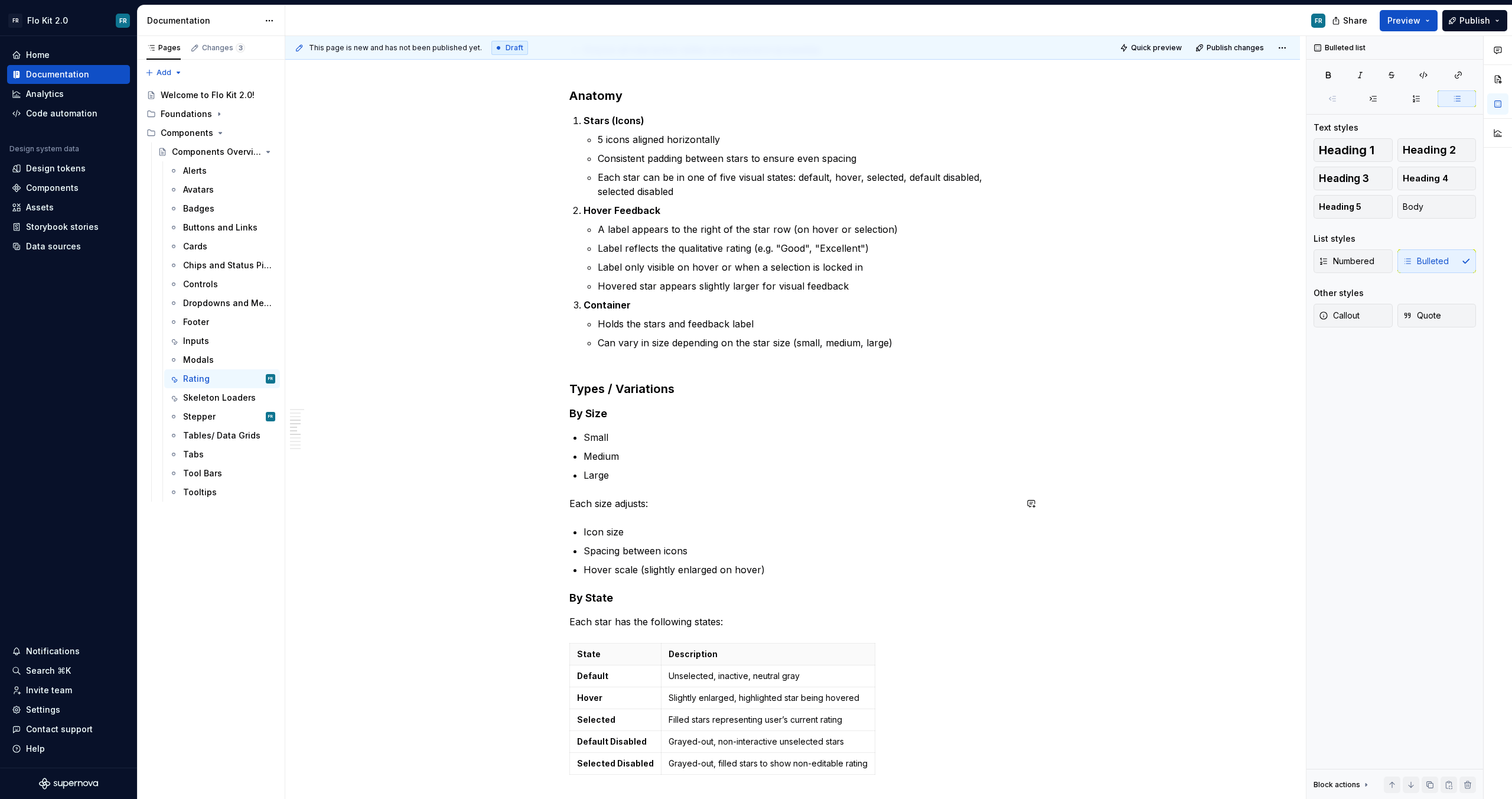
scroll to position [577, 0]
click at [785, 565] on p "Hover scale (slightly enlarged on hover)" at bounding box center [800, 568] width 432 height 14
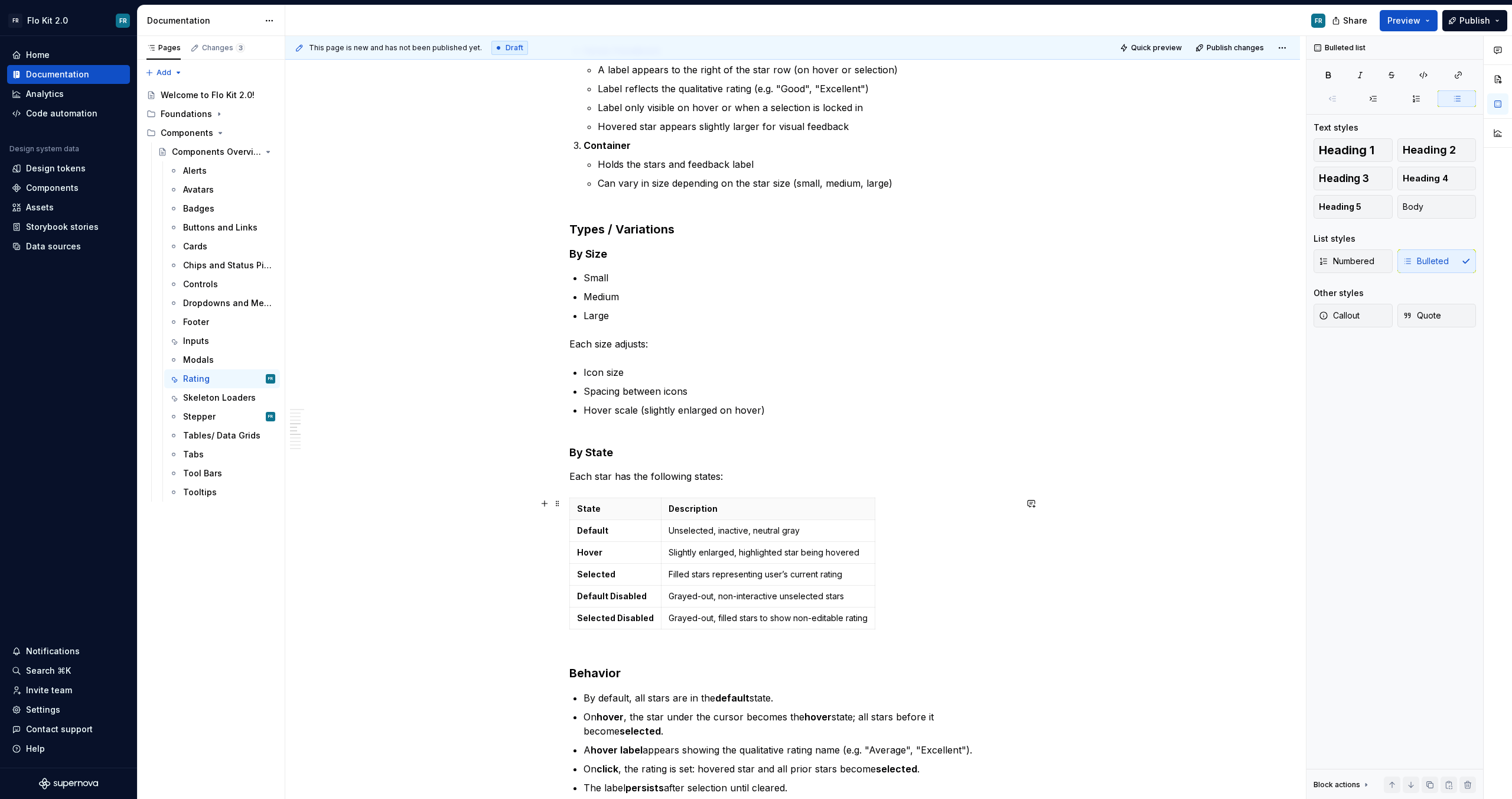
scroll to position [736, 0]
click at [762, 532] on p "Unselected, inactive, neutral gray" at bounding box center [768, 530] width 199 height 12
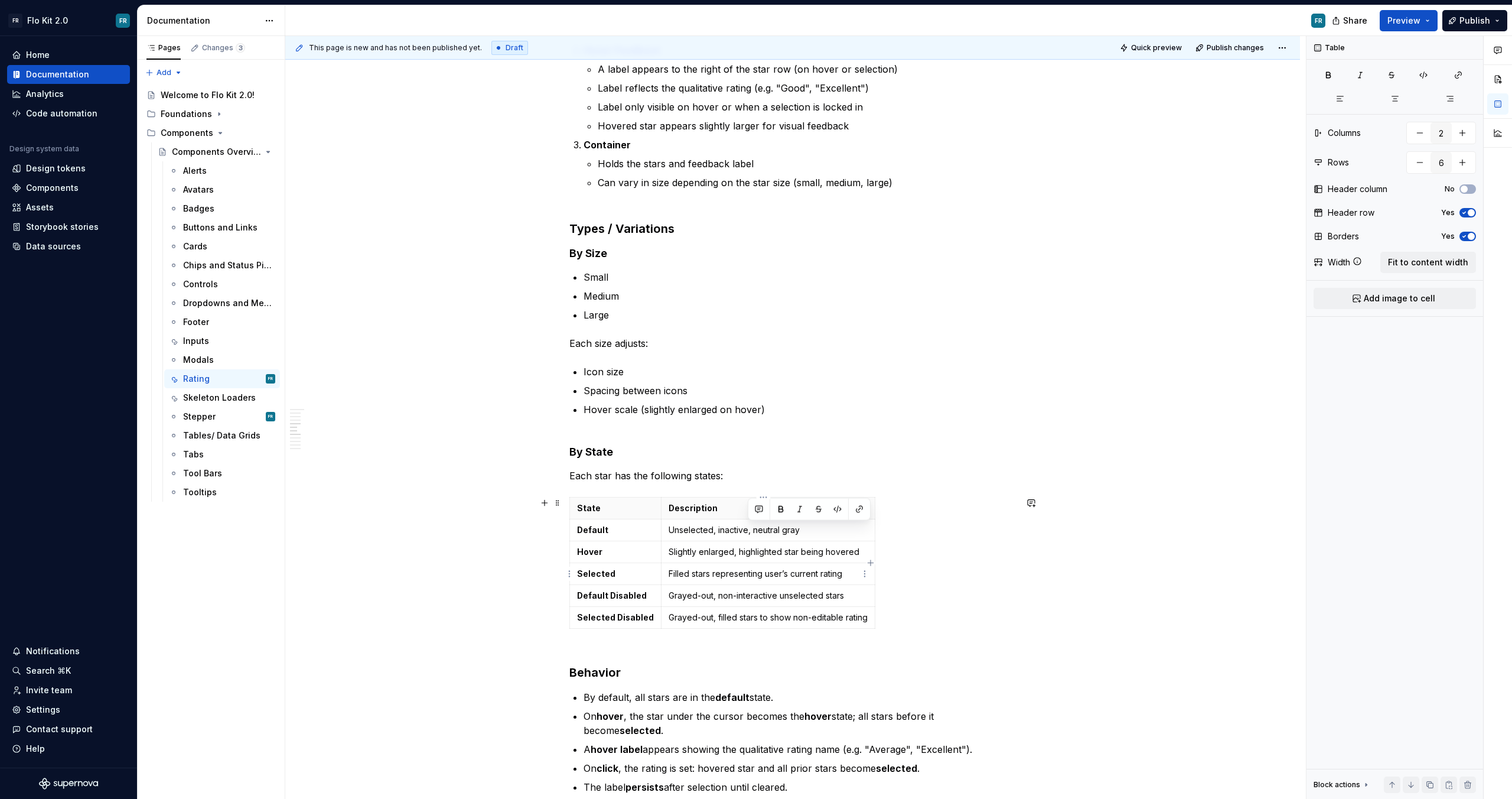
click at [706, 575] on p "Filled stars representing user’s current rating" at bounding box center [768, 573] width 199 height 12
click at [754, 620] on p "Grayed-out, filled stars to show non-editable rating" at bounding box center [768, 618] width 199 height 12
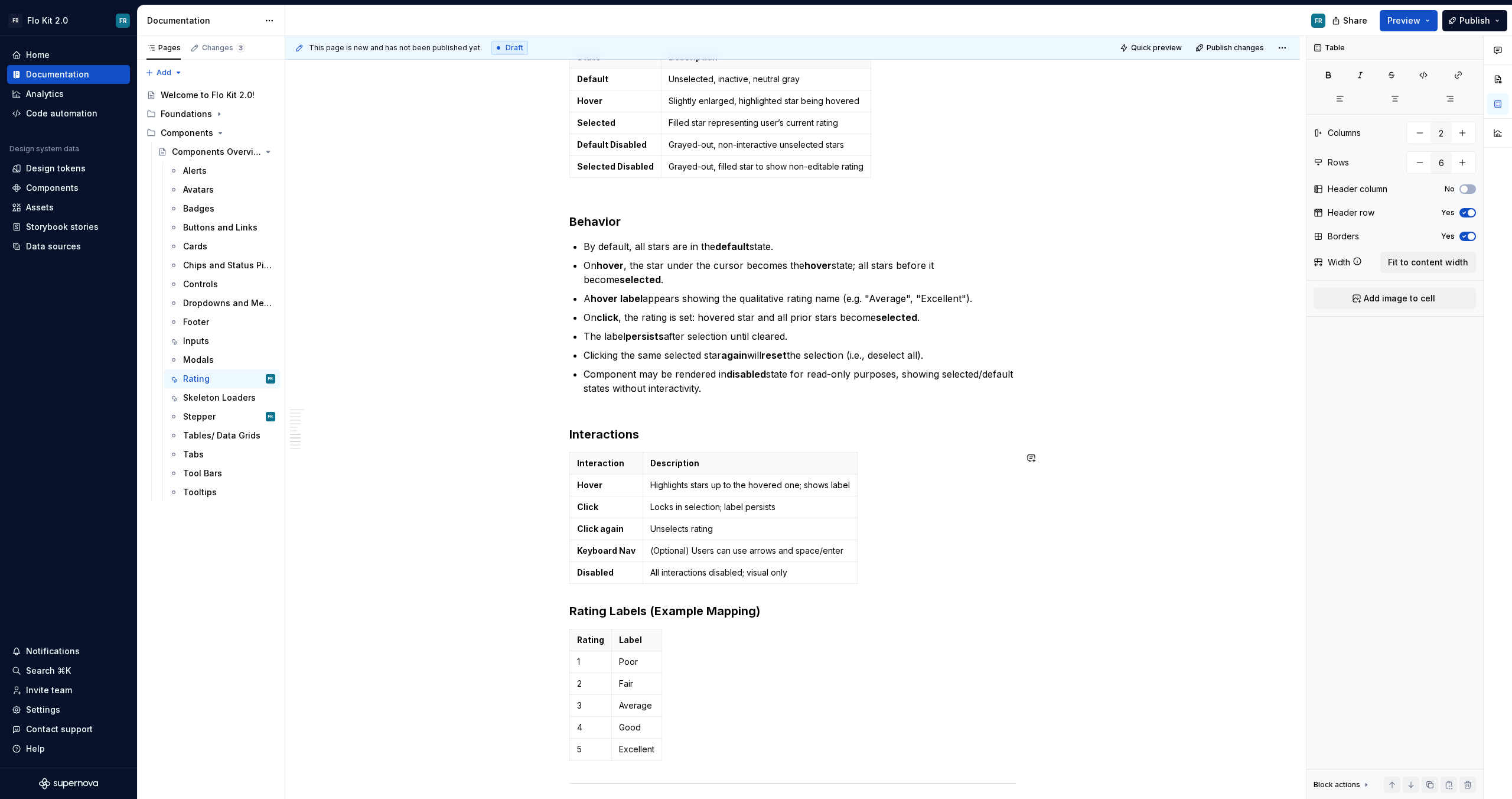
scroll to position [1189, 0]
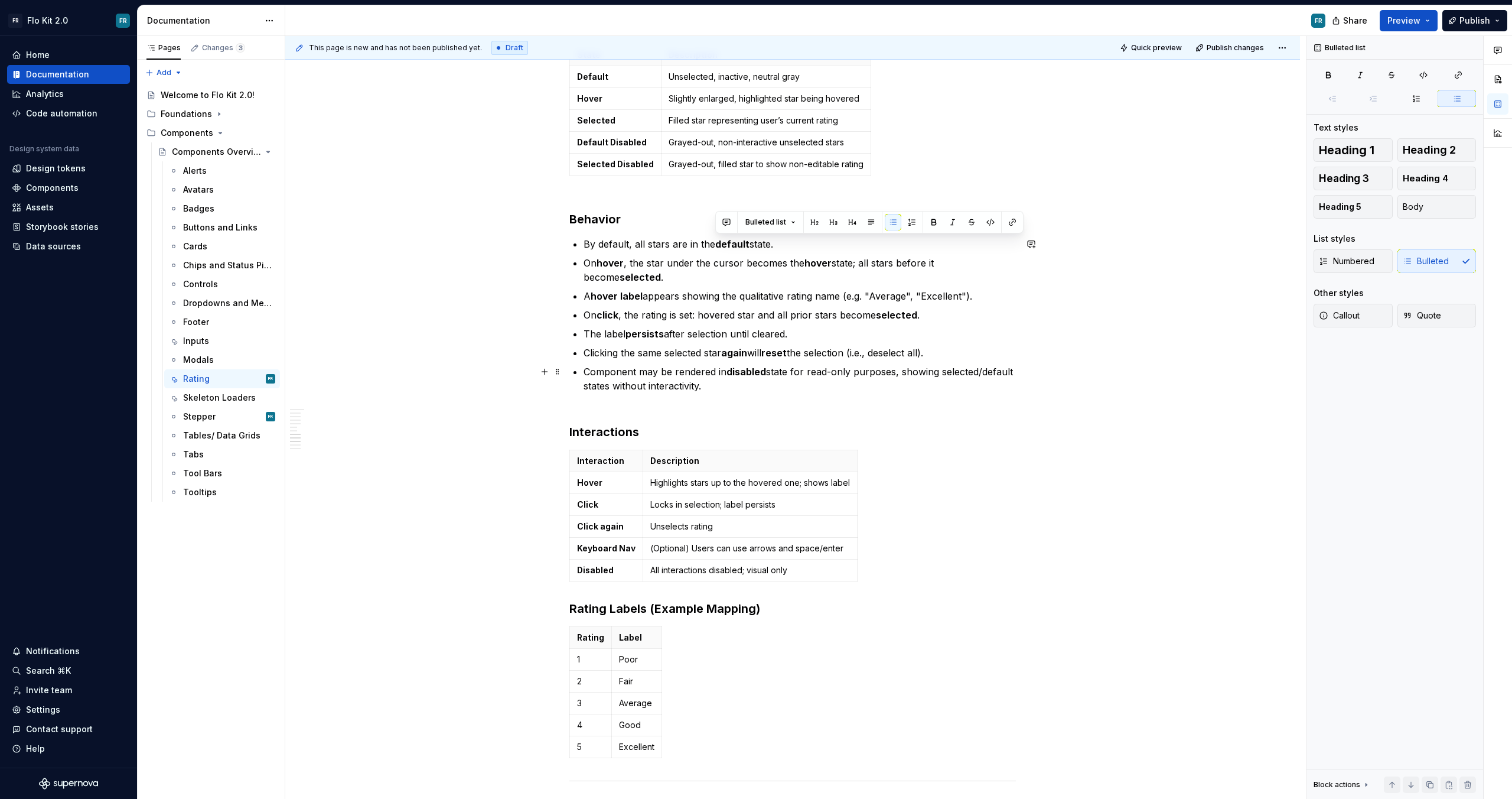
drag, startPoint x: 738, startPoint y: 256, endPoint x: 807, endPoint y: 386, distance: 147.2
click at [807, 386] on ul "By default, all stars are in the default state. On hover , the star under the c…" at bounding box center [800, 316] width 432 height 156
click at [935, 217] on button "button" at bounding box center [933, 222] width 16 height 16
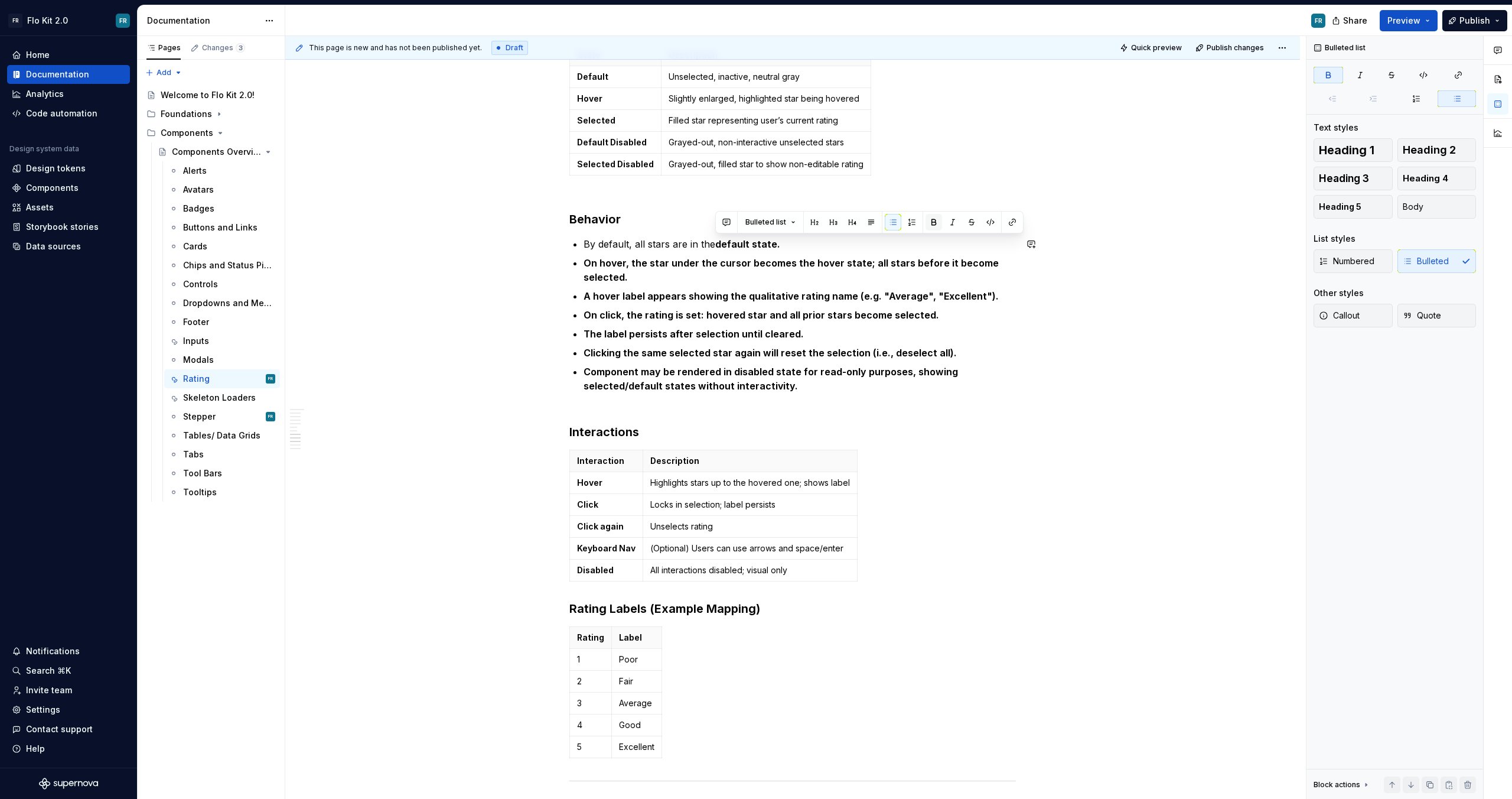
click at [935, 217] on button "button" at bounding box center [933, 222] width 16 height 16
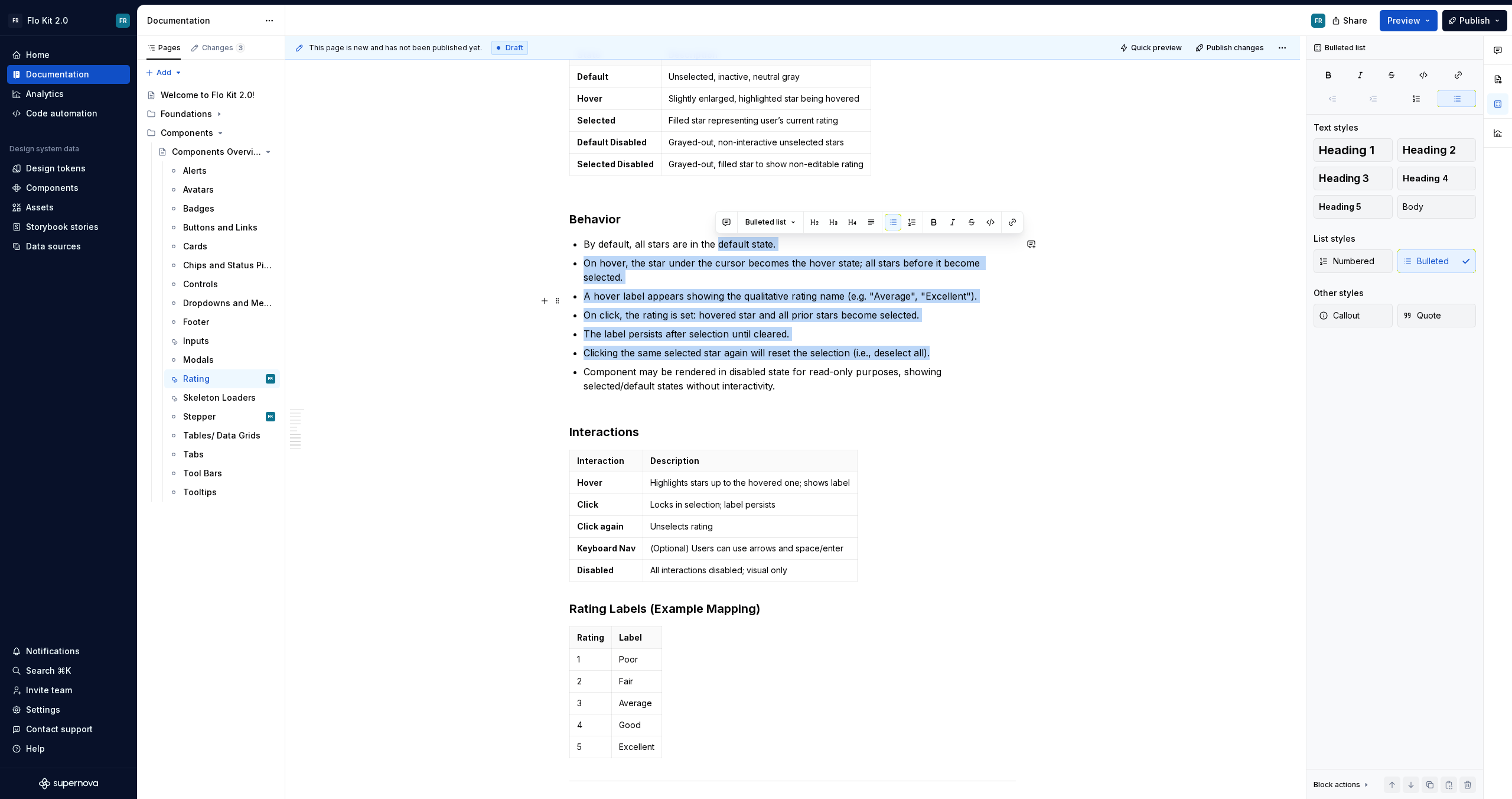
click at [841, 308] on p "On click, the rating is set: hovered star and all prior stars become selected." at bounding box center [800, 315] width 432 height 14
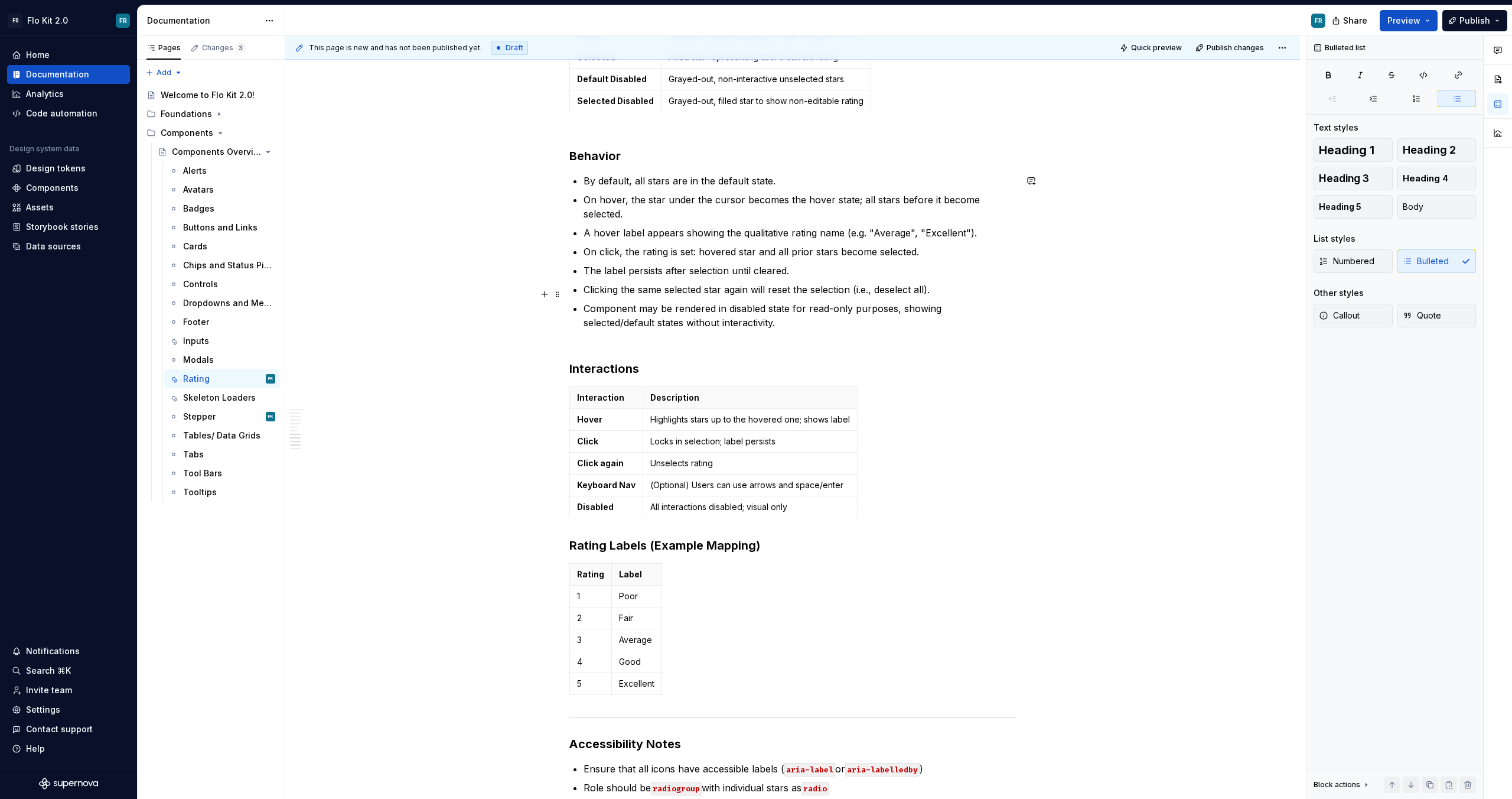
scroll to position [1262, 0]
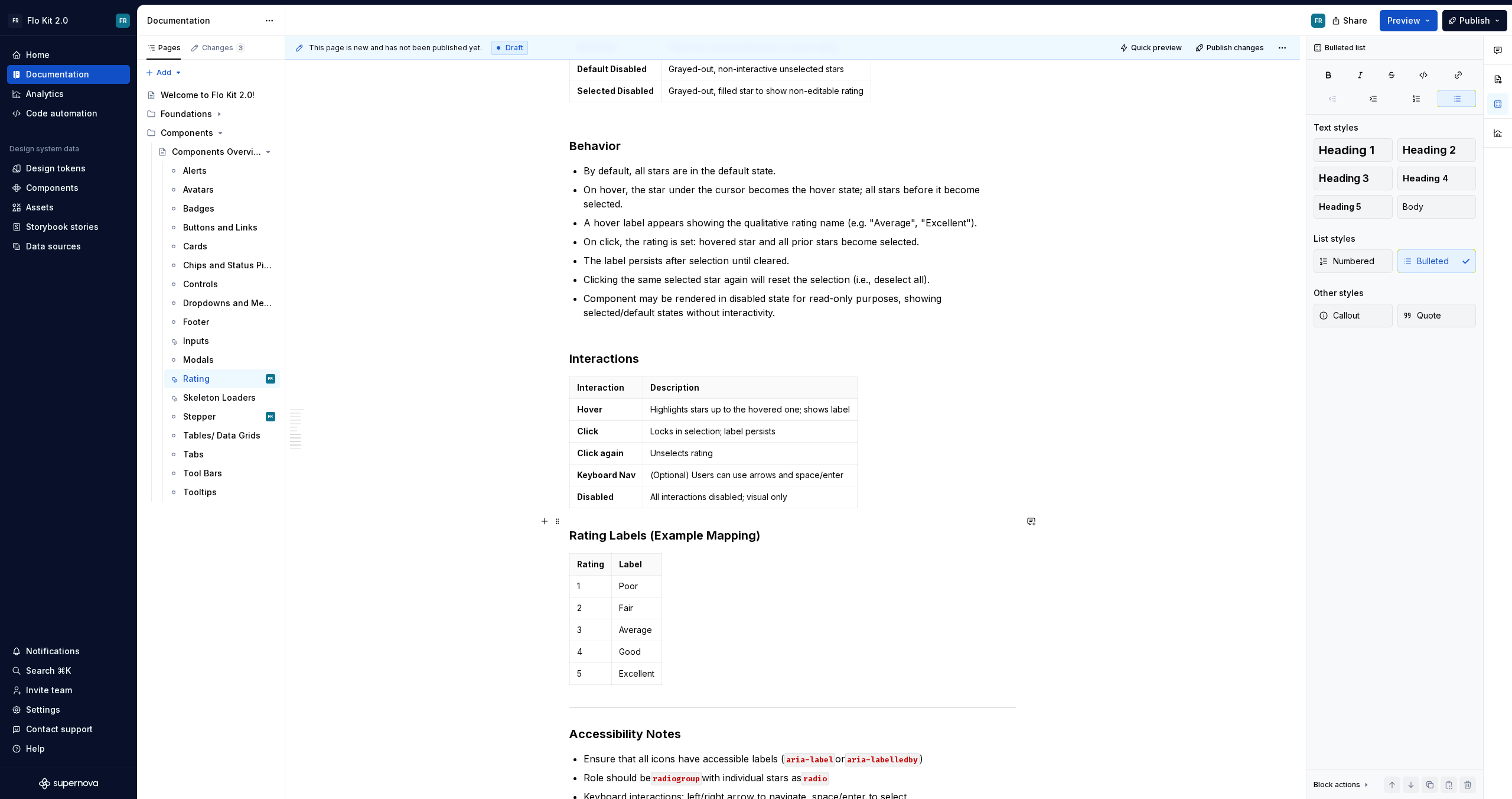
click at [566, 517] on div "Rating (Stars) Purpose The Rating component allows users to express feedback or…" at bounding box center [793, 70] width 1015 height 2201
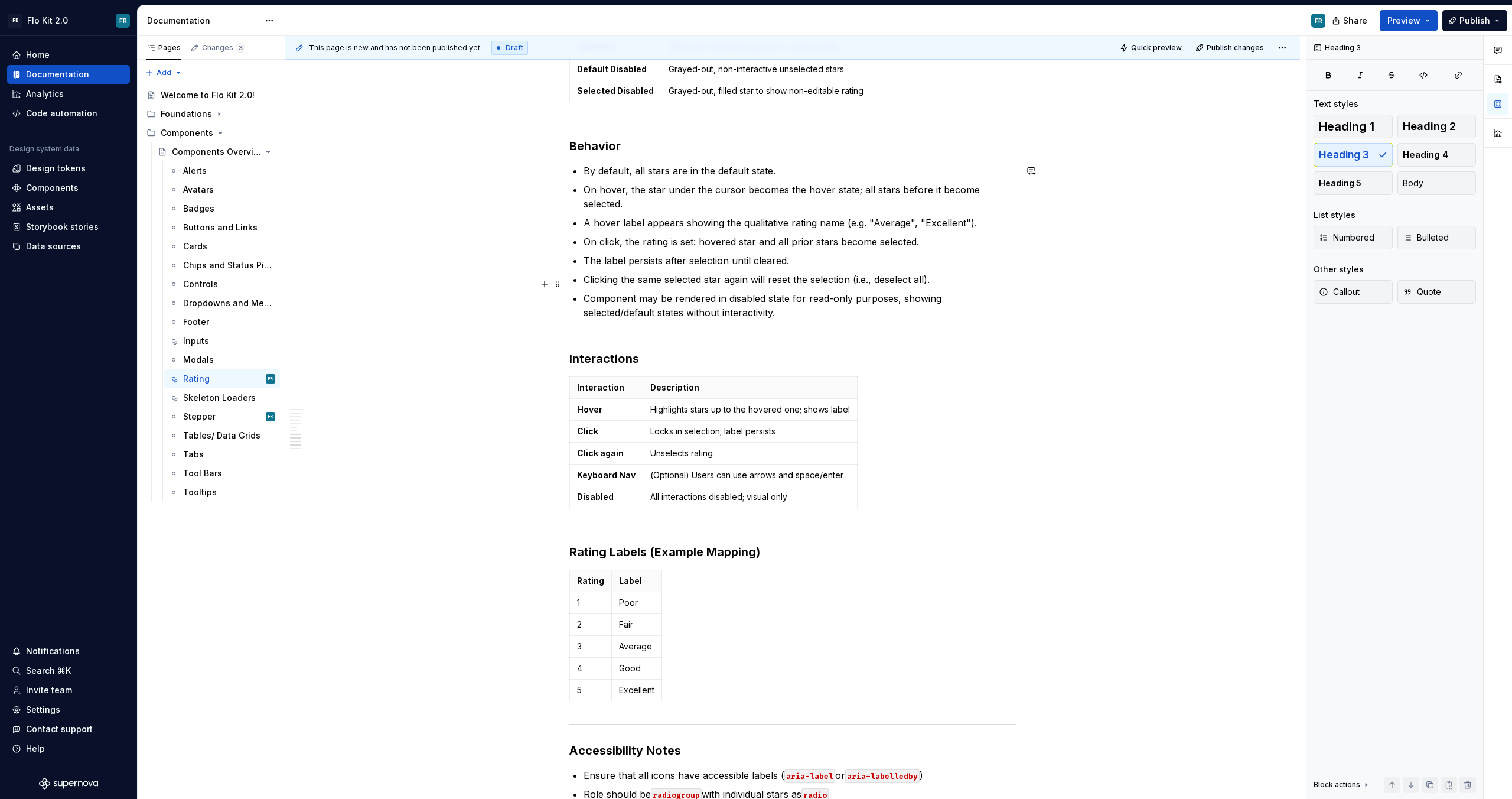
click at [835, 298] on p "Component may be rendered in disabled state for read-only purposes, showing sel…" at bounding box center [800, 305] width 432 height 28
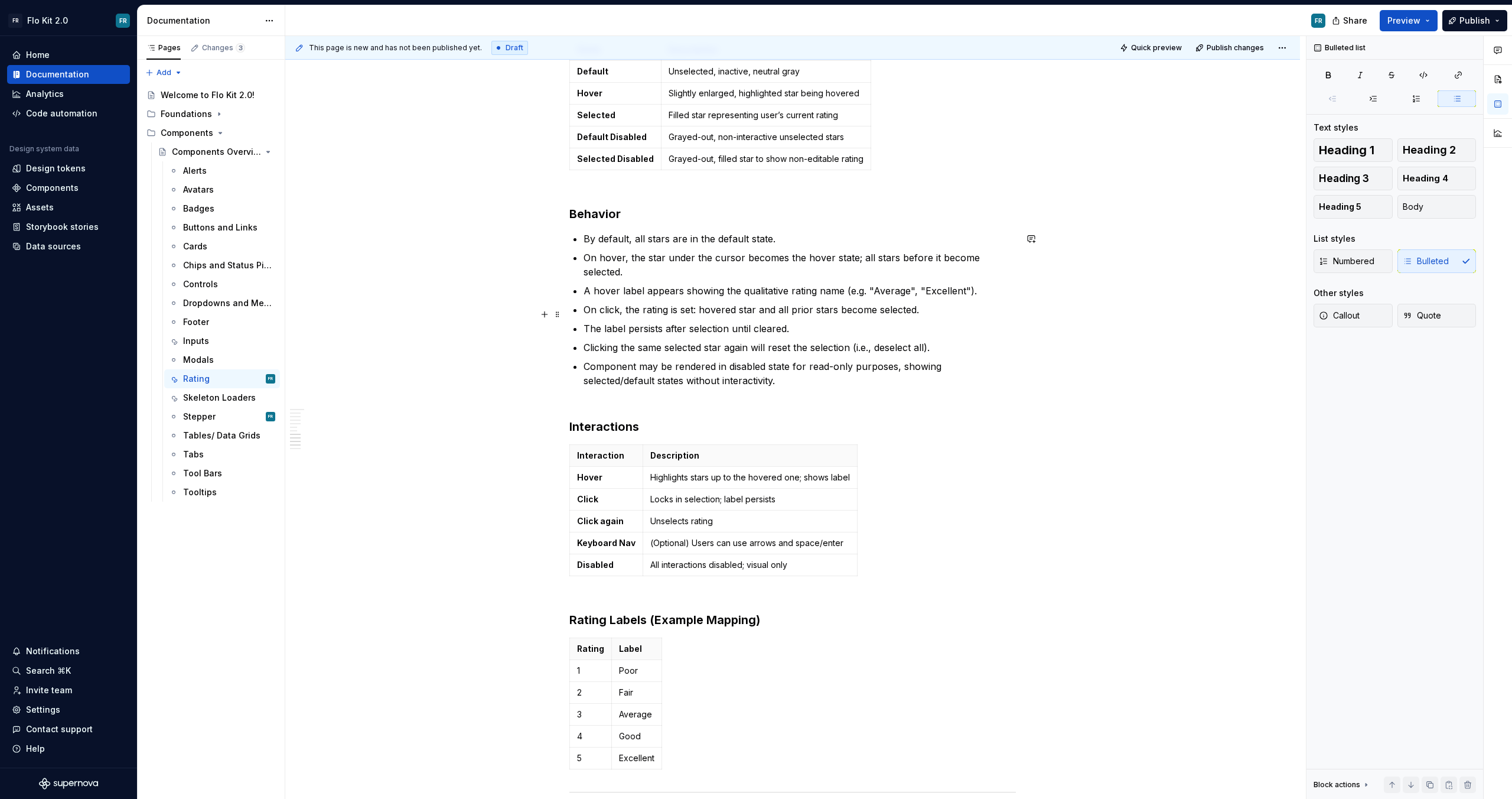
scroll to position [1201, 0]
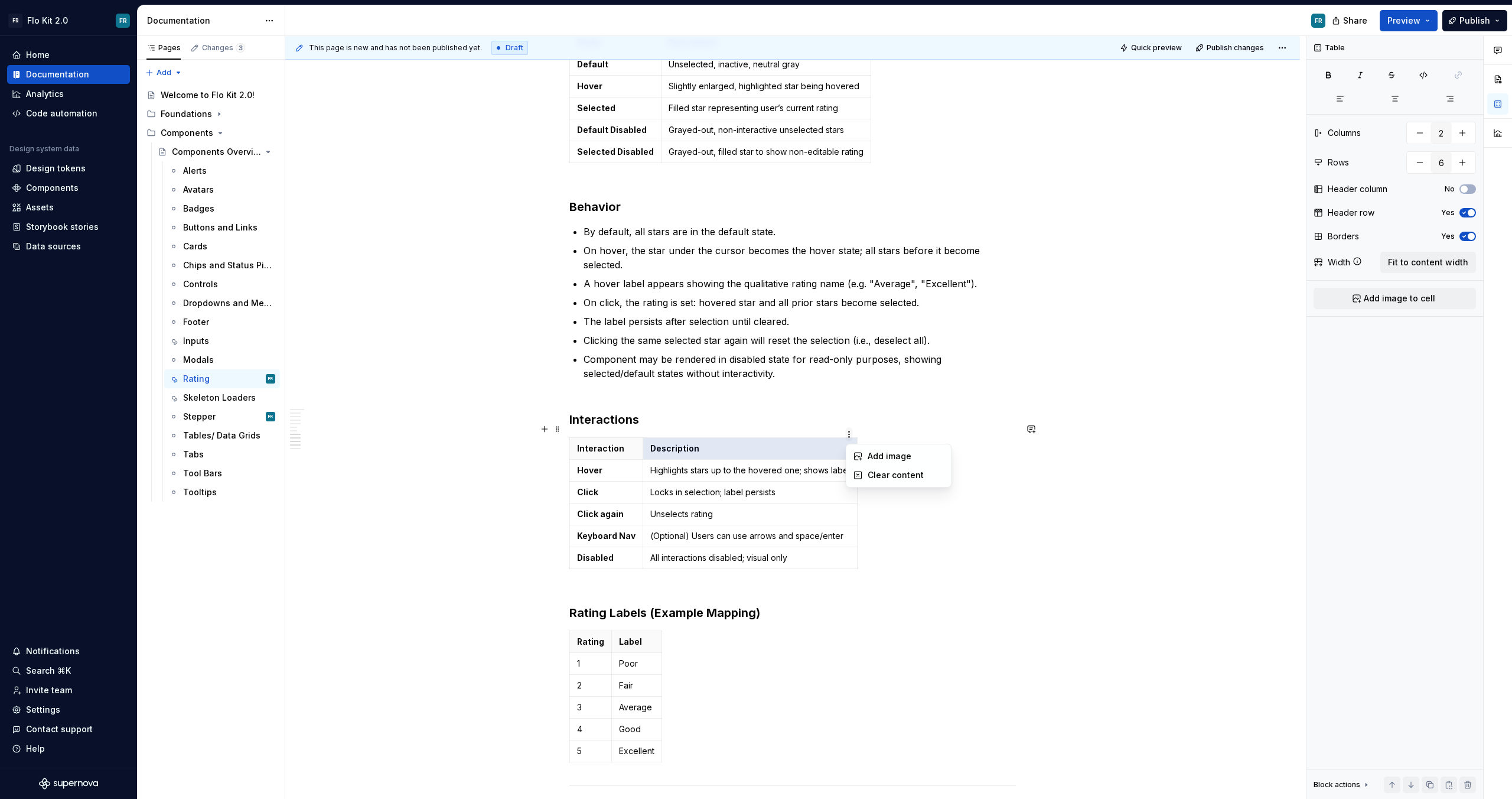
click at [849, 437] on html "FR Flo Kit 2.0 FR Home Documentation Analytics Code automation Design system da…" at bounding box center [756, 400] width 1512 height 799
click at [849, 435] on html "FR Flo Kit 2.0 FR Home Documentation Analytics Code automation Design system da…" at bounding box center [756, 400] width 1512 height 799
click at [850, 459] on html "FR Flo Kit 2.0 FR Home Documentation Analytics Code automation Design system da…" at bounding box center [756, 400] width 1512 height 799
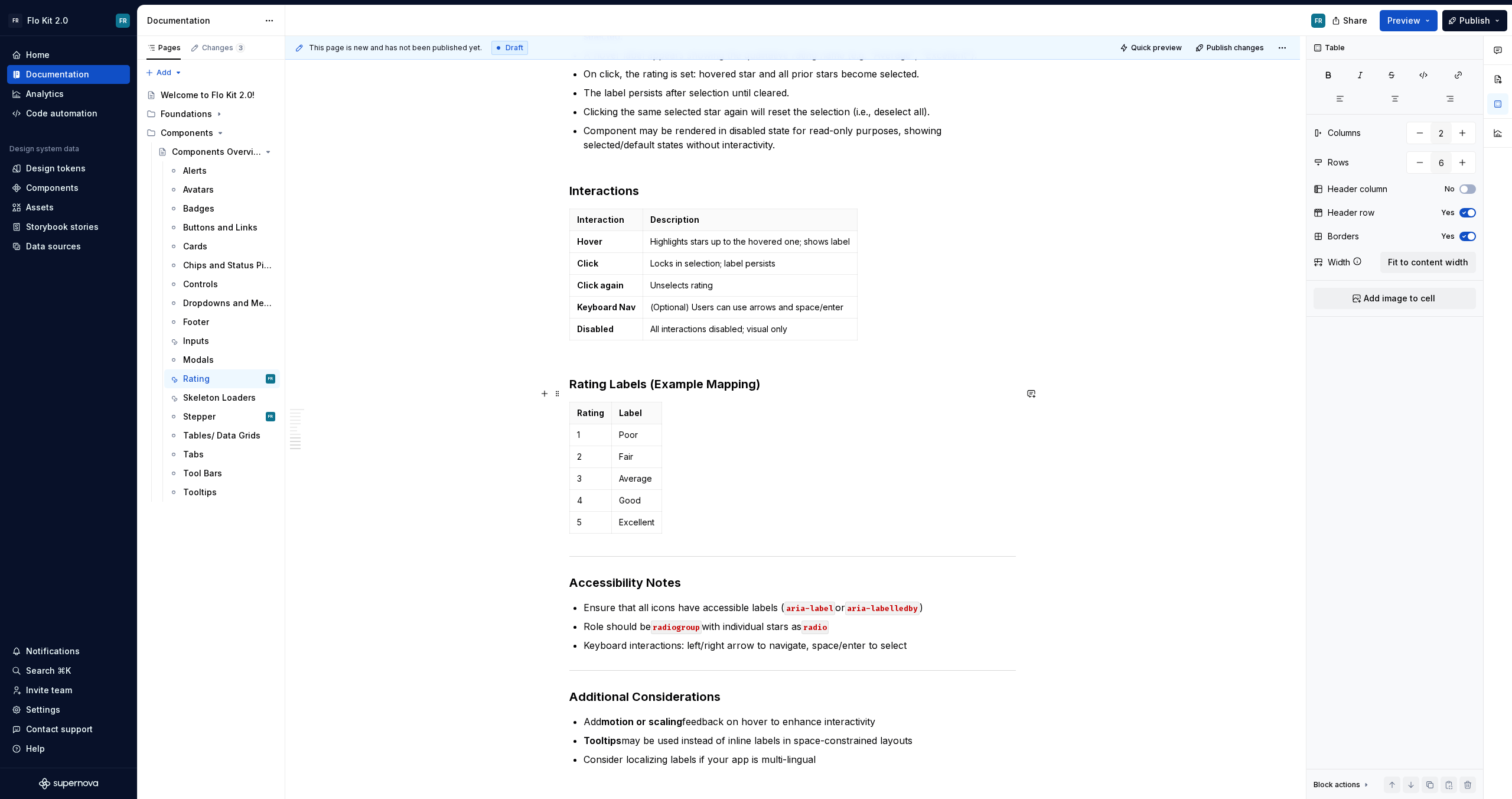
scroll to position [1441, 0]
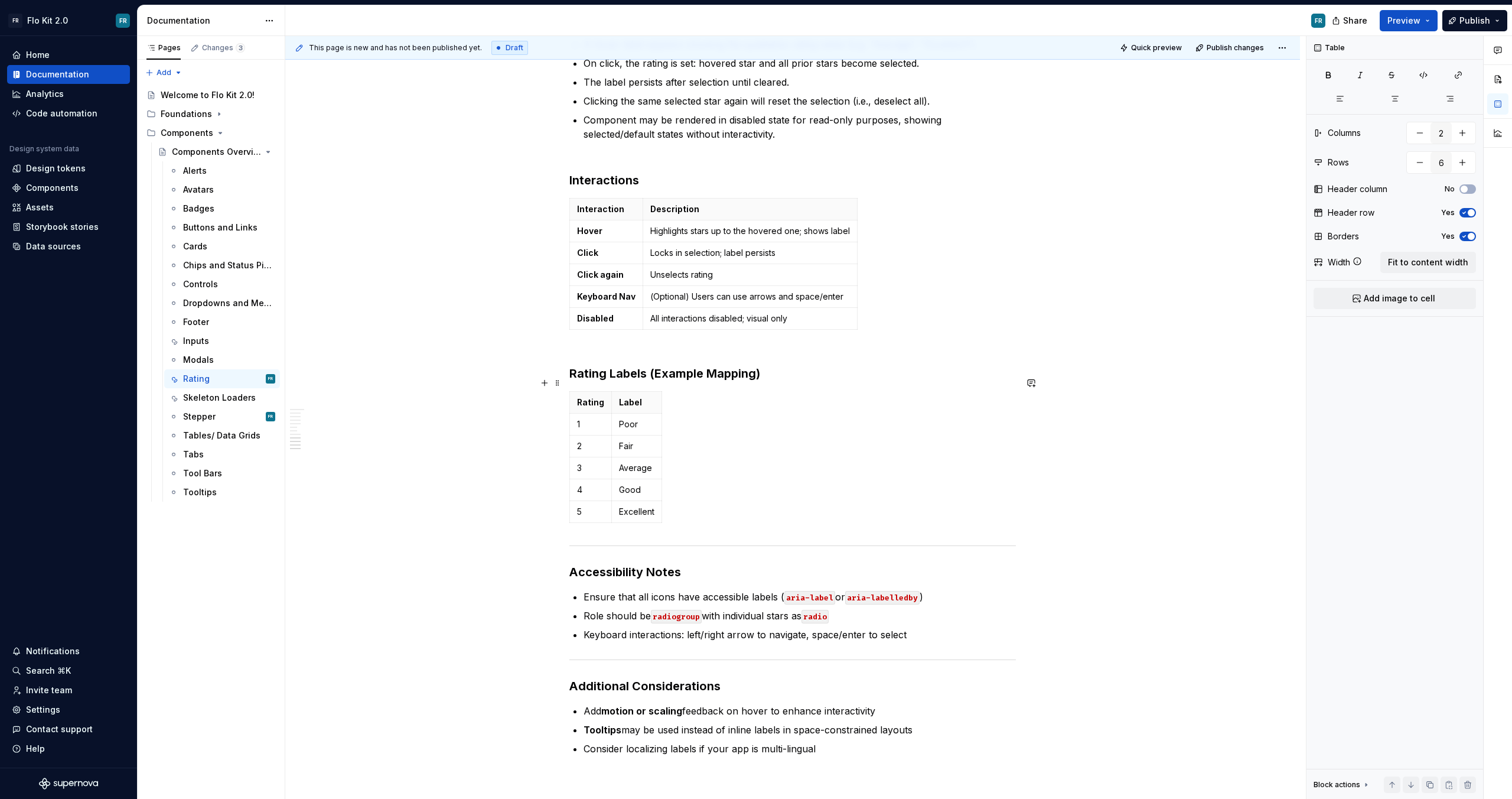
click at [688, 494] on div "Rating Label 1 Poor 2 Fair 3 Average 4 Good 5 Excellent" at bounding box center [792, 458] width 447 height 136
drag, startPoint x: 685, startPoint y: 502, endPoint x: 589, endPoint y: 383, distance: 152.9
click at [589, 391] on div "Rating Label 1 Poor 2 Fair 3 Average 4 Good 5 Excellent" at bounding box center [792, 458] width 447 height 136
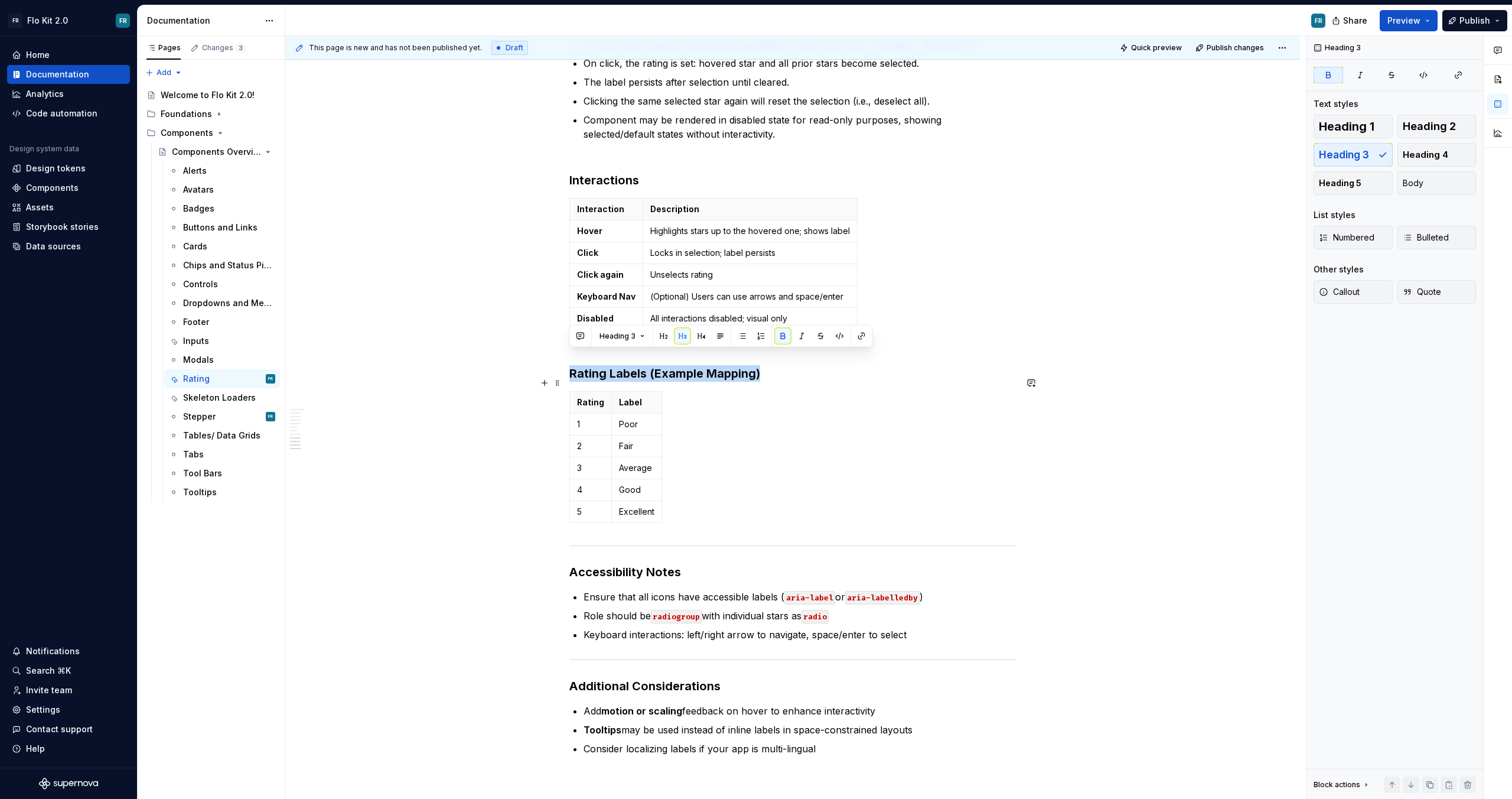
drag, startPoint x: 572, startPoint y: 357, endPoint x: 677, endPoint y: 505, distance: 181.5
click at [678, 497] on div "Rating Label 1 Poor 2 Fair 3 Average 4 Good 5 Excellent" at bounding box center [792, 458] width 447 height 136
drag, startPoint x: 569, startPoint y: 359, endPoint x: 666, endPoint y: 499, distance: 170.3
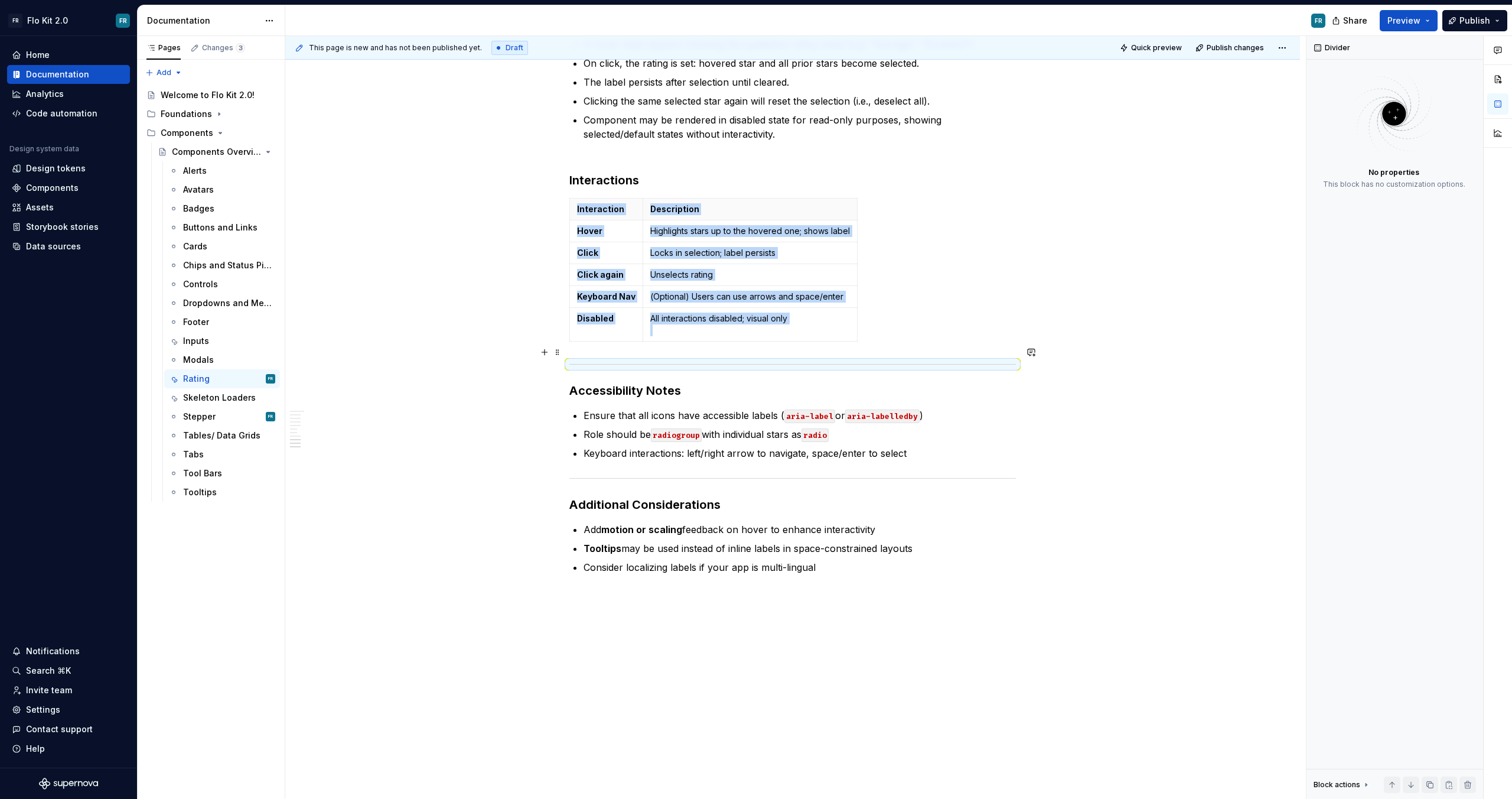
click at [831, 360] on div at bounding box center [792, 364] width 447 height 8
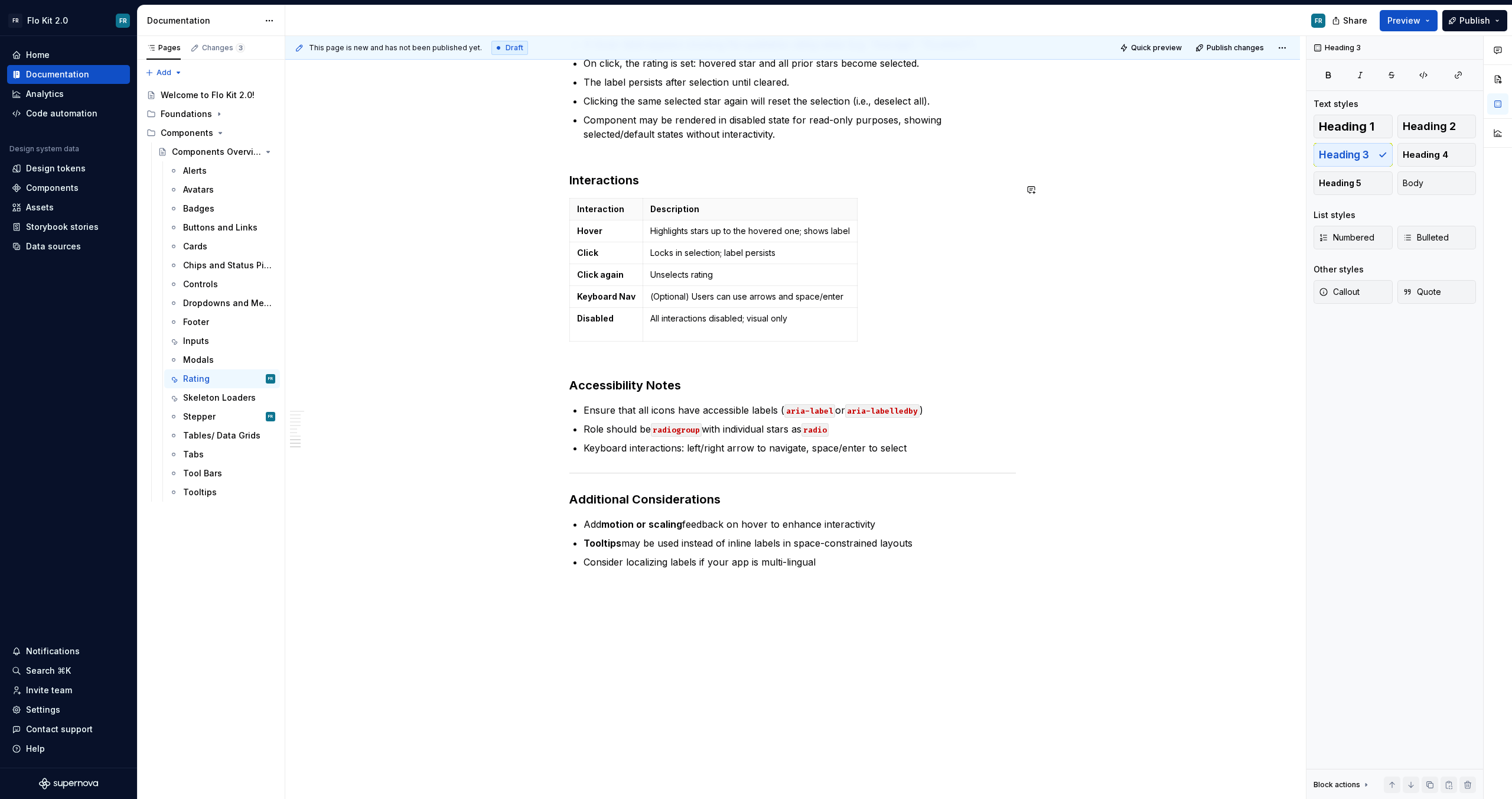
scroll to position [1449, 0]
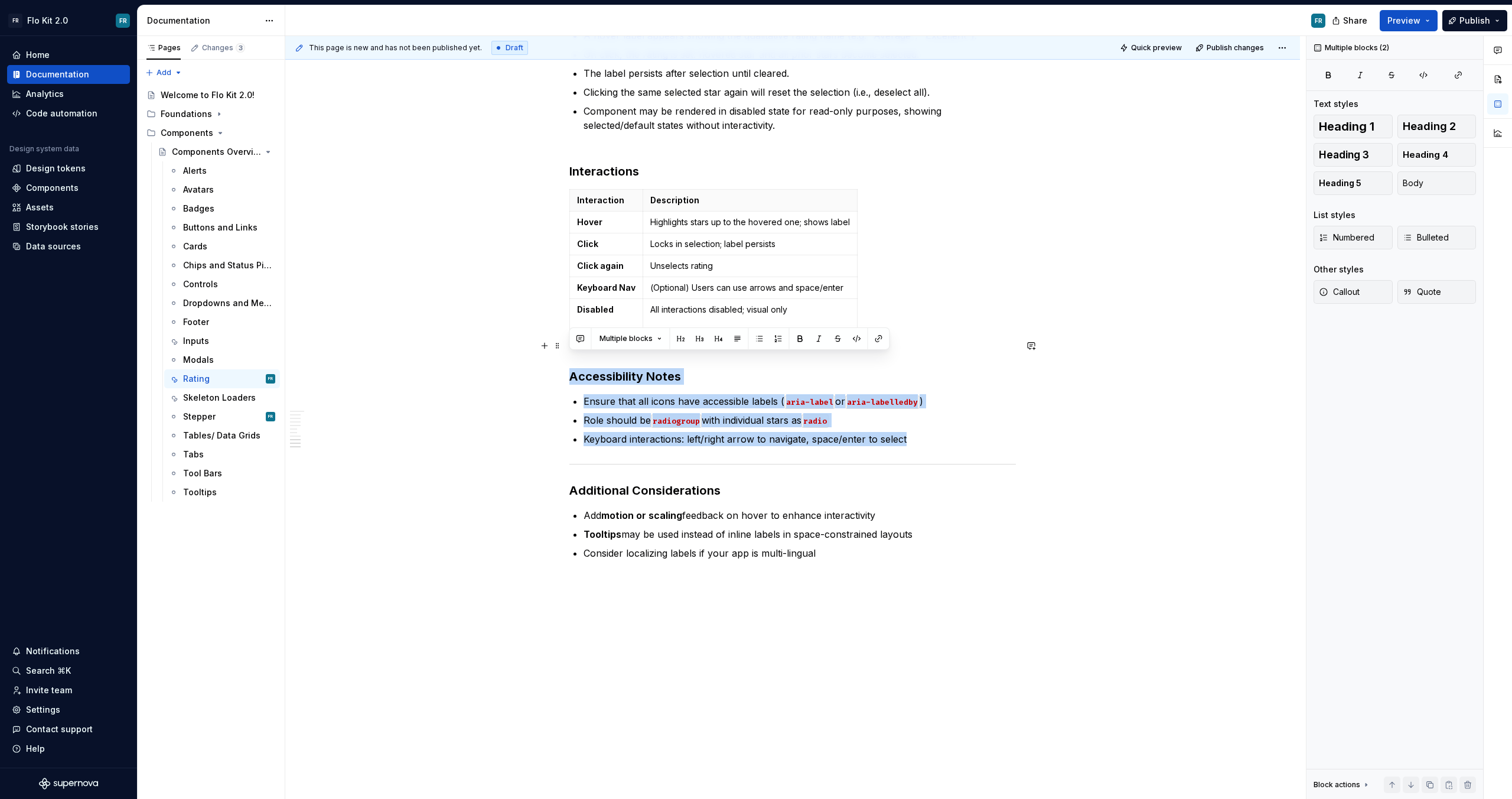
drag, startPoint x: 923, startPoint y: 425, endPoint x: 569, endPoint y: 366, distance: 358.9
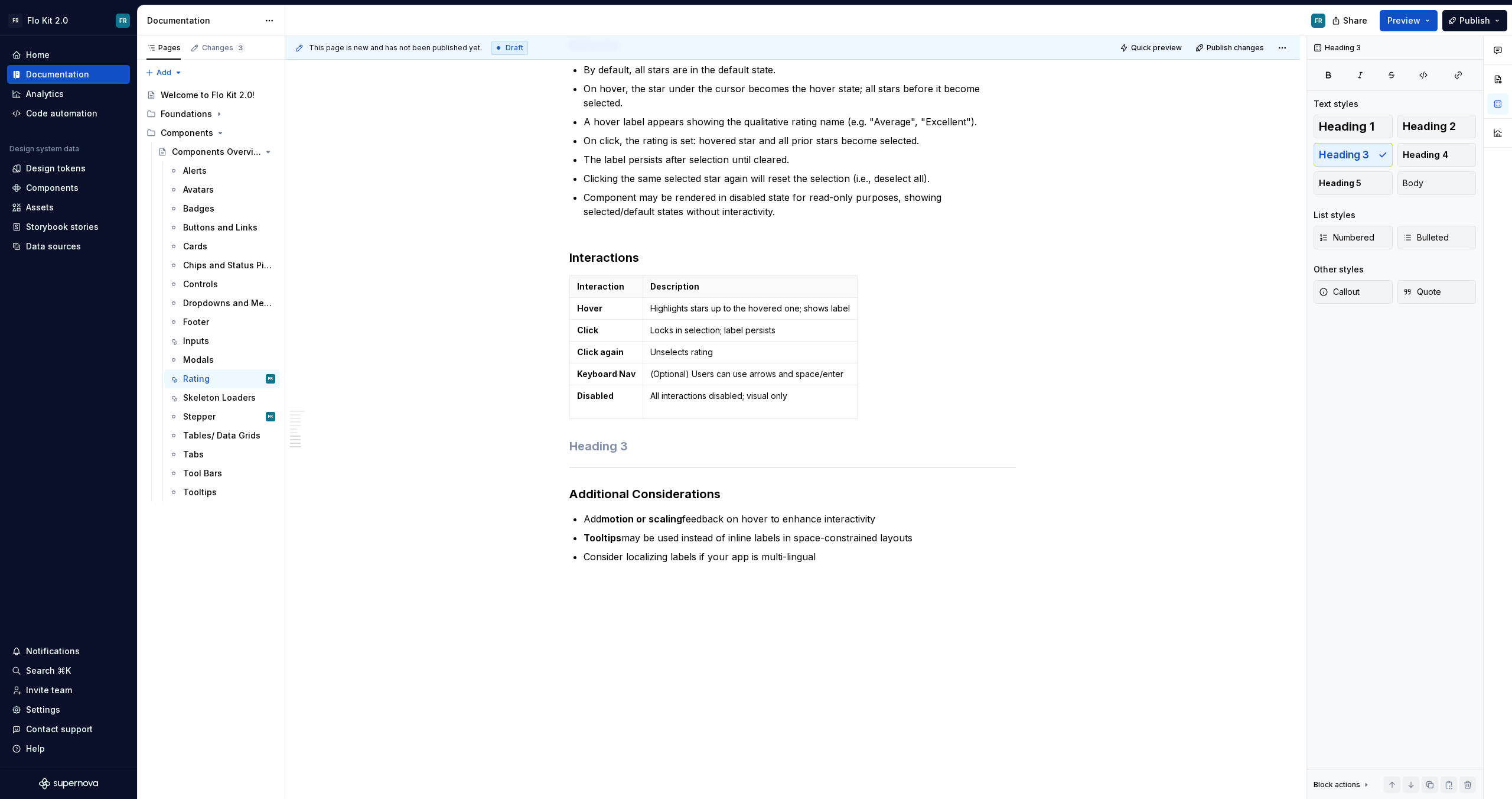
scroll to position [1367, 0]
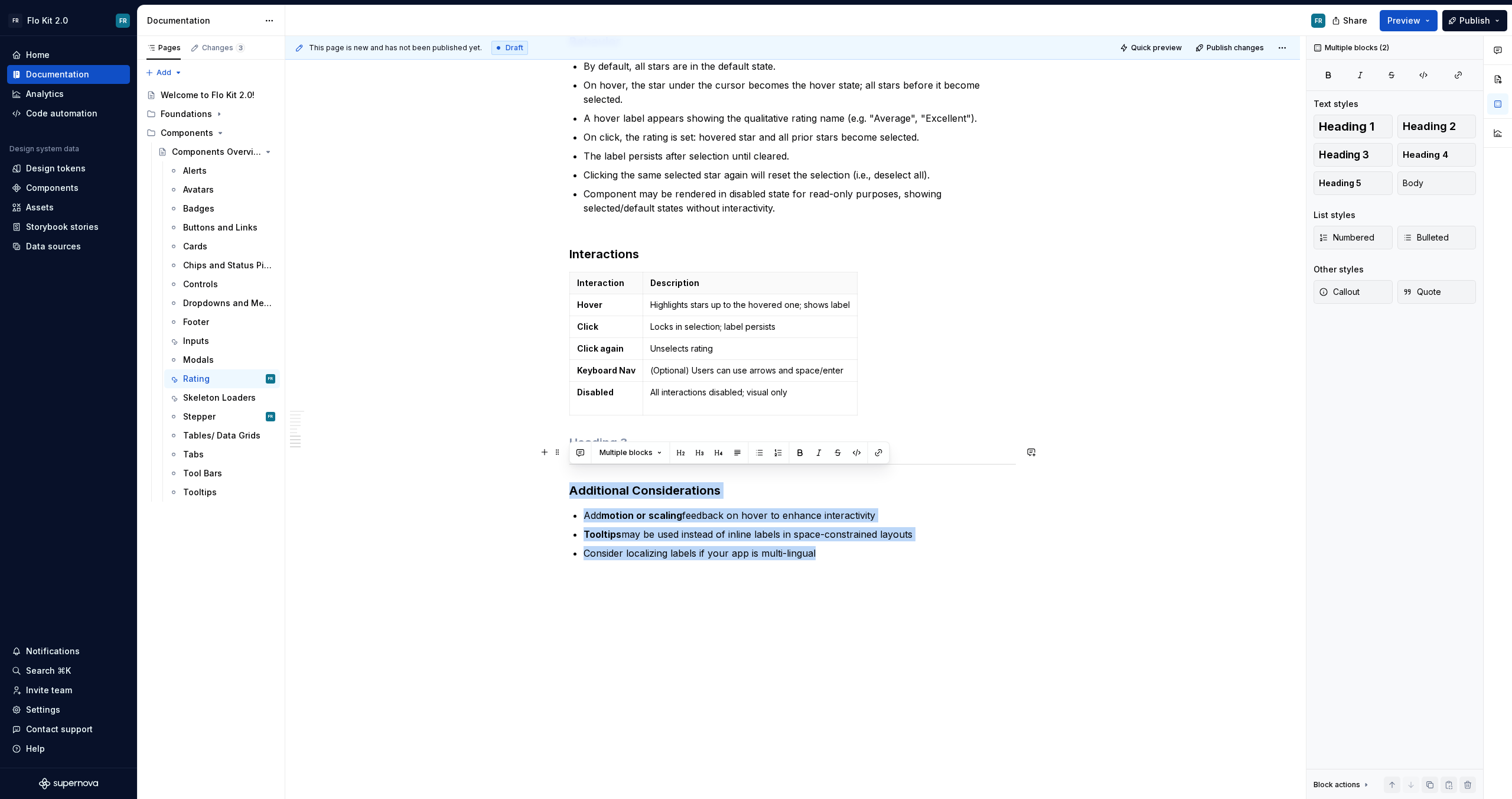
drag, startPoint x: 831, startPoint y: 543, endPoint x: 576, endPoint y: 448, distance: 272.1
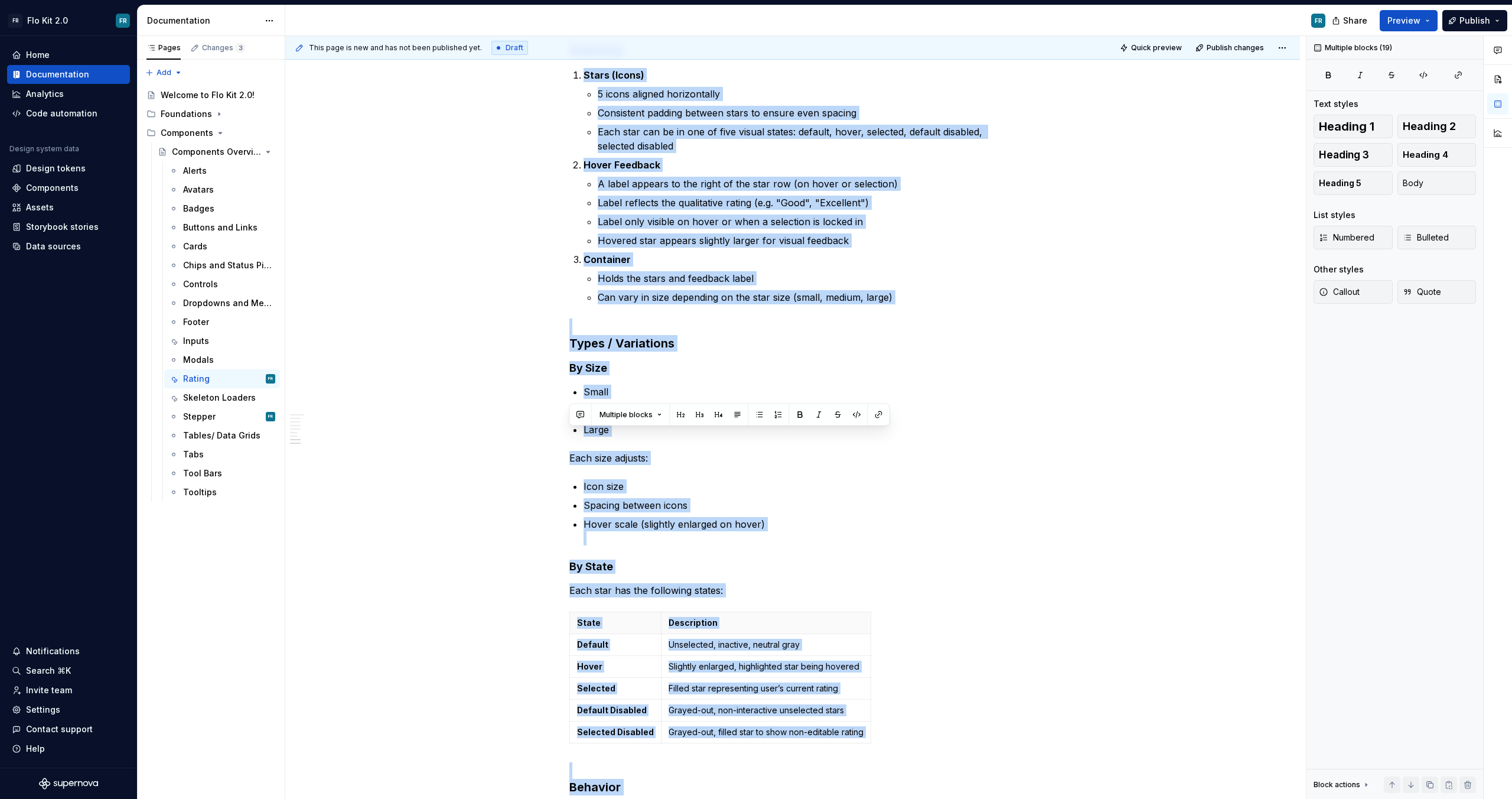
scroll to position [1215, 0]
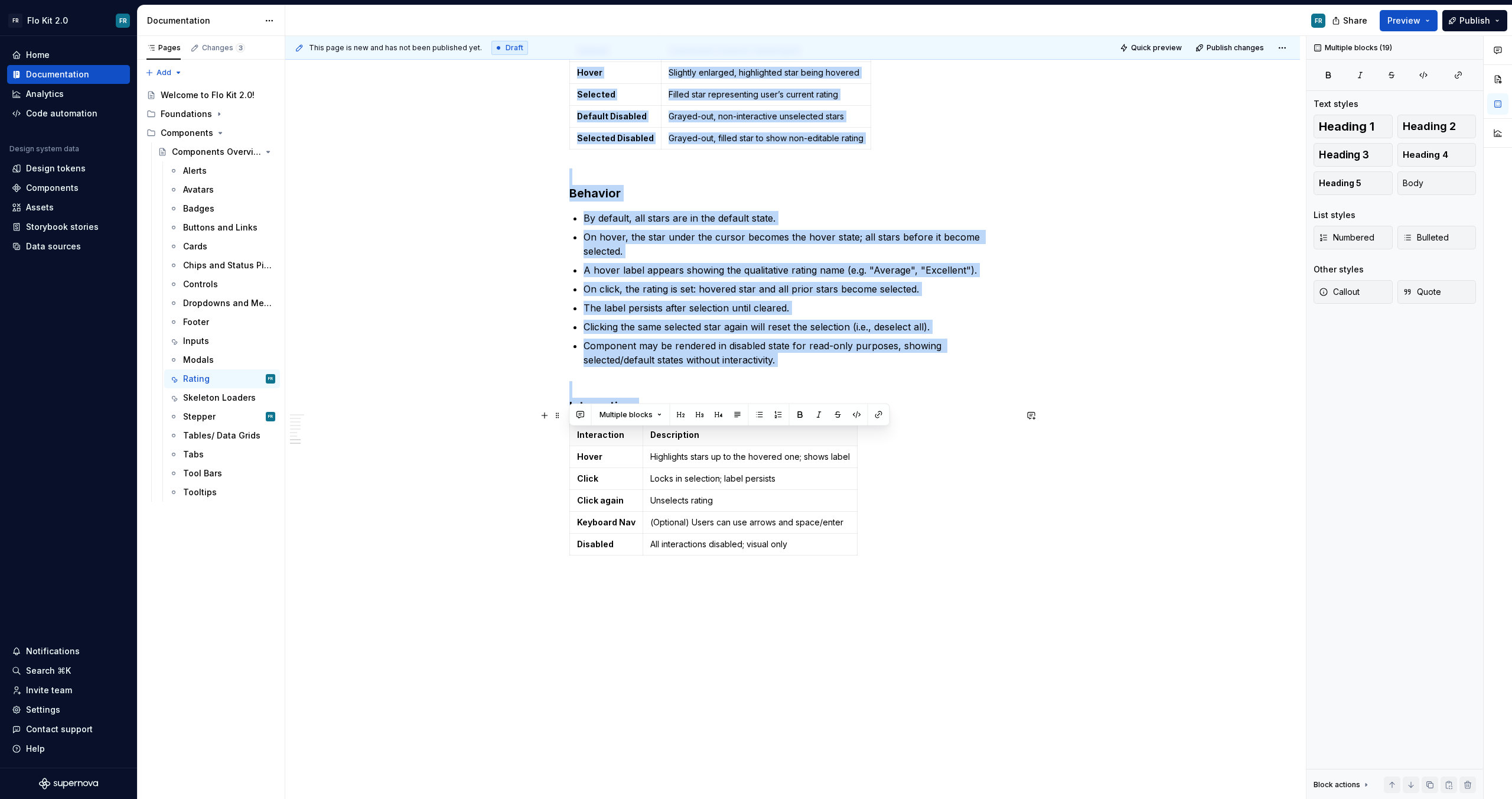
drag, startPoint x: 569, startPoint y: 274, endPoint x: 910, endPoint y: 541, distance: 433.1
copy div "Rating (Stars) Purpose The Rating component allows users to express feedback or…"
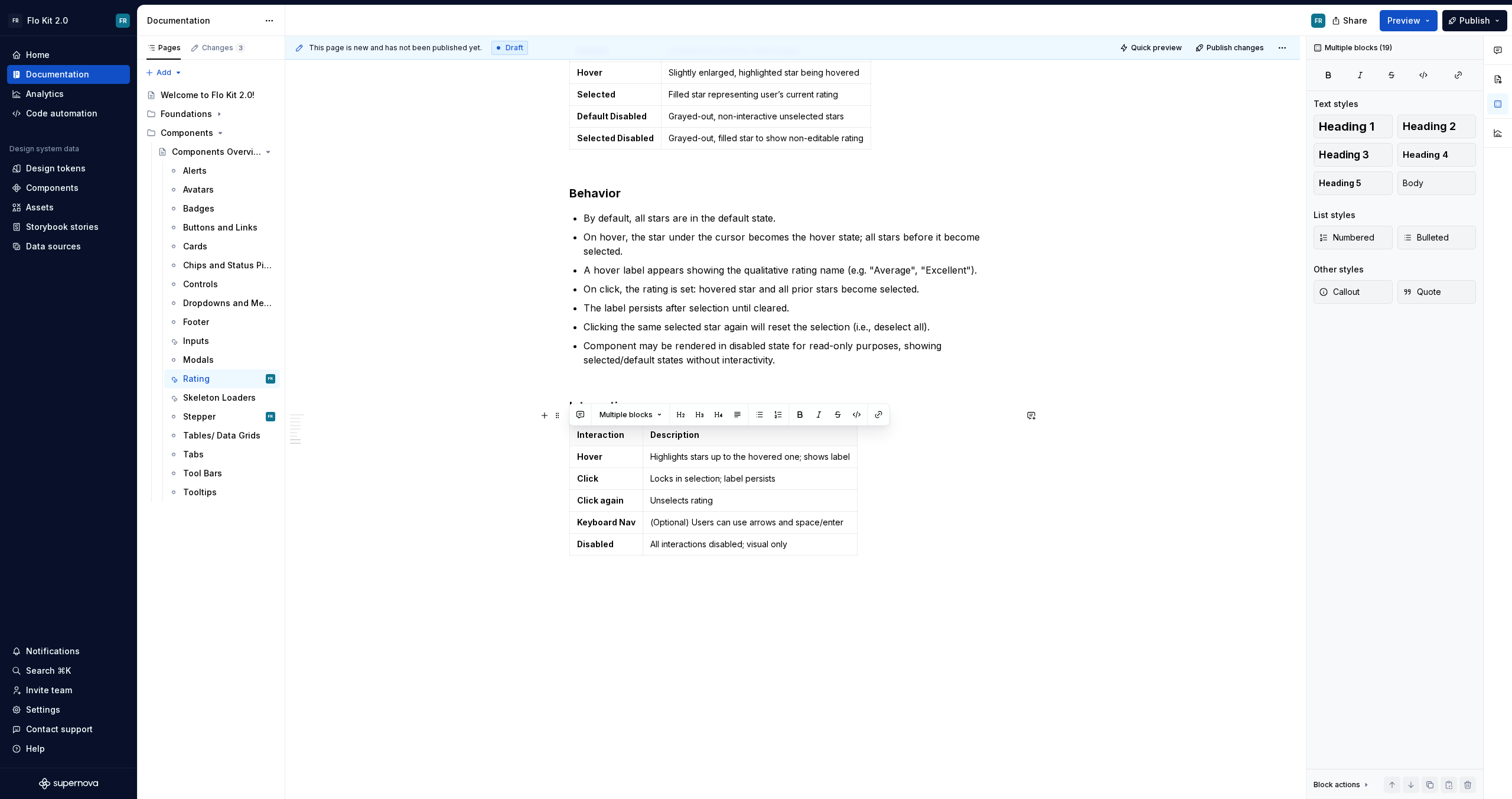
click at [914, 526] on div "Interaction Description Hover Highlights stars up to the hovered one; shows lab…" at bounding box center [792, 491] width 447 height 136
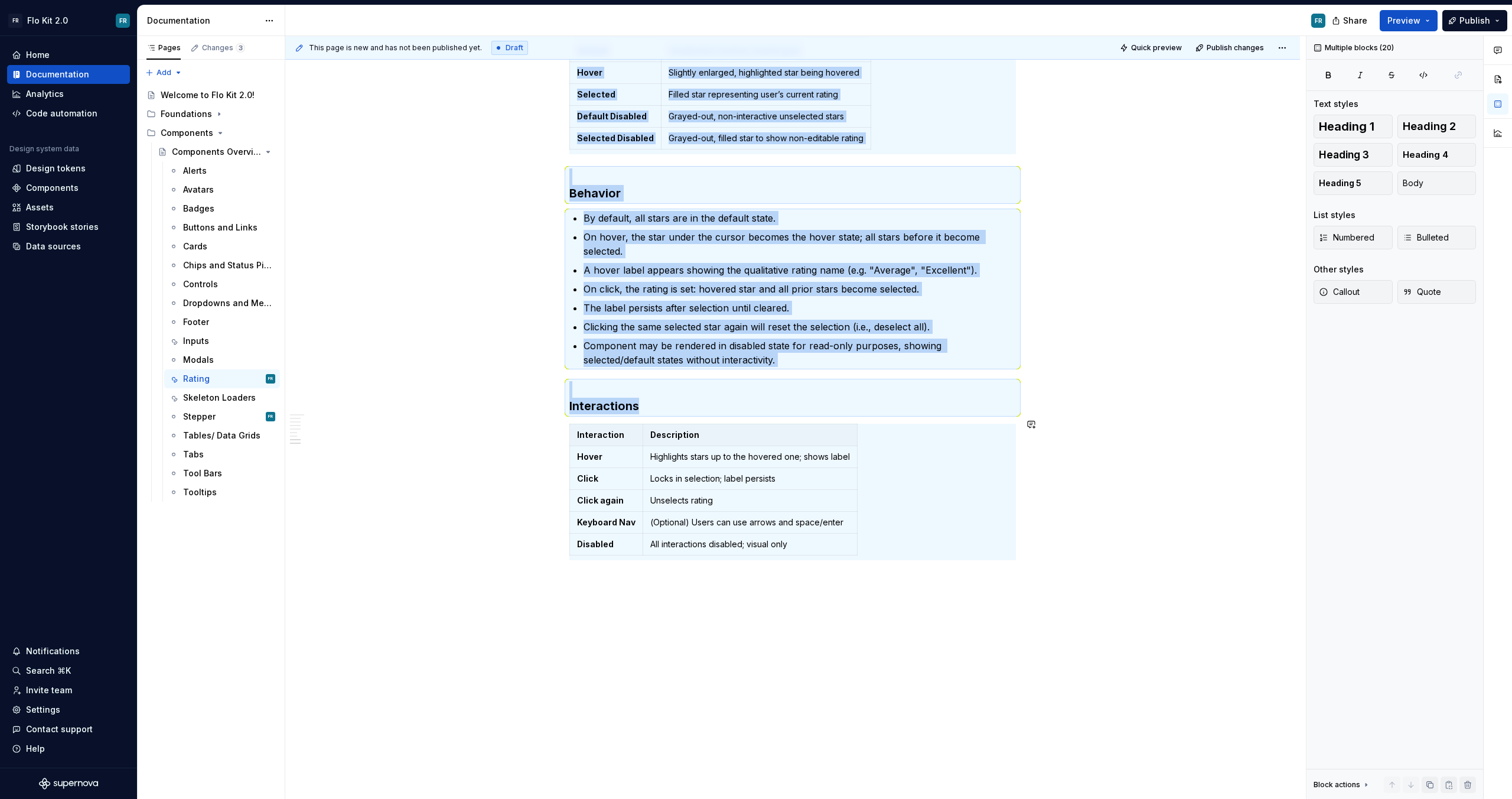
copy div "Rating (Stars) Purpose The Rating component allows users to express feedback or…"
click at [885, 304] on p "The label persists after selection until cleared." at bounding box center [800, 308] width 432 height 14
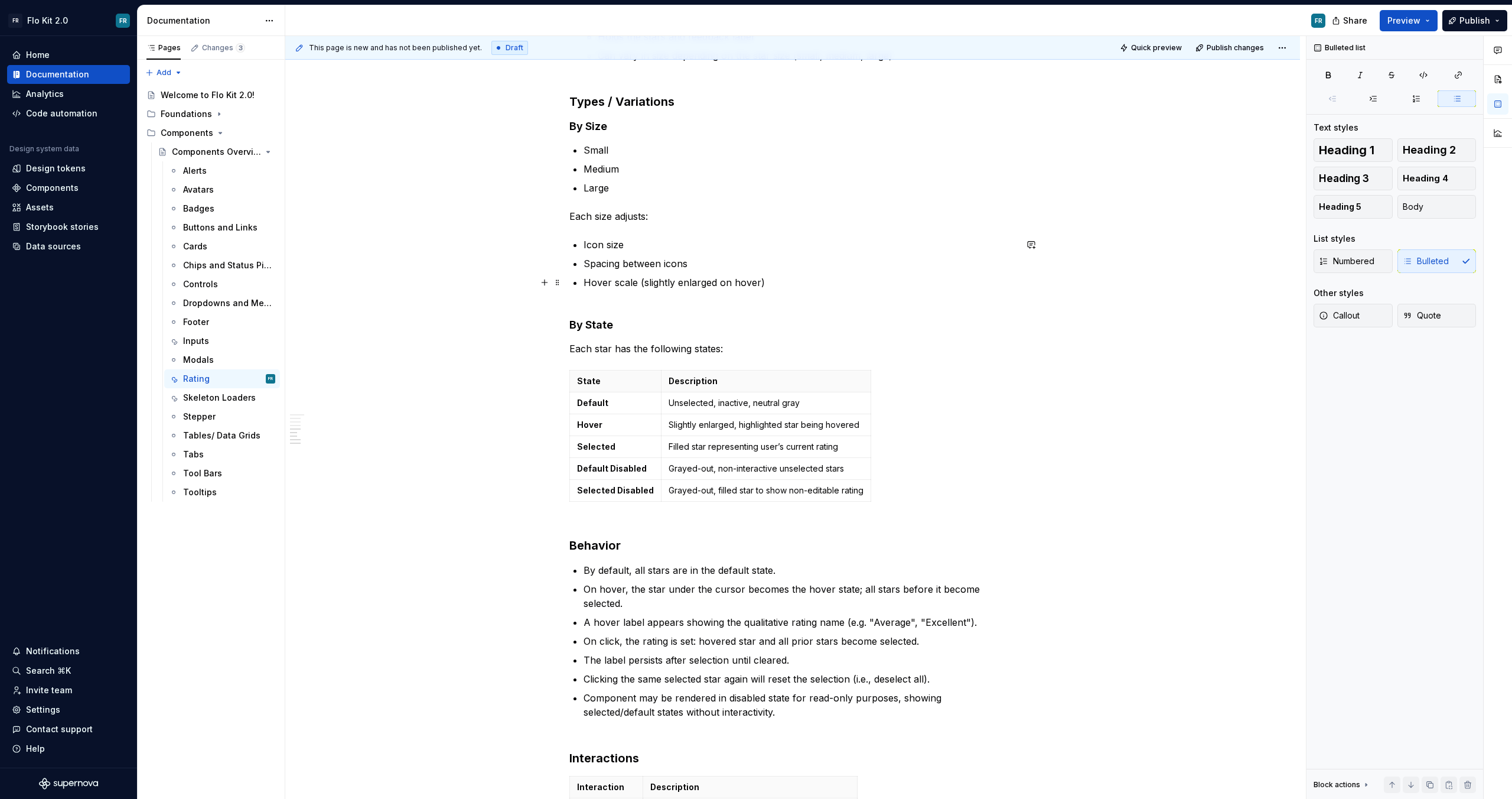
scroll to position [860, 0]
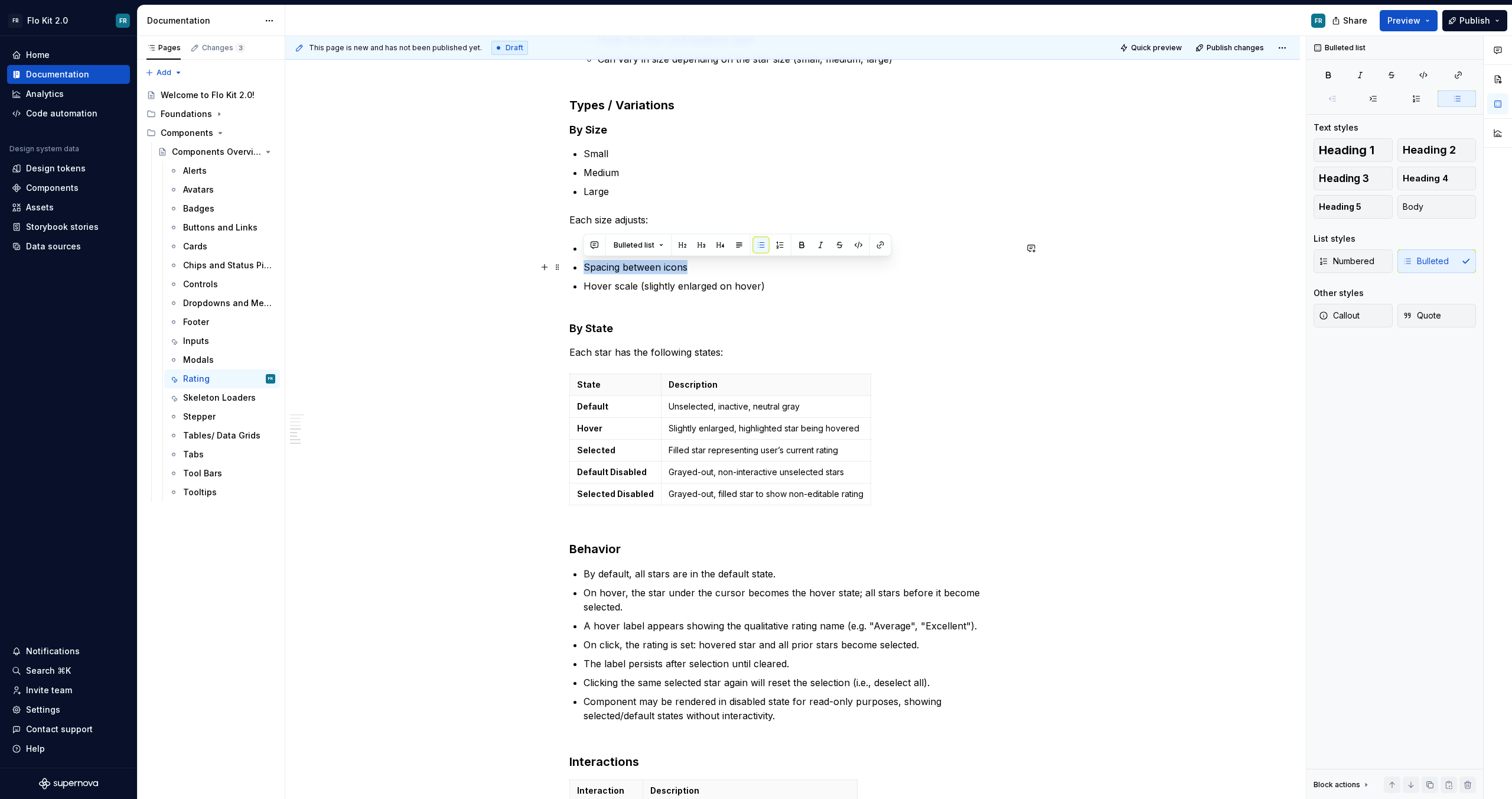
drag, startPoint x: 709, startPoint y: 267, endPoint x: 586, endPoint y: 268, distance: 123.0
click at [586, 268] on p "Spacing between icons" at bounding box center [800, 266] width 432 height 14
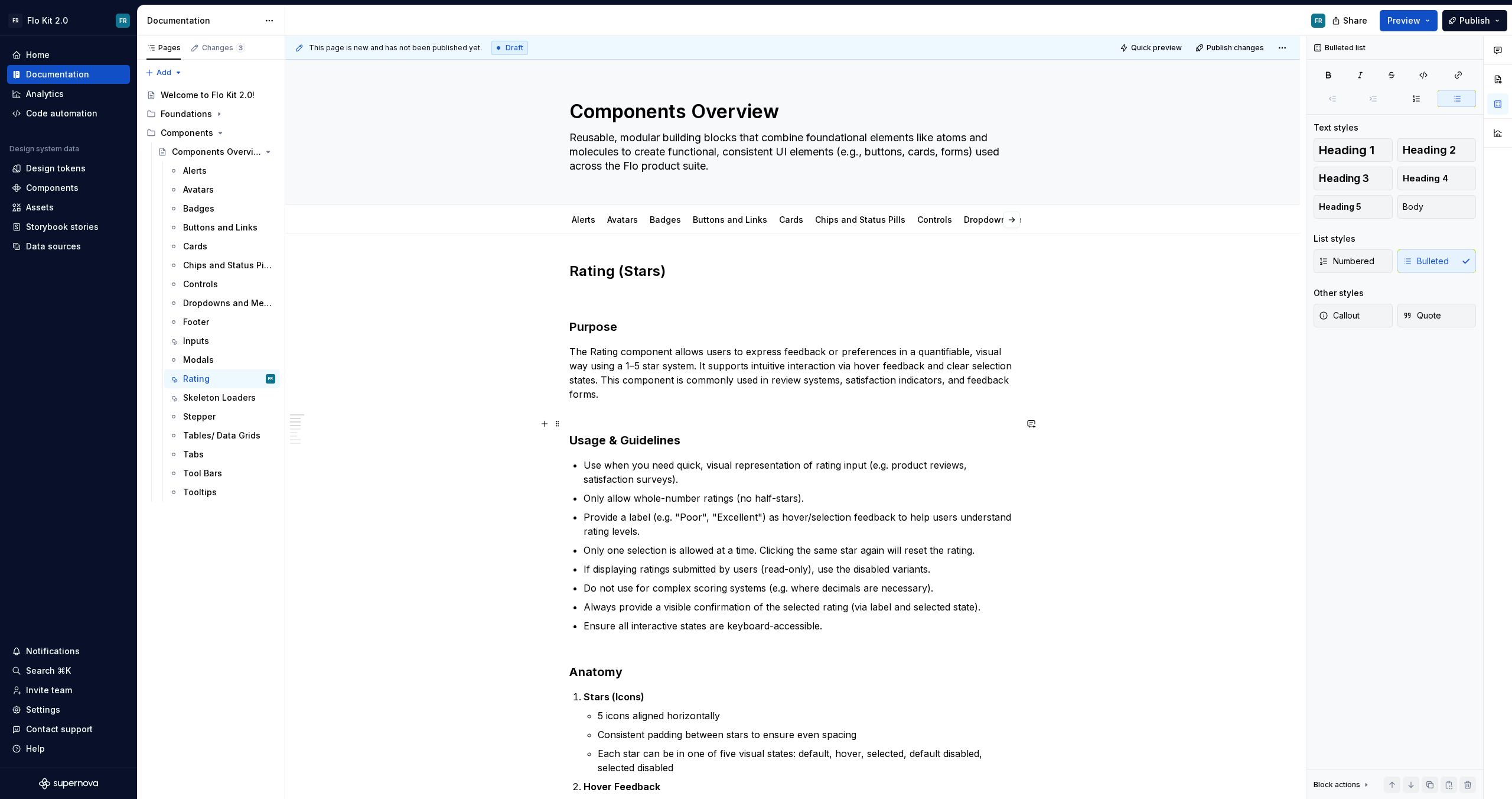
scroll to position [1197, 0]
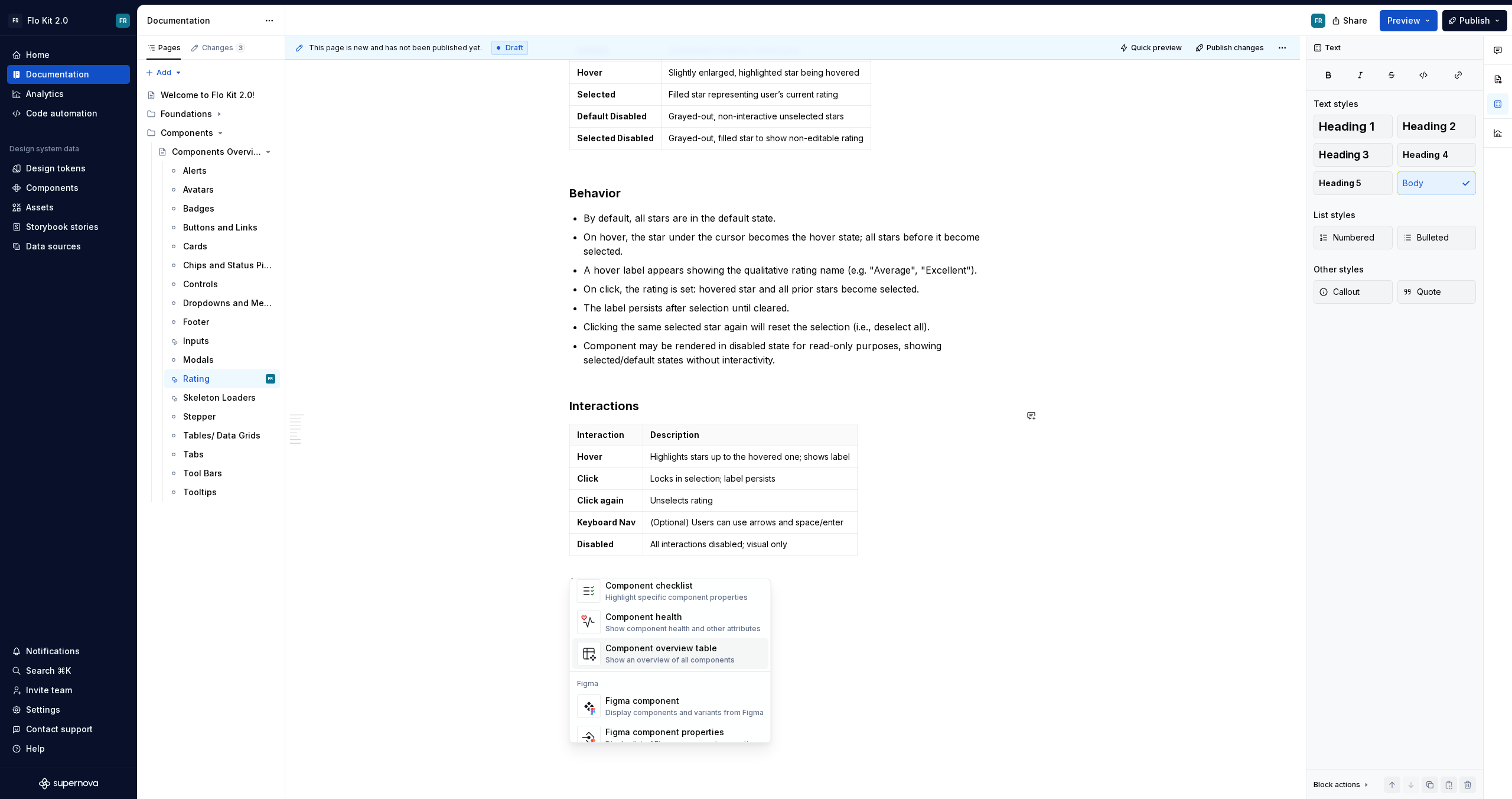
scroll to position [36, 0]
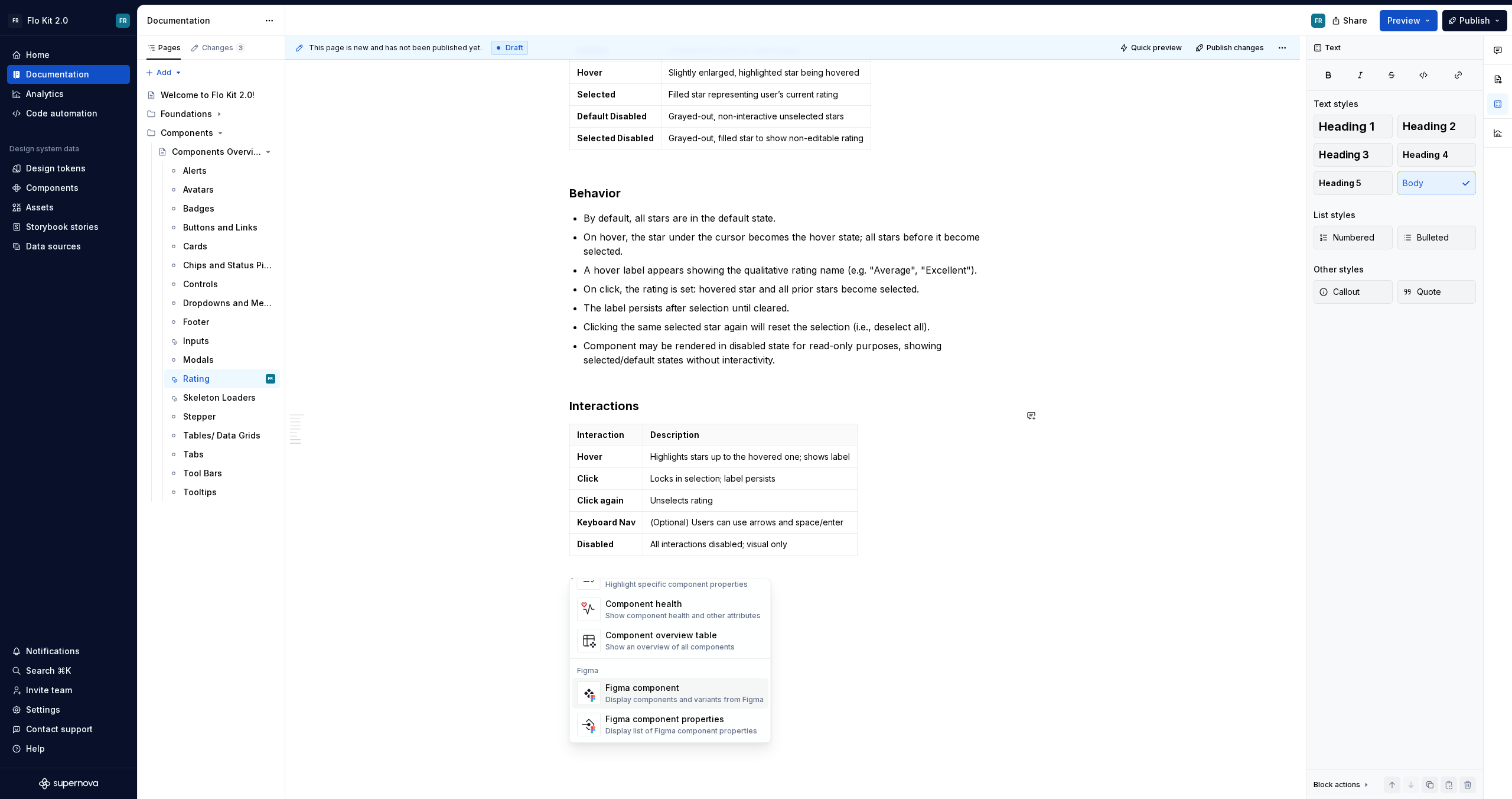
click at [653, 693] on div "Figma component" at bounding box center [685, 688] width 158 height 12
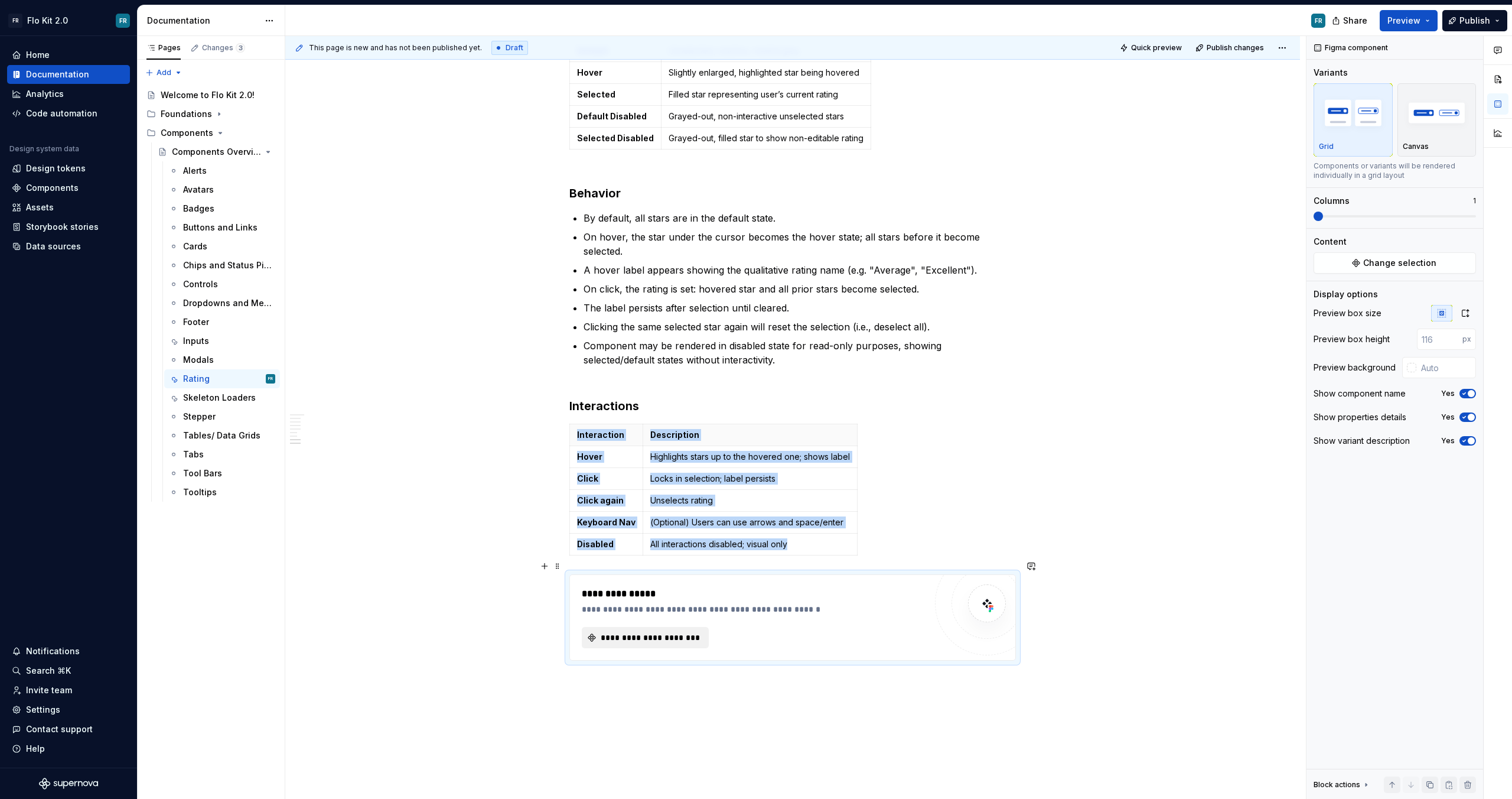
click at [628, 631] on span "**********" at bounding box center [650, 637] width 102 height 12
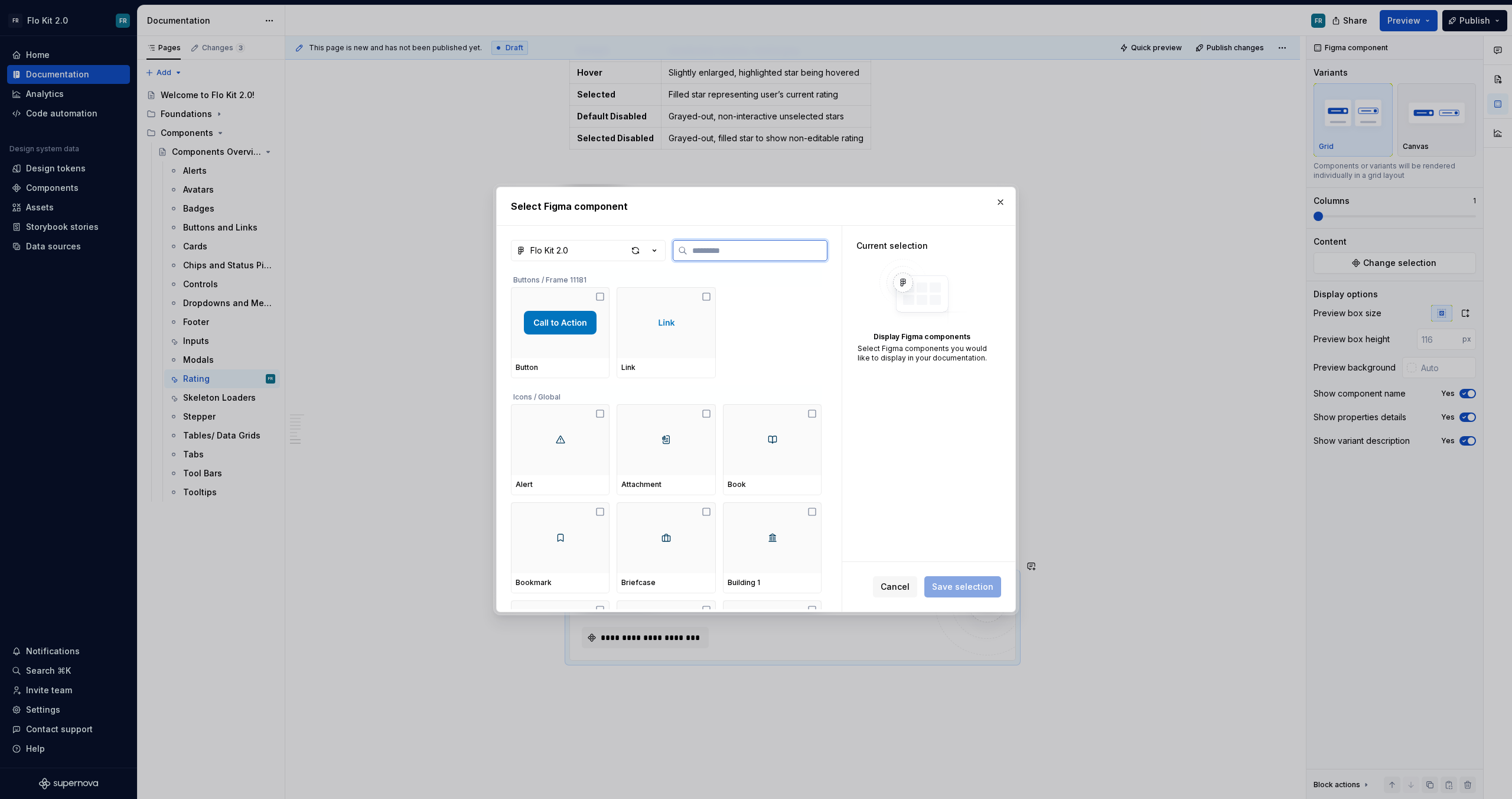
type textarea "*"
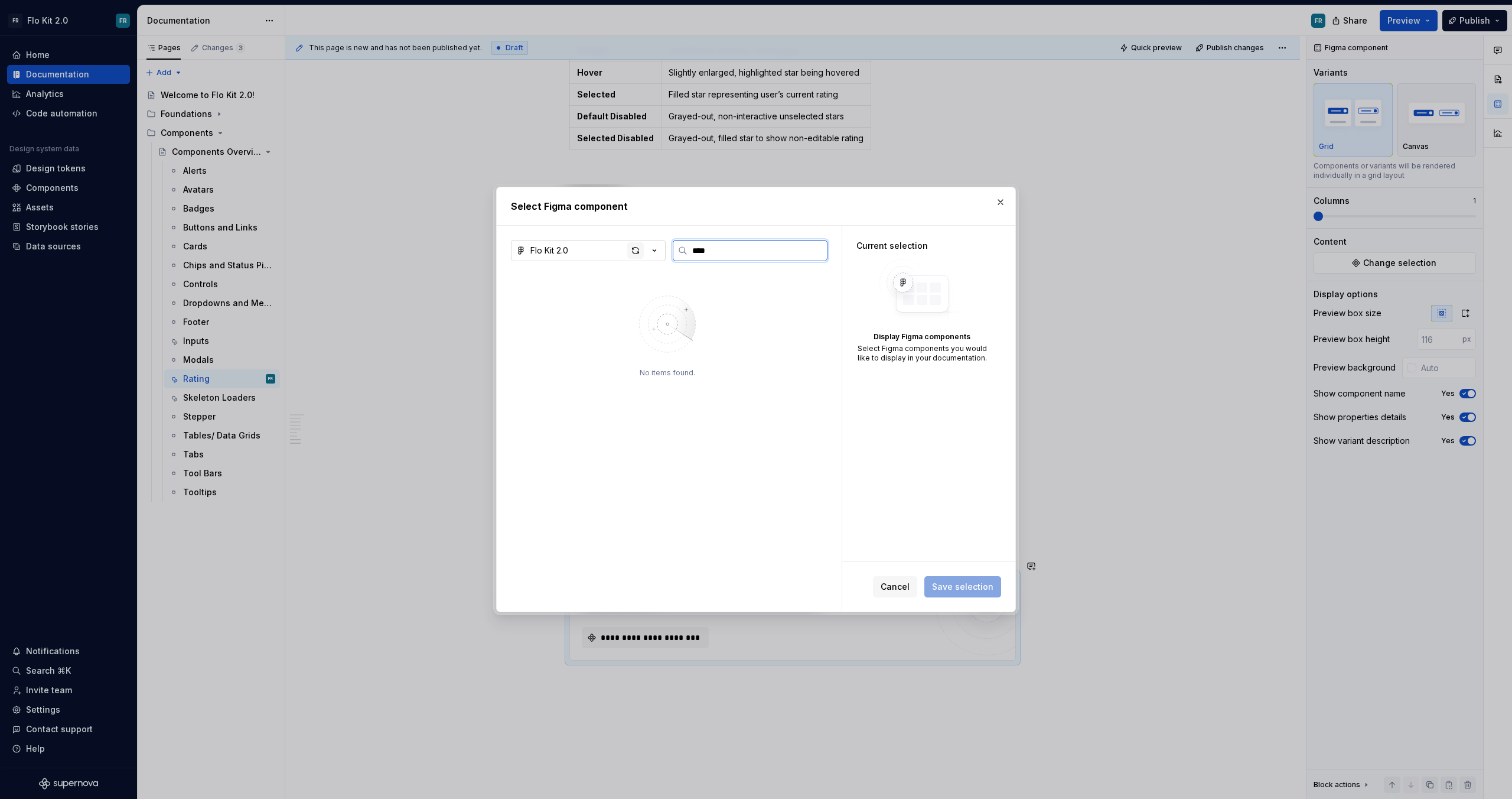
type input "****"
click at [643, 243] on div "button" at bounding box center [635, 250] width 16 height 16
click at [635, 254] on div "button" at bounding box center [635, 250] width 16 height 16
click at [717, 249] on input "****" at bounding box center [757, 250] width 139 height 12
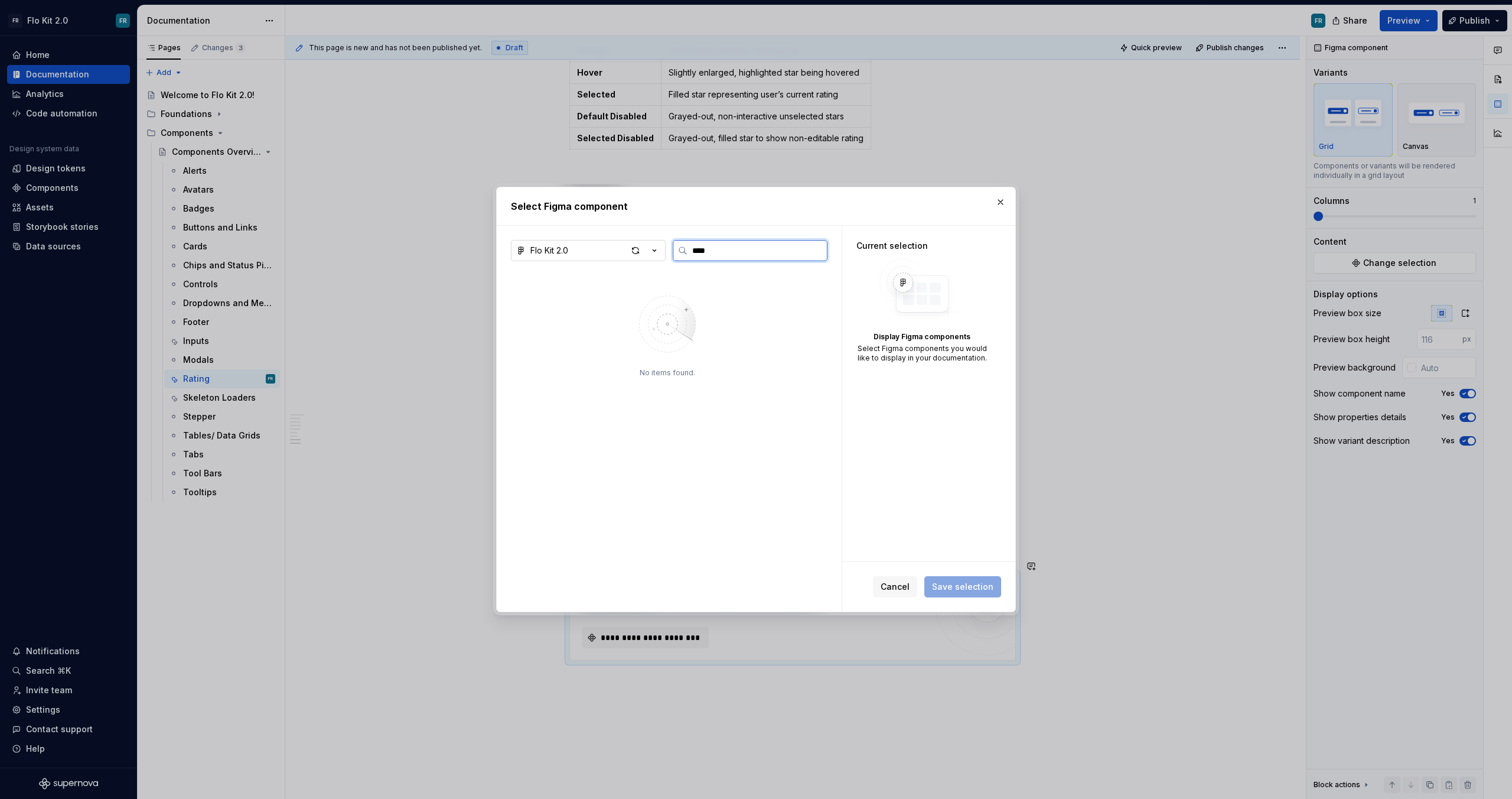
type textarea "*"
type input "**"
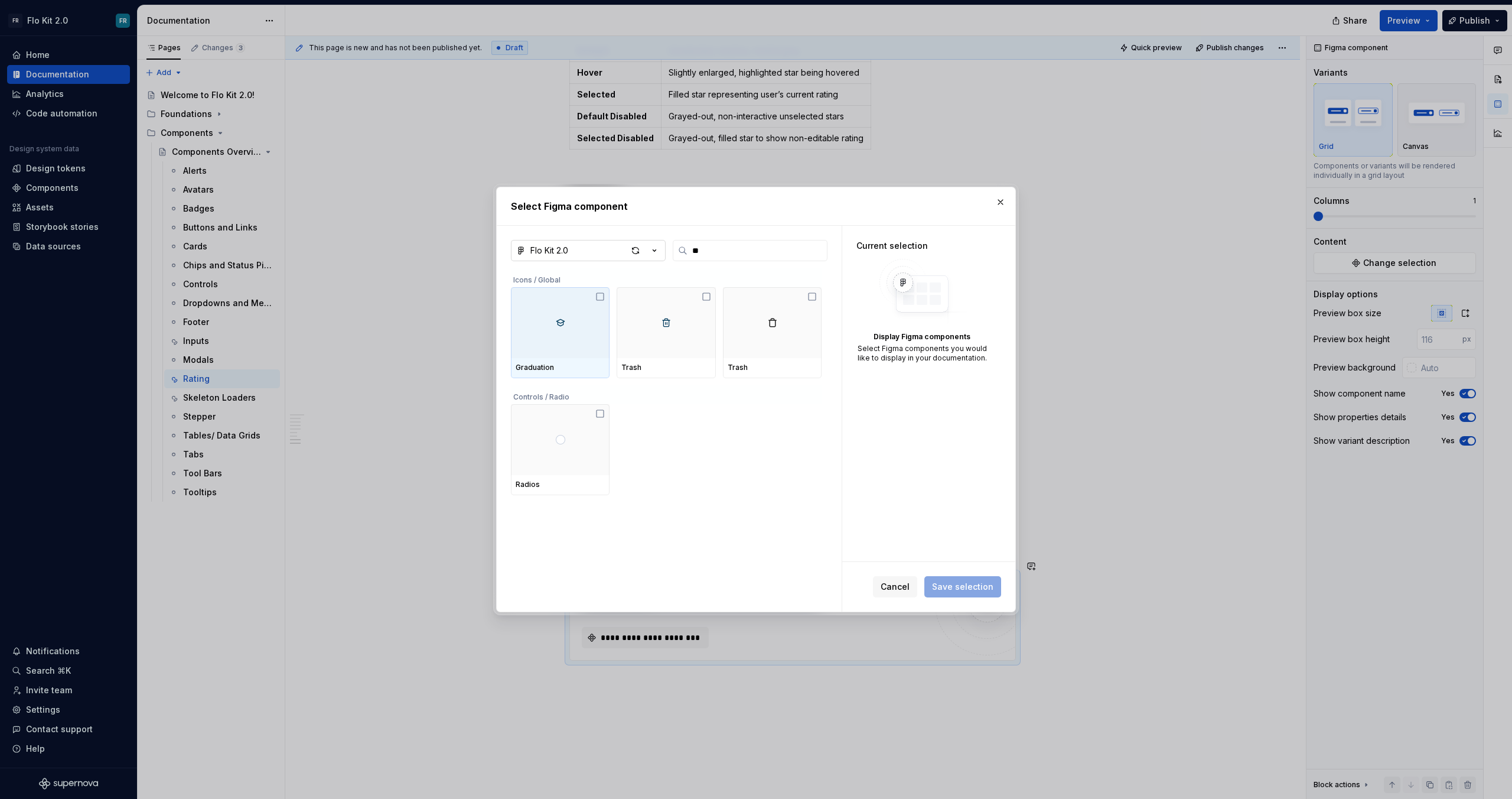
type textarea "*"
